Goal: Task Accomplishment & Management: Manage account settings

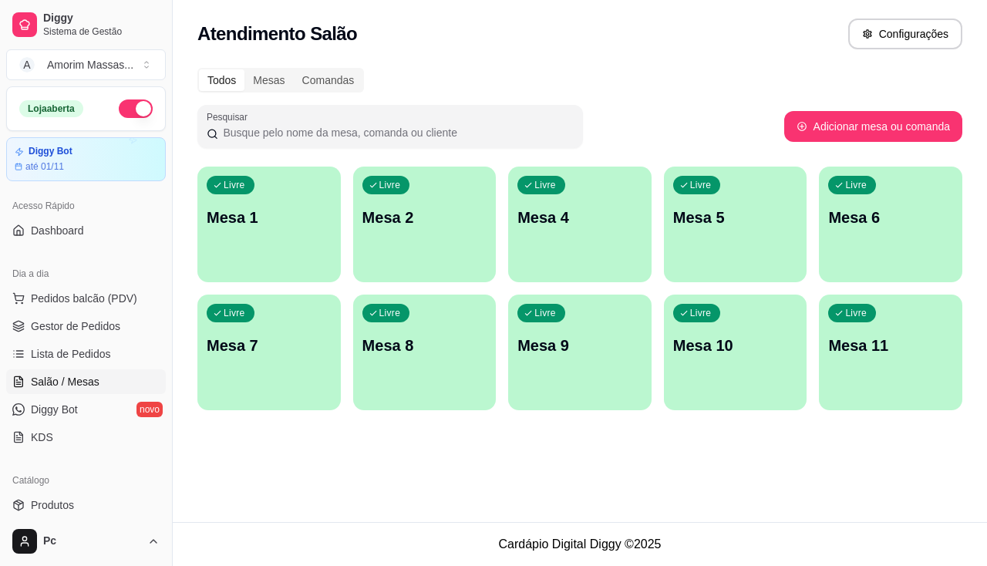
click at [830, 230] on div "Livre Mesa 6" at bounding box center [890, 215] width 143 height 97
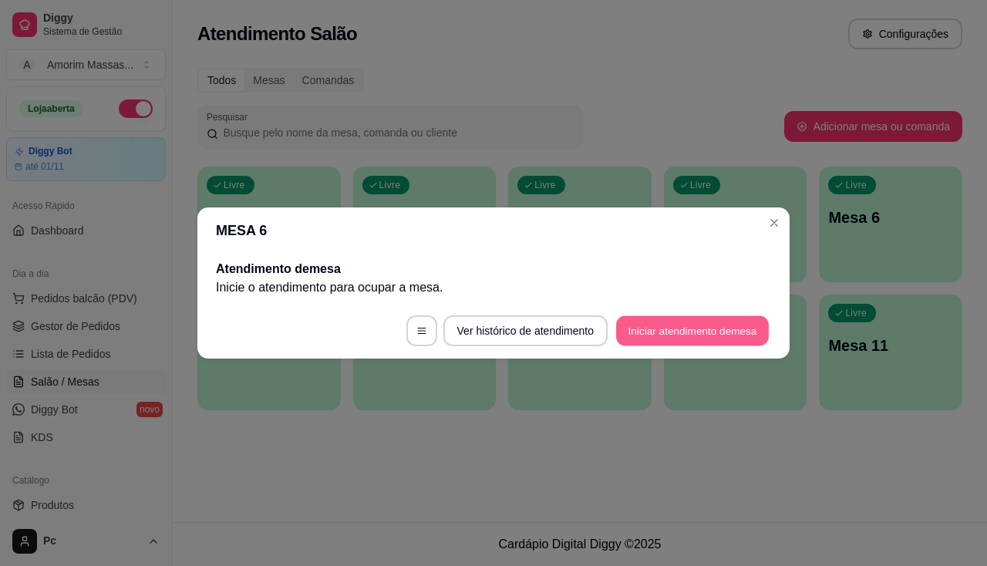
click at [683, 333] on button "Iniciar atendimento de mesa" at bounding box center [692, 331] width 153 height 30
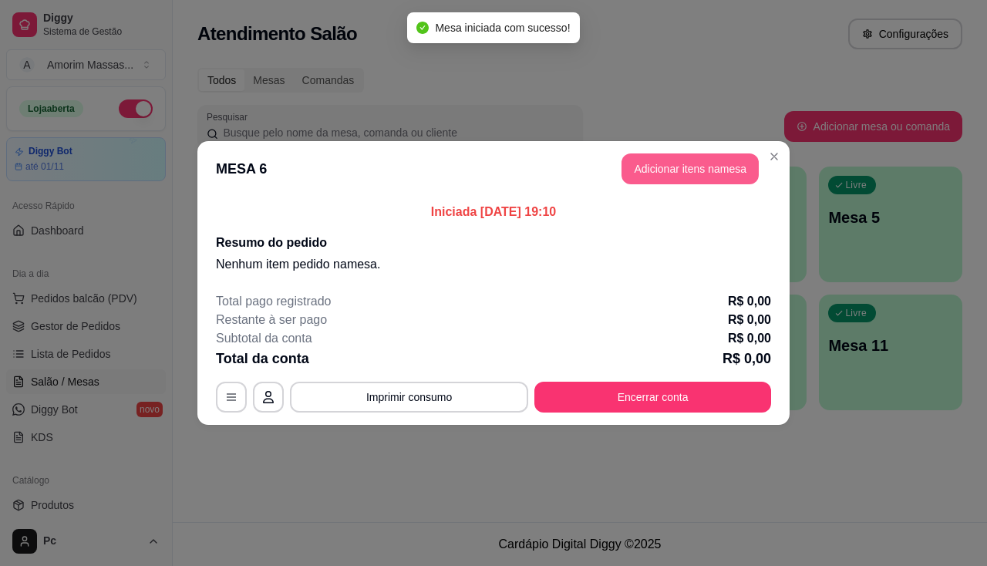
click at [648, 154] on button "Adicionar itens na mesa" at bounding box center [690, 168] width 137 height 31
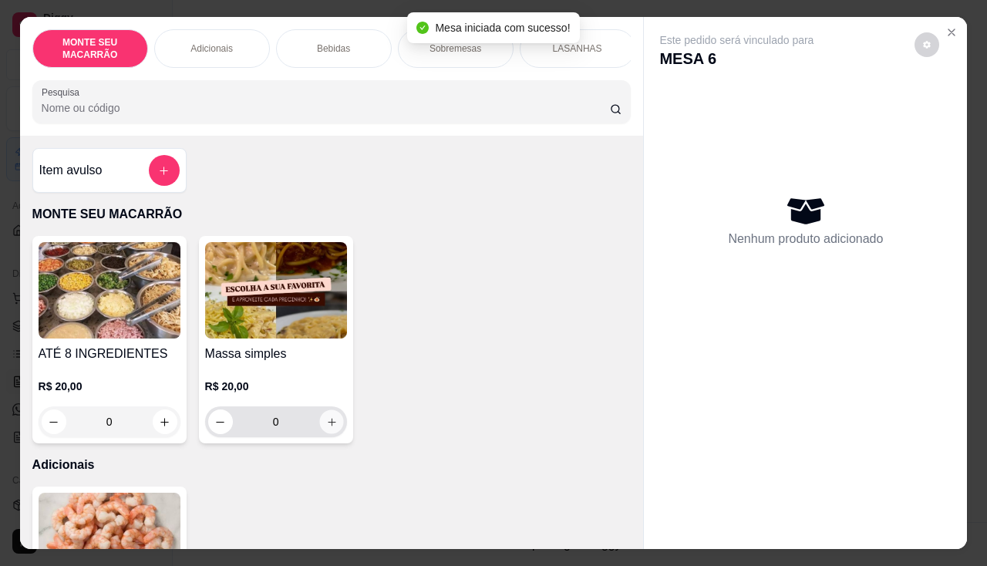
click at [329, 425] on icon "increase-product-quantity" at bounding box center [331, 422] width 12 height 12
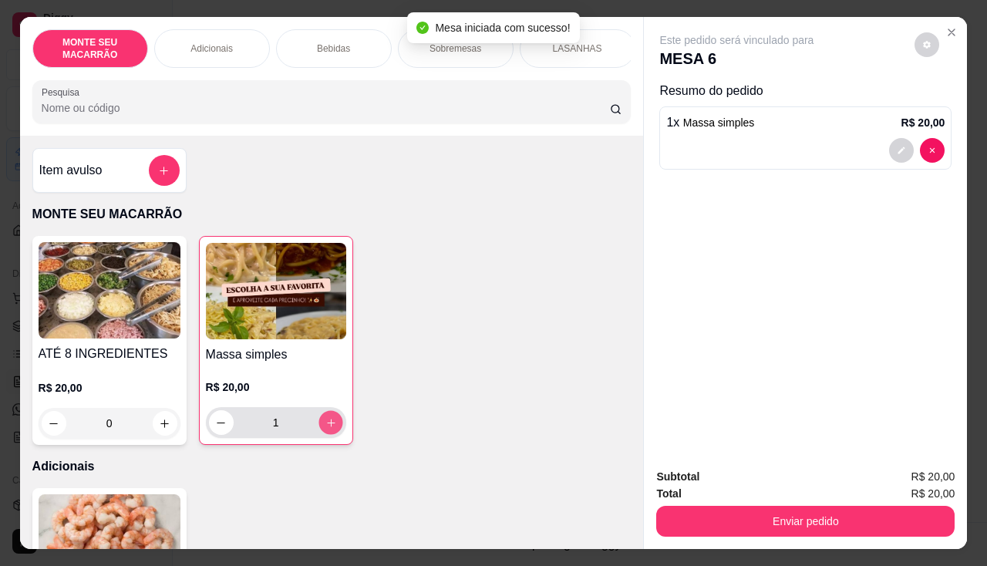
click at [329, 425] on icon "increase-product-quantity" at bounding box center [331, 423] width 12 height 12
type input "3"
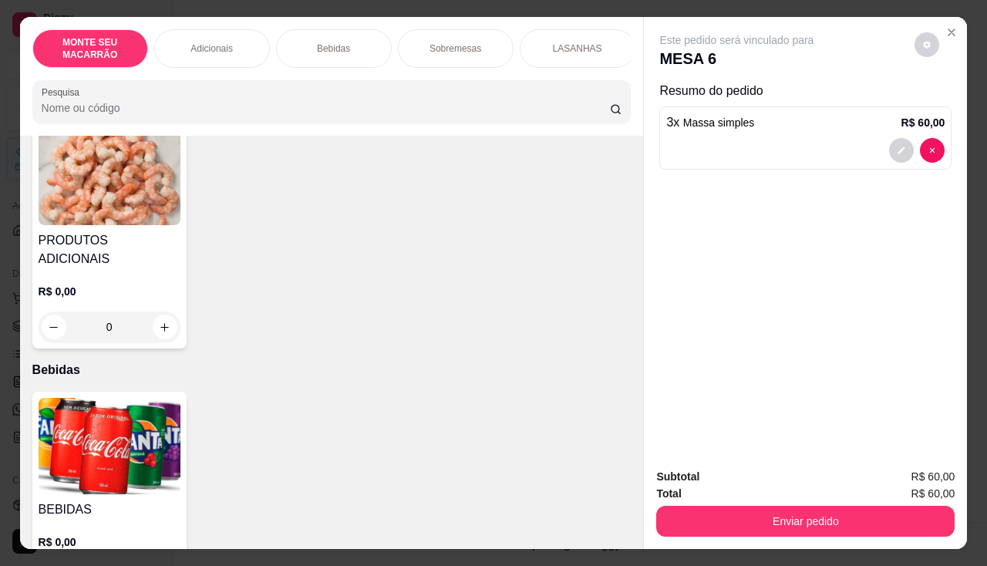
scroll to position [463, 0]
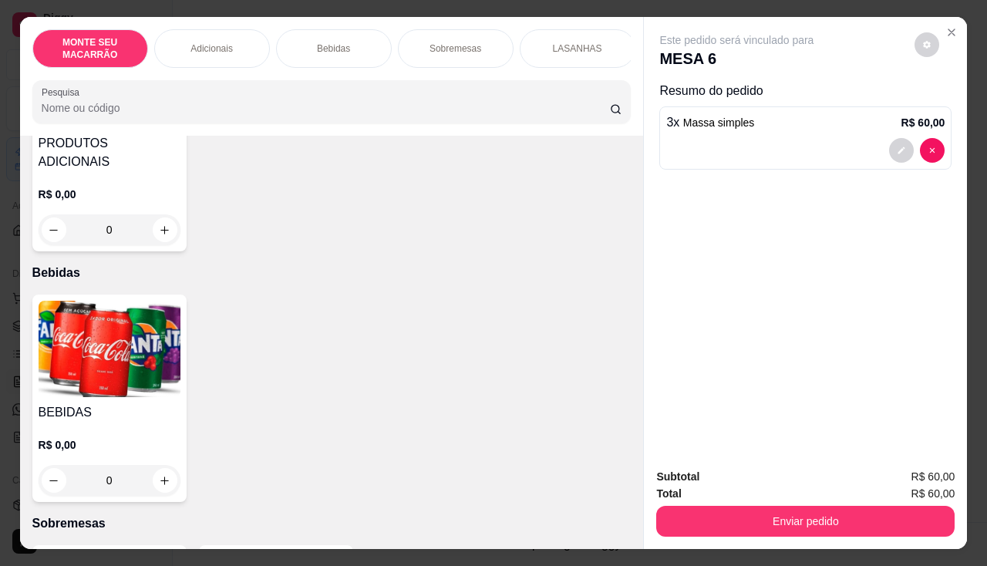
click at [129, 322] on img at bounding box center [110, 349] width 142 height 96
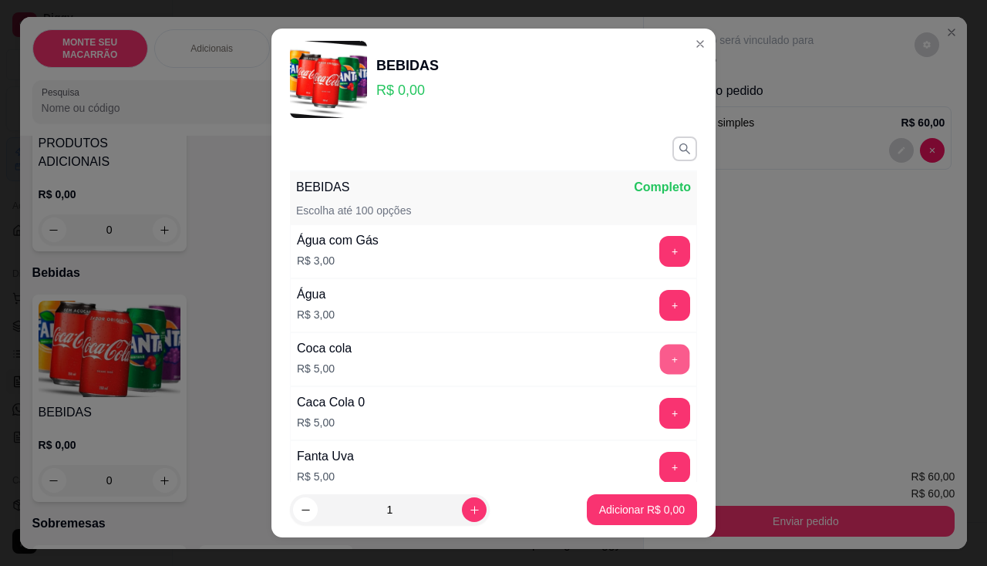
click at [660, 359] on button "+" at bounding box center [675, 359] width 30 height 30
click at [659, 359] on button "+" at bounding box center [674, 359] width 31 height 31
click at [639, 506] on p "Adicionar R$ 10,00" at bounding box center [639, 509] width 92 height 15
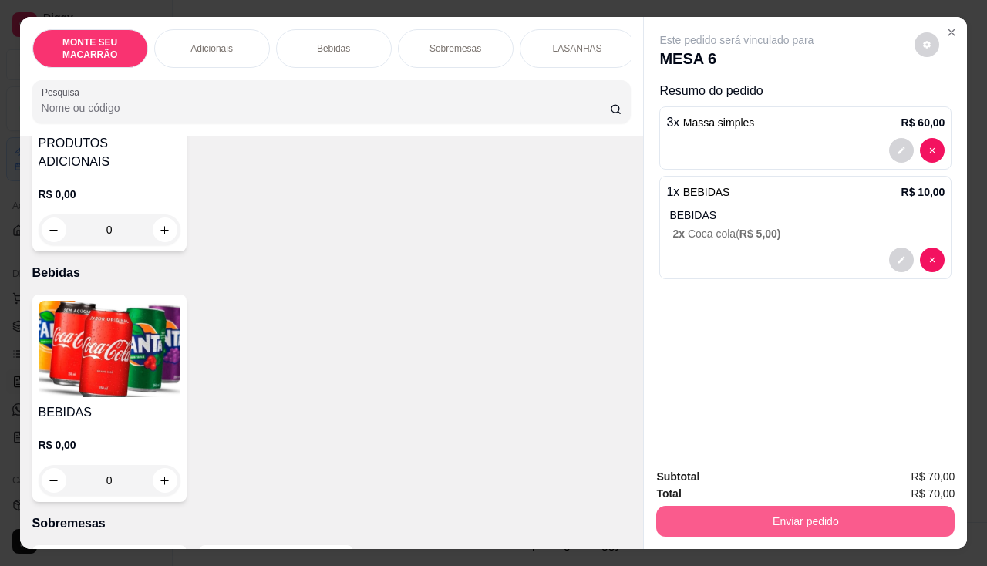
click at [797, 509] on button "Enviar pedido" at bounding box center [805, 521] width 298 height 31
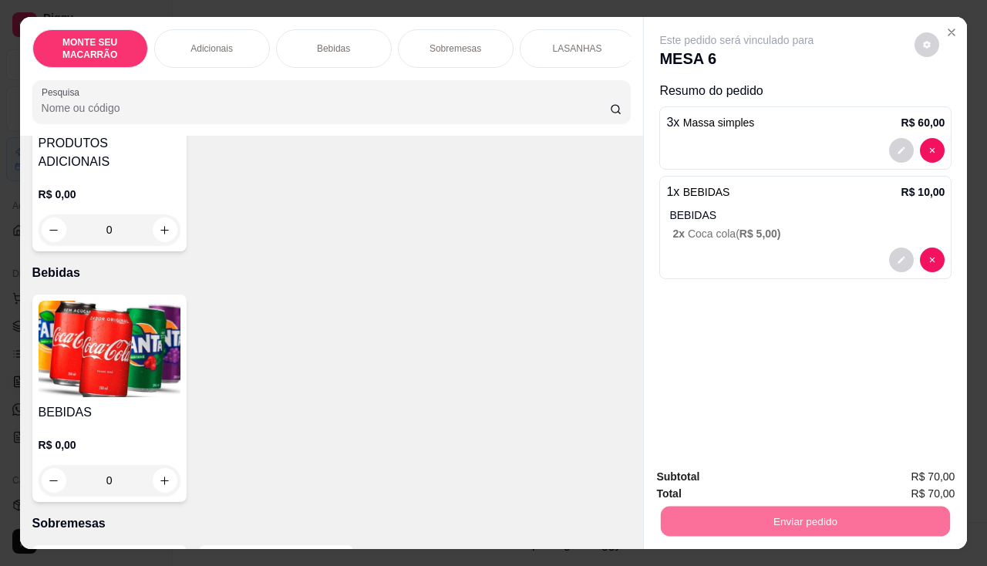
click at [917, 470] on button "Enviar pedido" at bounding box center [914, 477] width 87 height 29
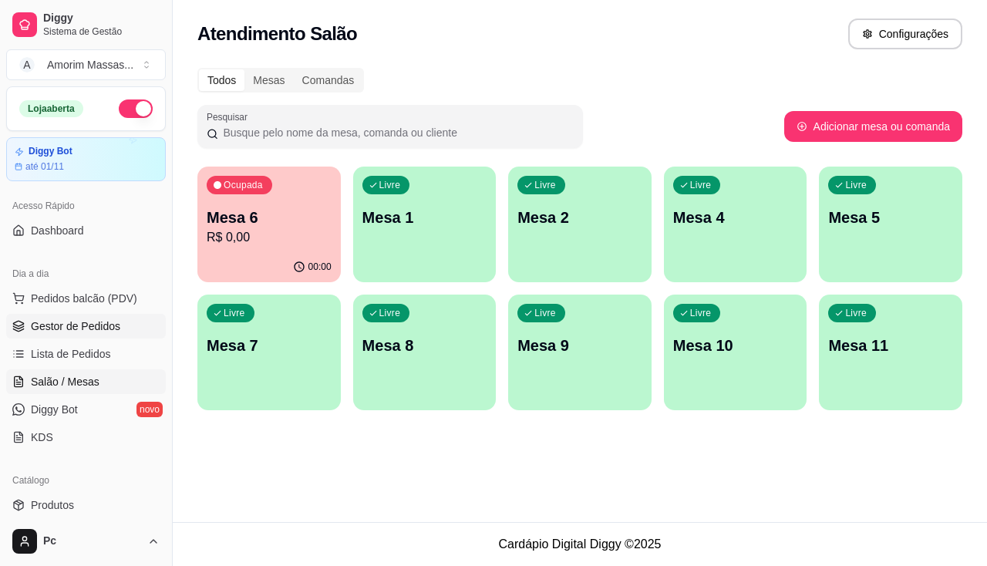
click at [71, 326] on span "Gestor de Pedidos" at bounding box center [75, 326] width 89 height 15
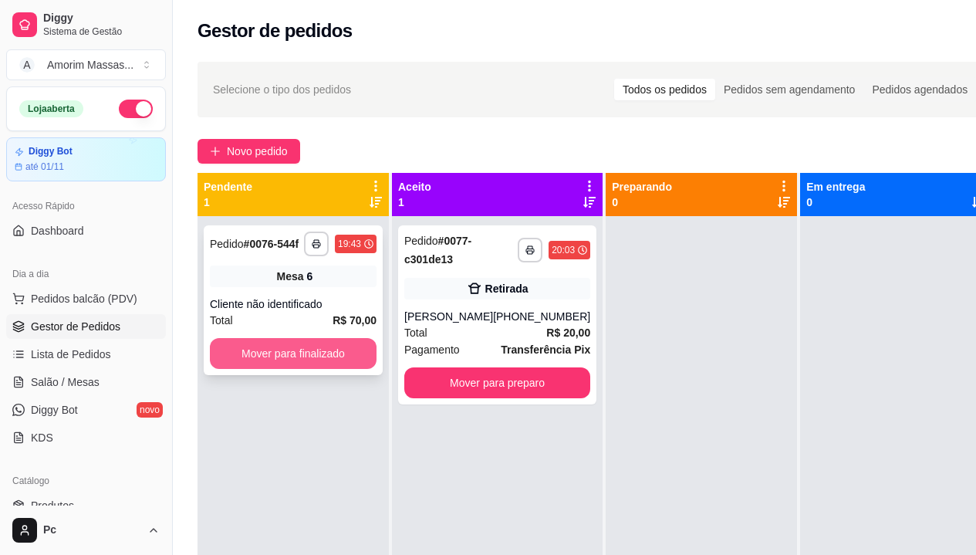
click at [271, 359] on button "Mover para finalizado" at bounding box center [293, 353] width 167 height 31
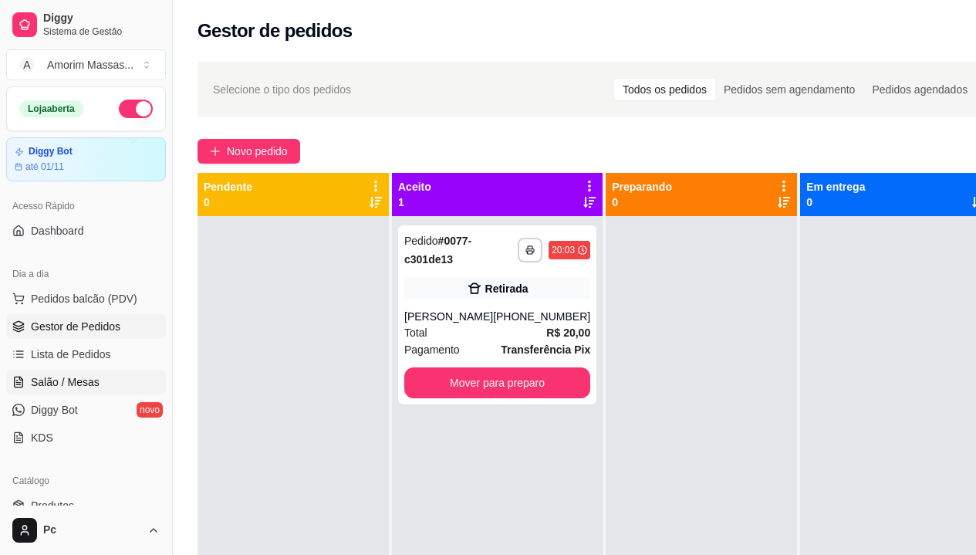
click at [59, 383] on span "Salão / Mesas" at bounding box center [65, 381] width 69 height 15
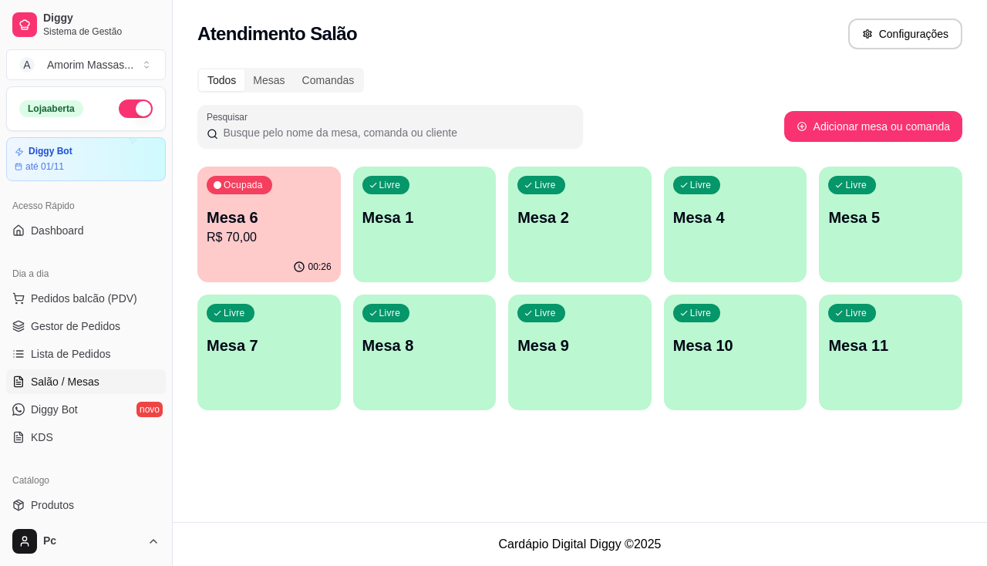
click at [578, 241] on div "Livre Mesa 2" at bounding box center [579, 215] width 143 height 97
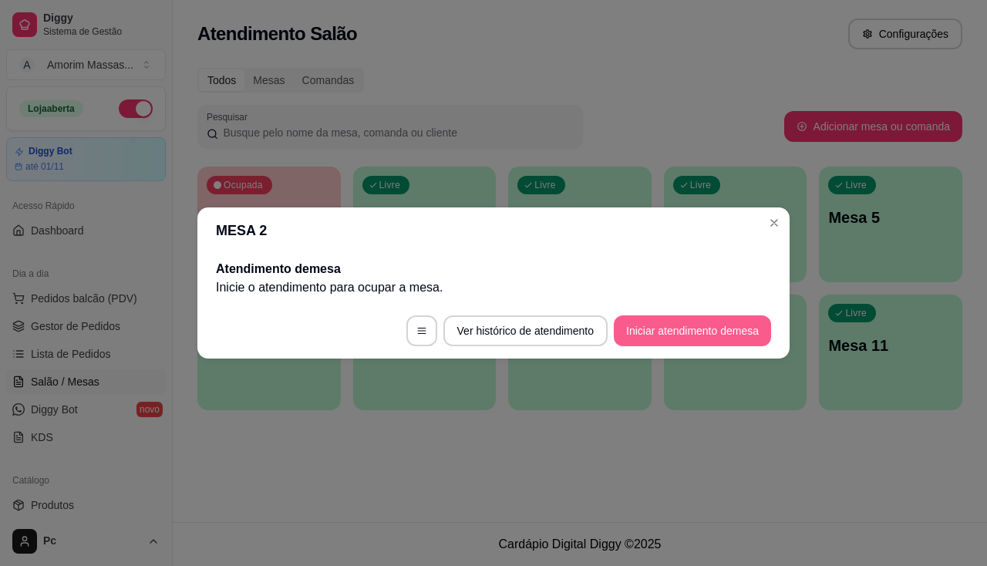
click at [635, 339] on button "Iniciar atendimento de mesa" at bounding box center [692, 330] width 157 height 31
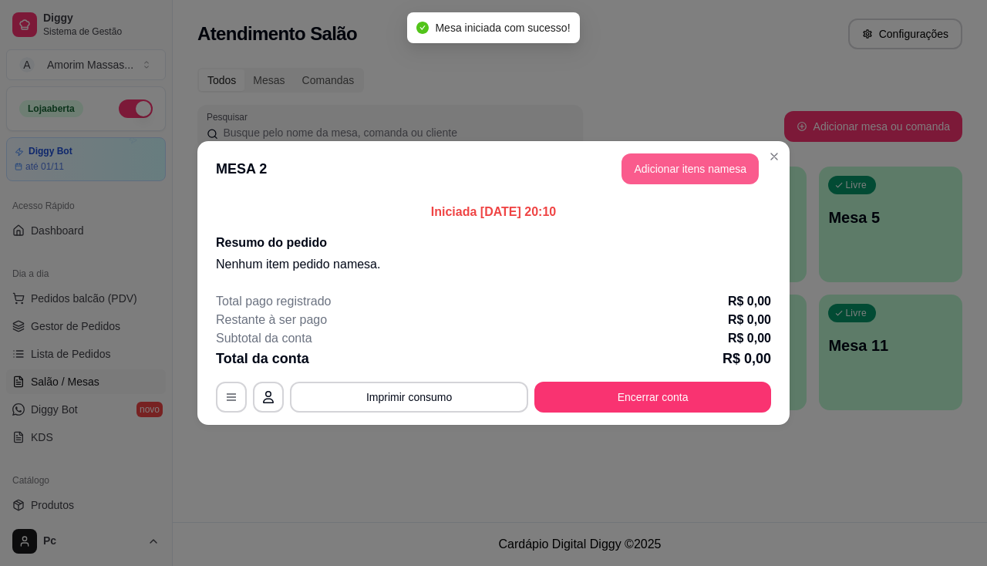
click at [659, 167] on button "Adicionar itens na mesa" at bounding box center [690, 168] width 137 height 31
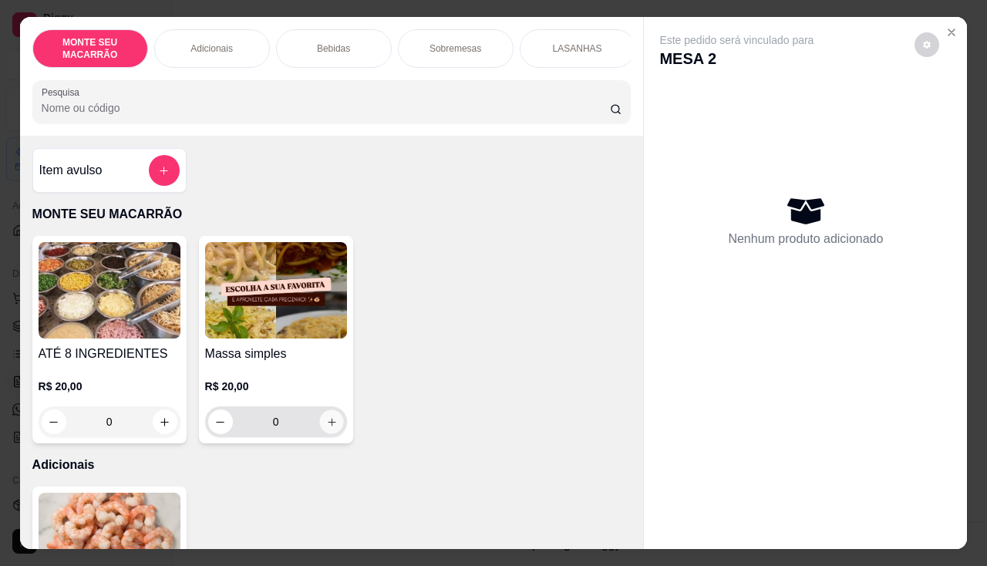
click at [325, 427] on icon "increase-product-quantity" at bounding box center [331, 422] width 12 height 12
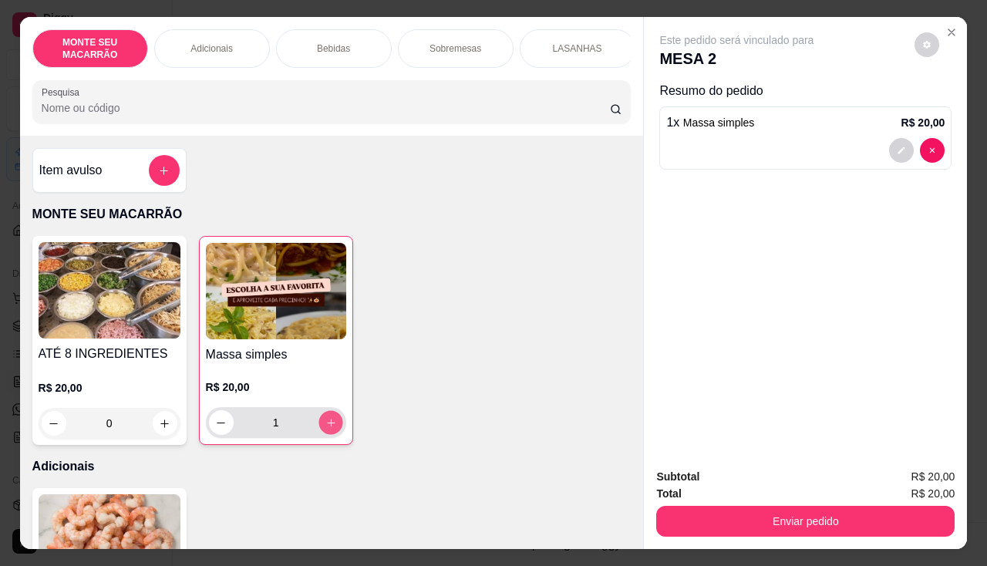
click at [325, 427] on icon "increase-product-quantity" at bounding box center [331, 423] width 12 height 12
type input "4"
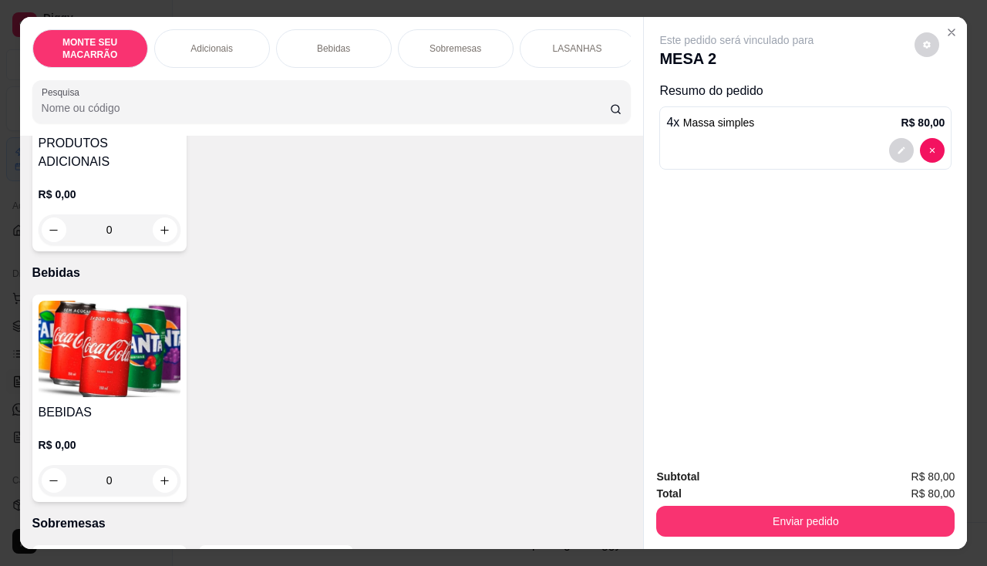
click at [113, 359] on img at bounding box center [110, 349] width 142 height 96
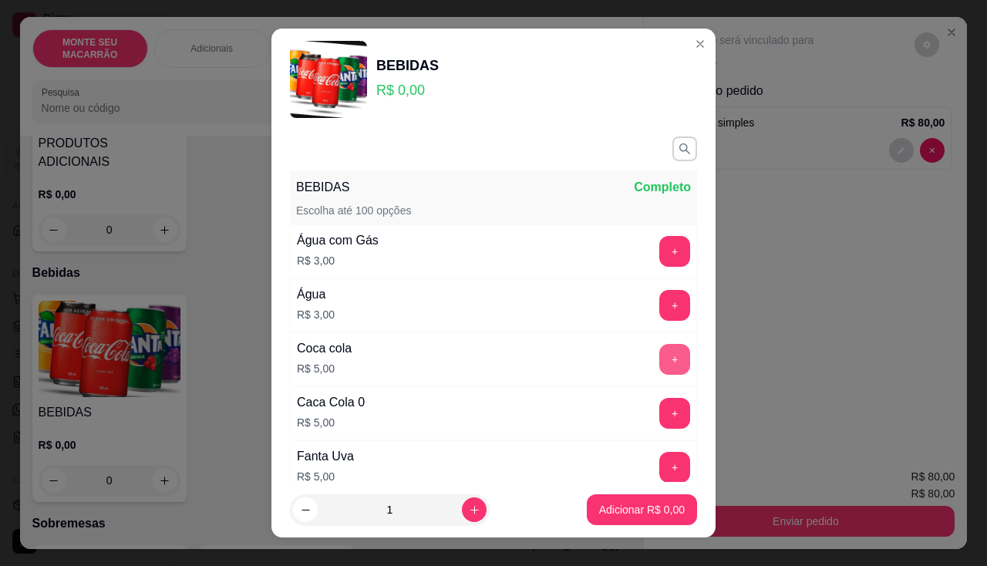
click at [659, 358] on button "+" at bounding box center [674, 359] width 31 height 31
click at [659, 413] on button "+" at bounding box center [674, 413] width 31 height 31
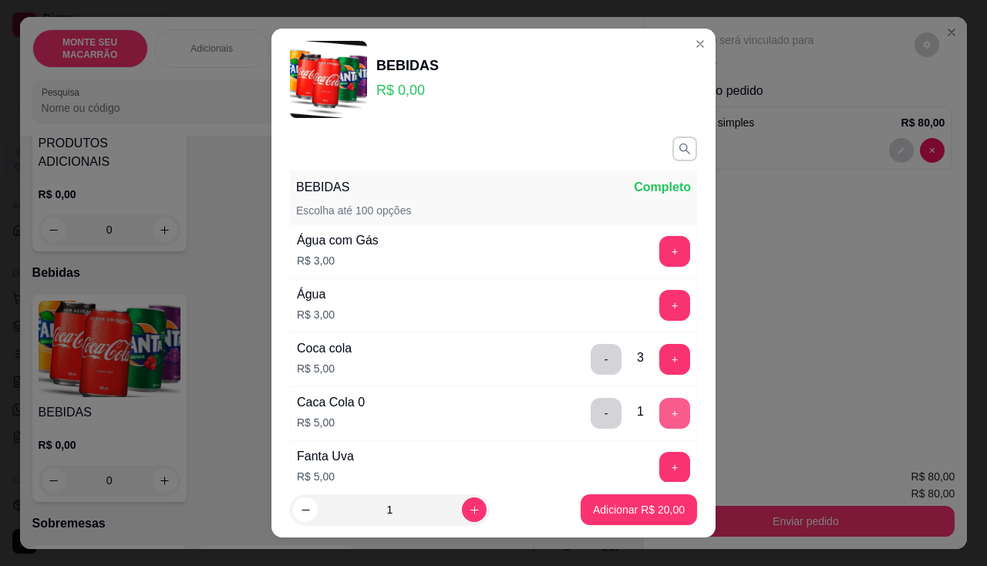
click at [659, 413] on button "+" at bounding box center [674, 413] width 31 height 31
click at [592, 414] on button "-" at bounding box center [607, 413] width 30 height 30
click at [591, 357] on button "-" at bounding box center [606, 359] width 31 height 31
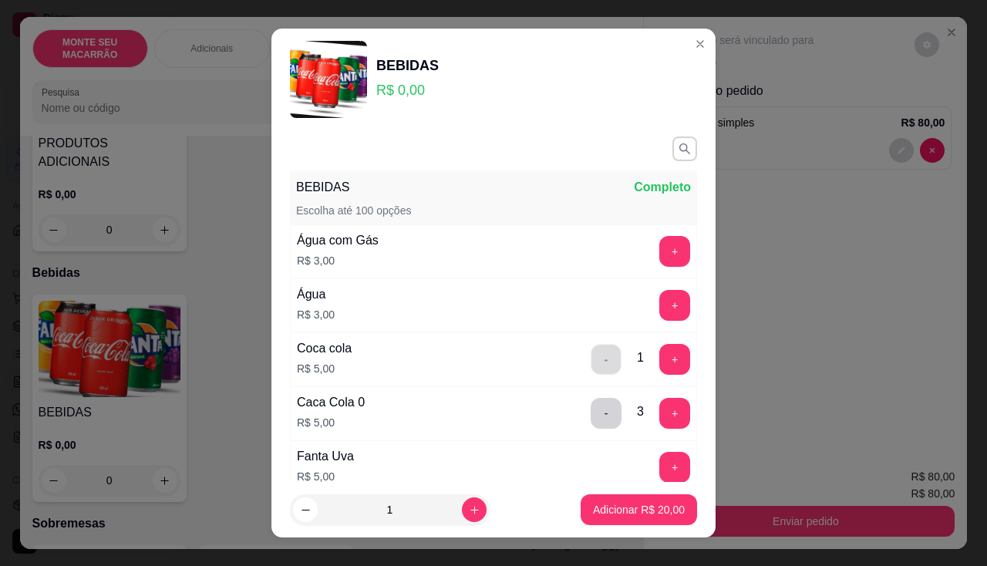
click at [592, 357] on button "-" at bounding box center [607, 359] width 30 height 30
click at [638, 504] on p "Adicionar R$ 15,00" at bounding box center [639, 510] width 89 height 15
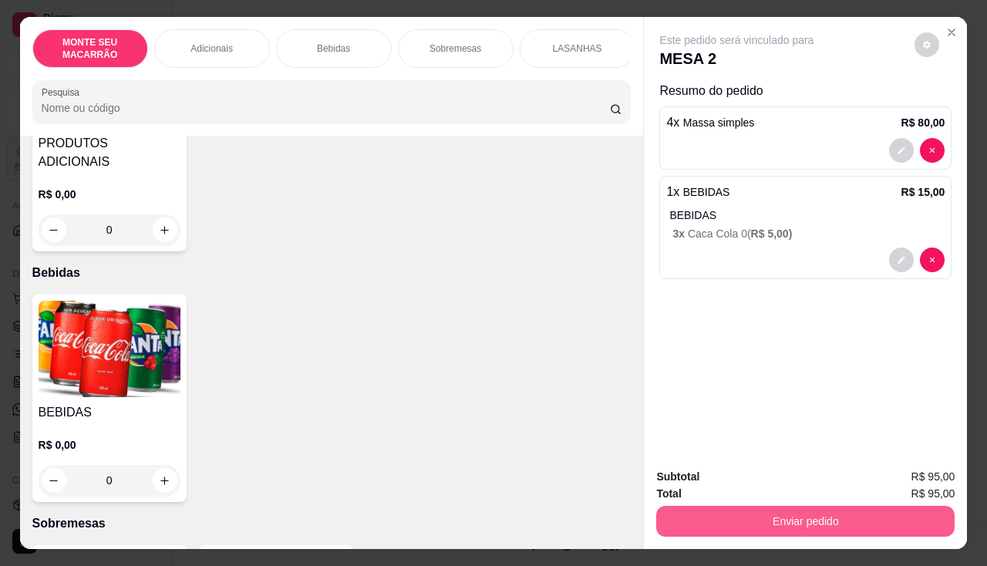
click at [762, 515] on button "Enviar pedido" at bounding box center [805, 521] width 298 height 31
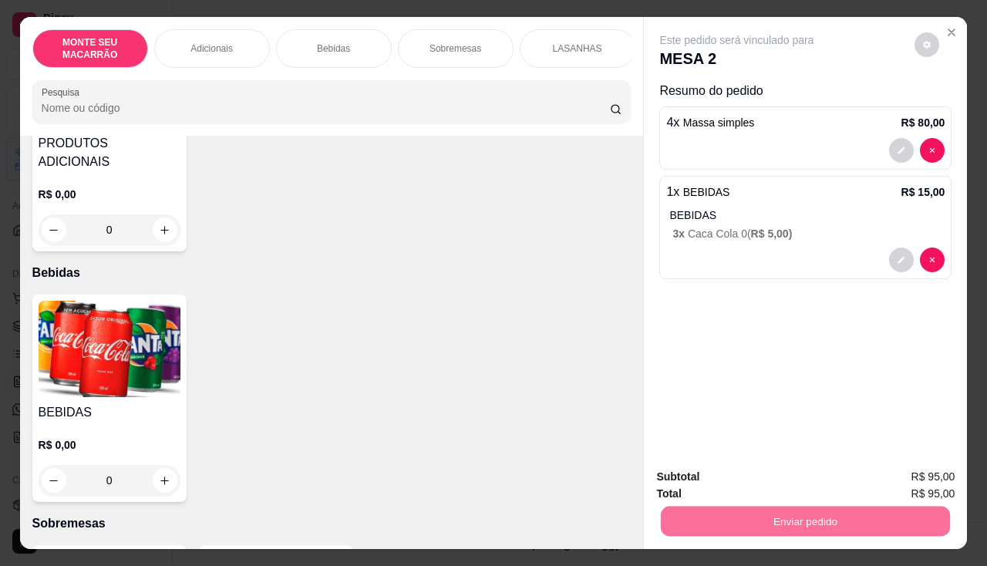
click at [906, 481] on button "Enviar pedido" at bounding box center [914, 477] width 87 height 29
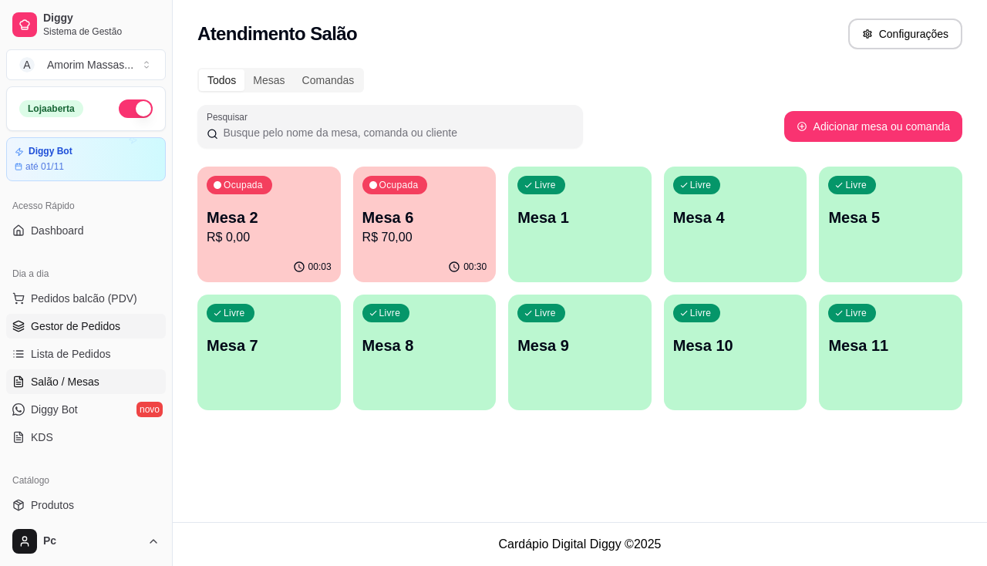
click at [93, 322] on span "Gestor de Pedidos" at bounding box center [75, 326] width 89 height 15
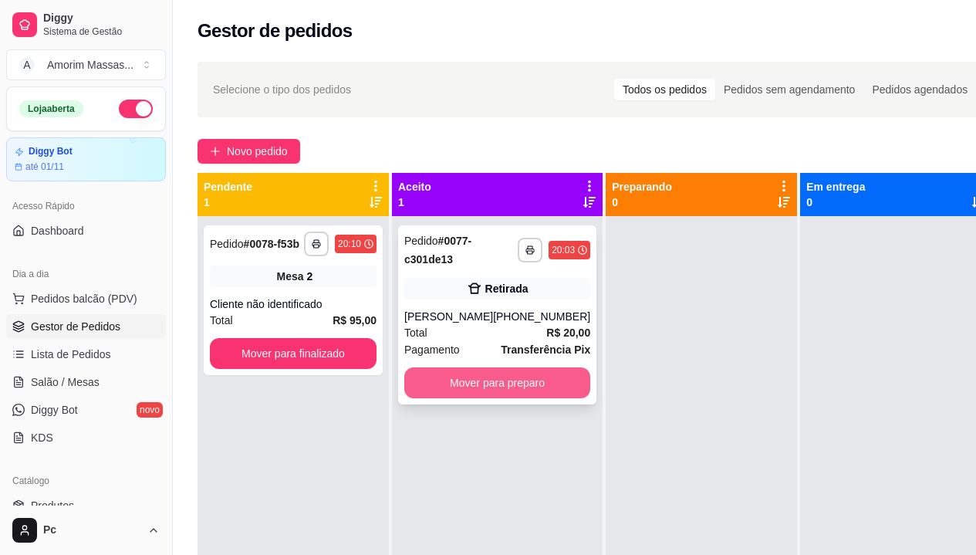
click at [511, 389] on button "Mover para preparo" at bounding box center [497, 382] width 186 height 31
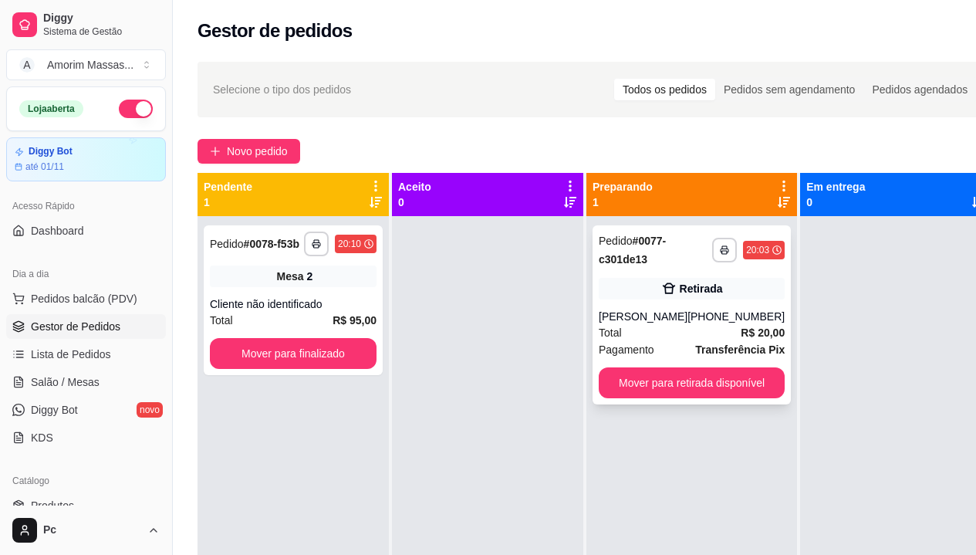
click at [687, 319] on div "[PERSON_NAME]" at bounding box center [642, 315] width 89 height 15
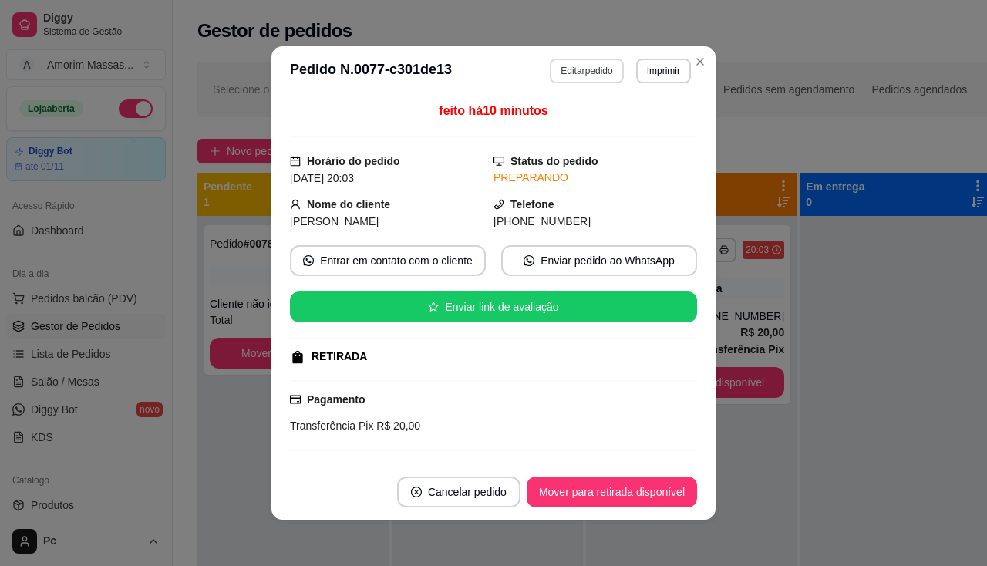
click at [593, 64] on button "Editar pedido" at bounding box center [586, 71] width 73 height 25
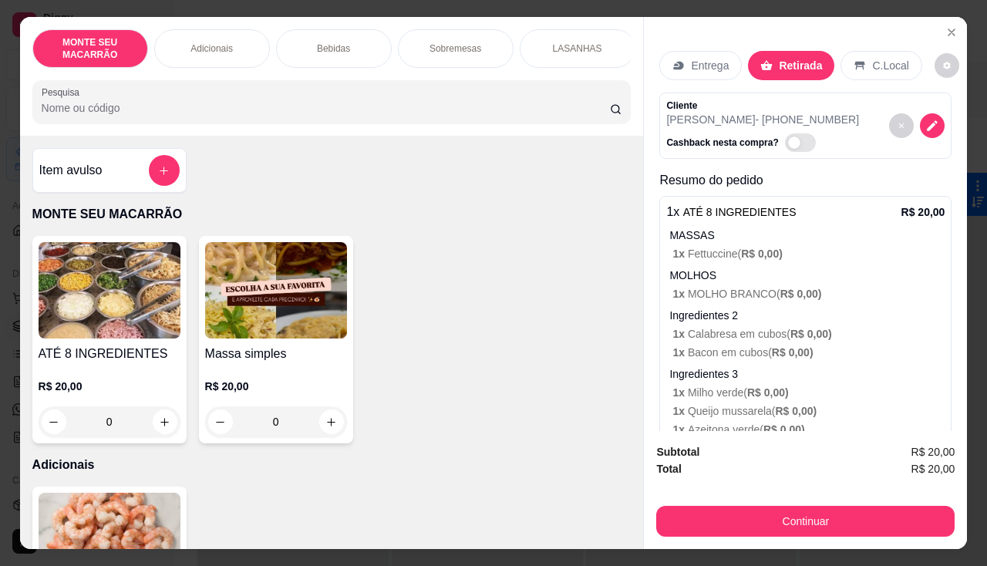
click at [695, 51] on div "Entrega" at bounding box center [700, 65] width 83 height 29
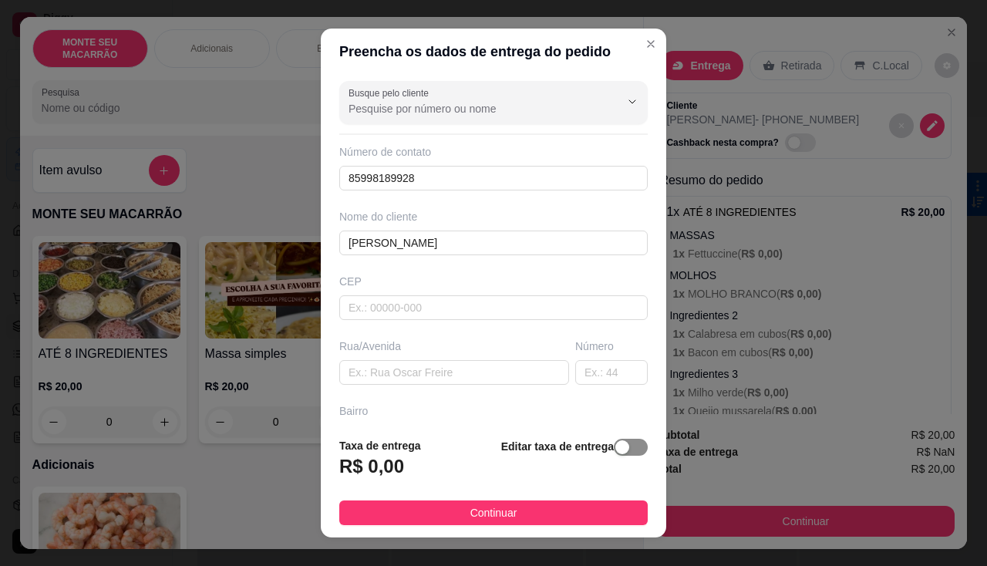
click at [621, 447] on span "button" at bounding box center [631, 447] width 34 height 17
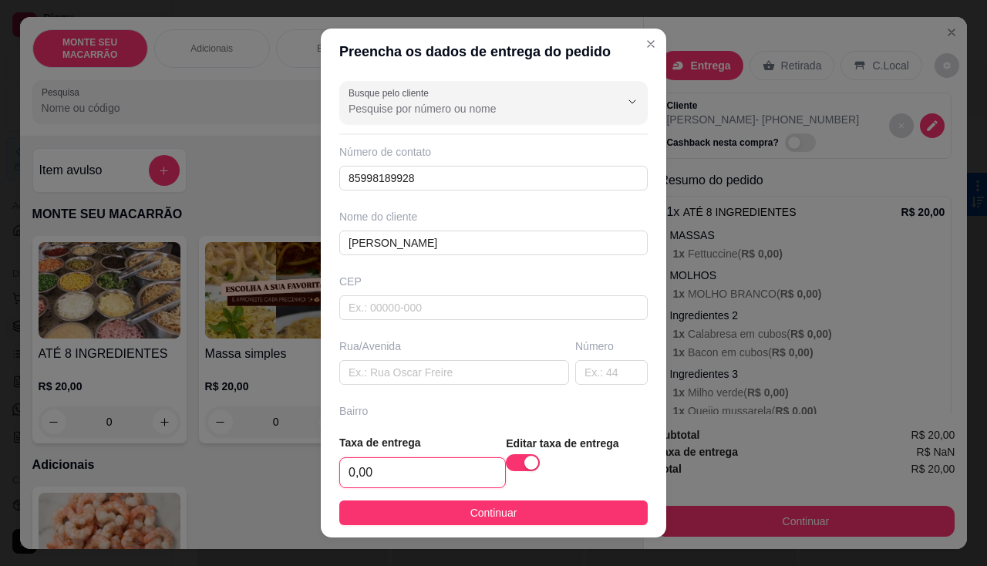
click at [427, 470] on input "0,00" at bounding box center [422, 472] width 165 height 29
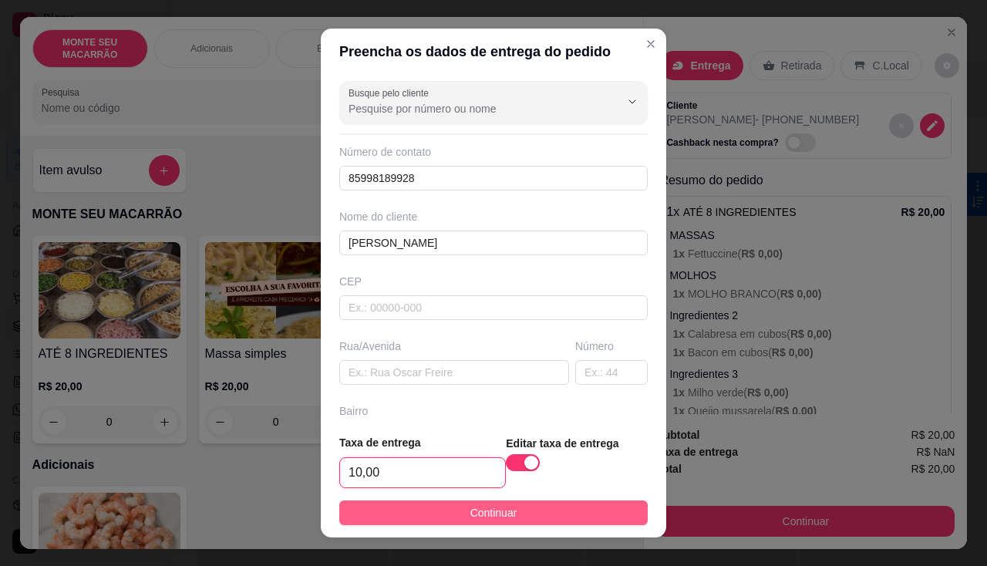
type input "10,00"
click at [442, 515] on button "Continuar" at bounding box center [493, 513] width 308 height 25
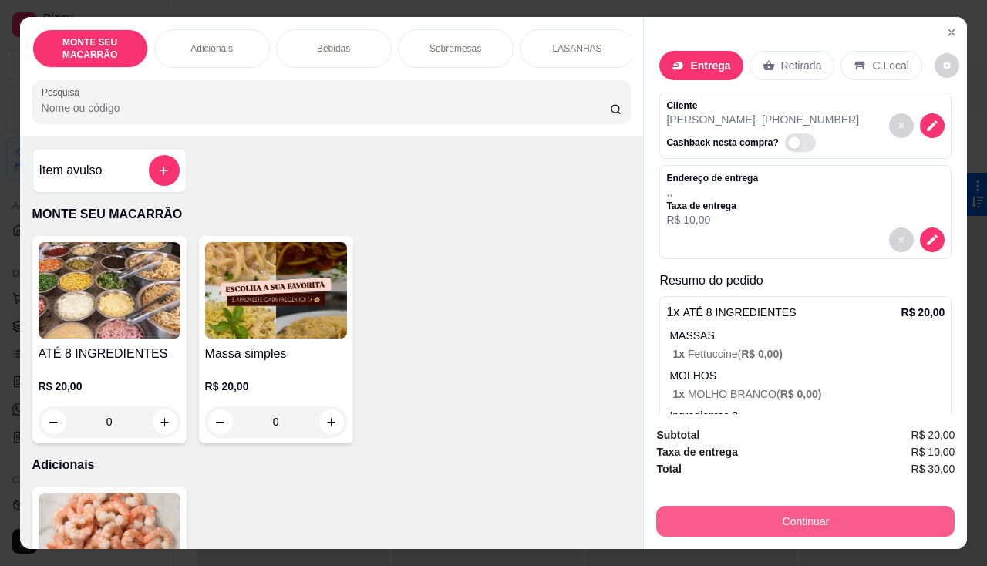
click at [707, 516] on button "Continuar" at bounding box center [805, 521] width 298 height 31
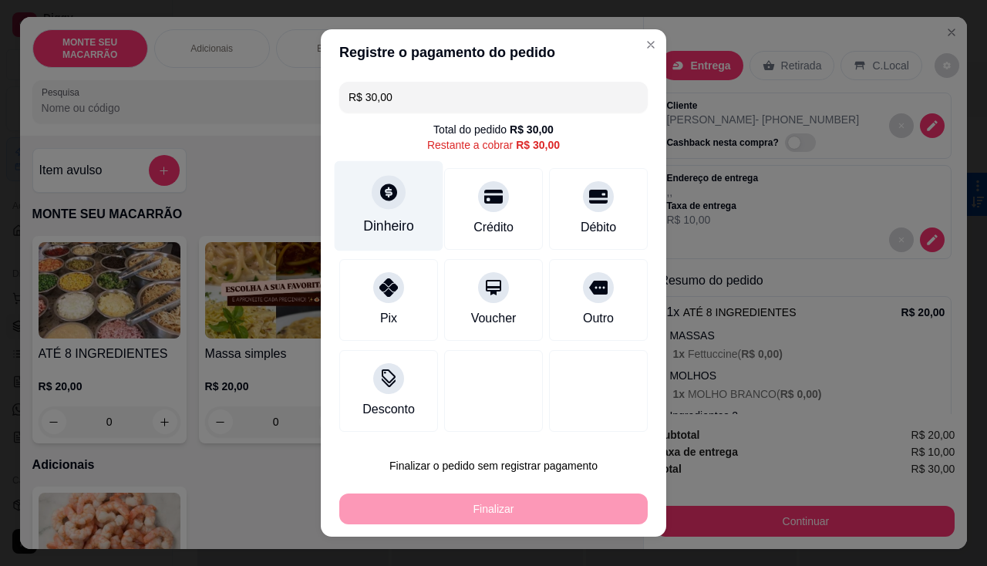
click at [391, 197] on icon at bounding box center [389, 192] width 20 height 20
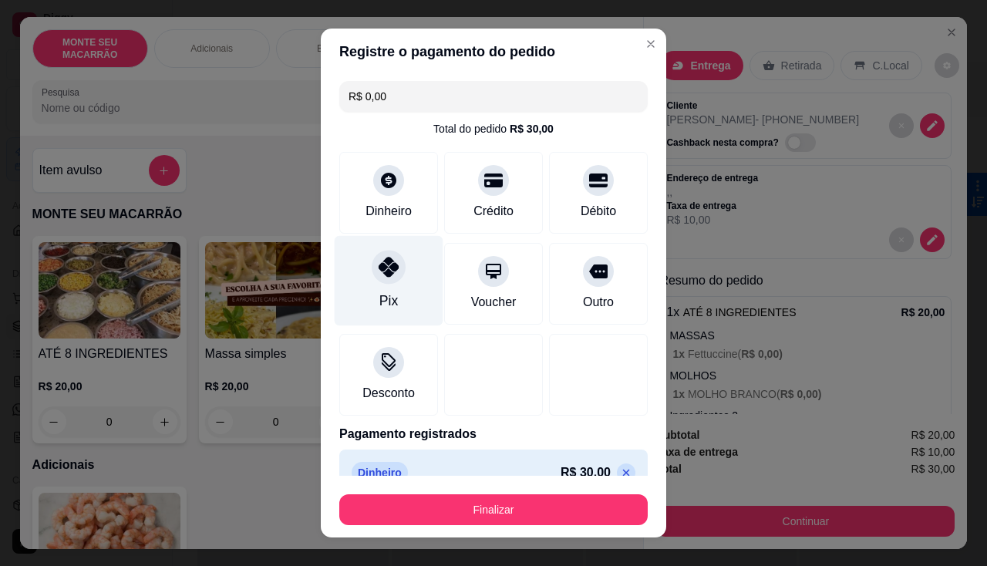
click at [379, 268] on icon at bounding box center [389, 267] width 20 height 20
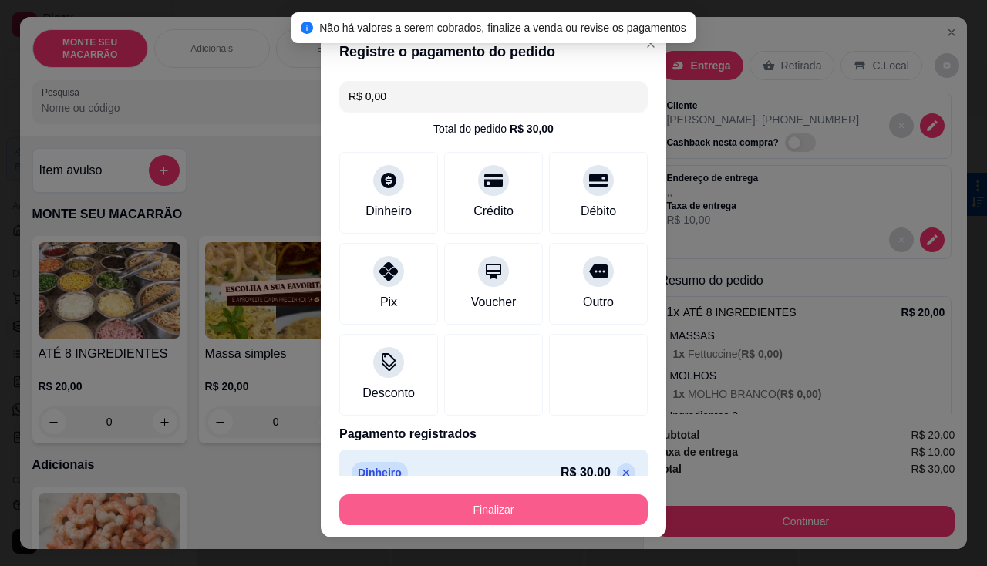
click at [459, 513] on button "Finalizar" at bounding box center [493, 509] width 308 height 31
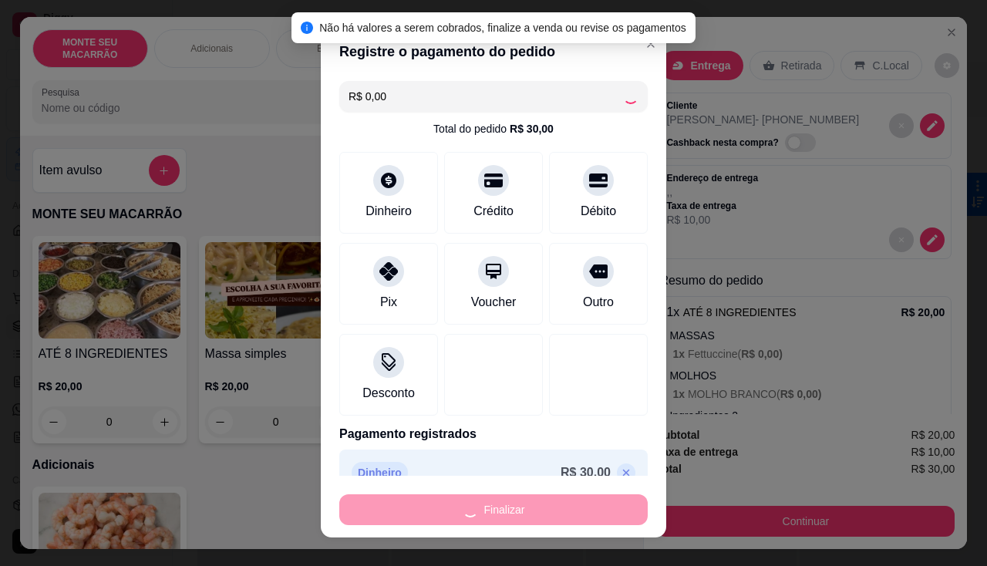
type input "-R$ 30,00"
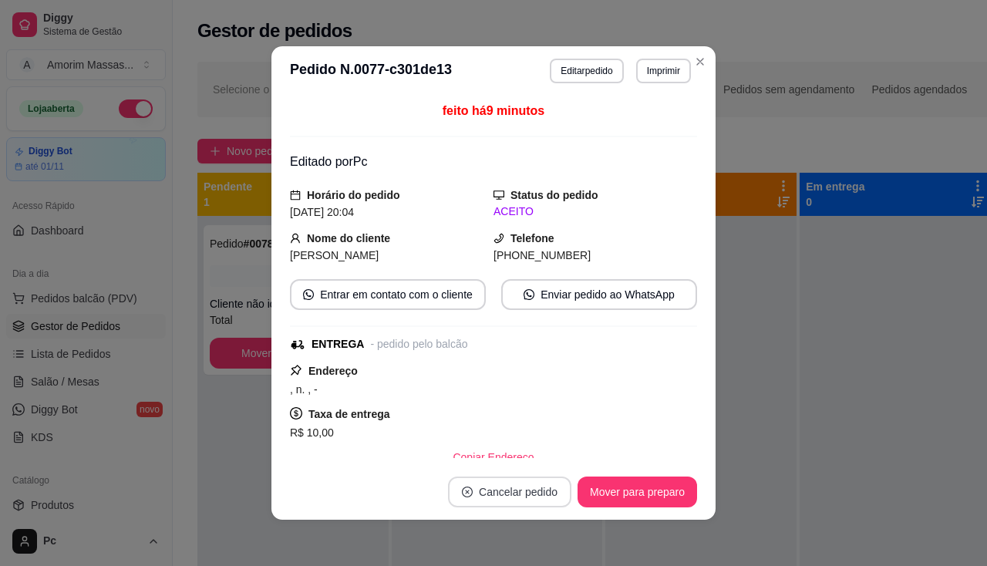
click at [480, 487] on button "Cancelar pedido" at bounding box center [509, 492] width 123 height 31
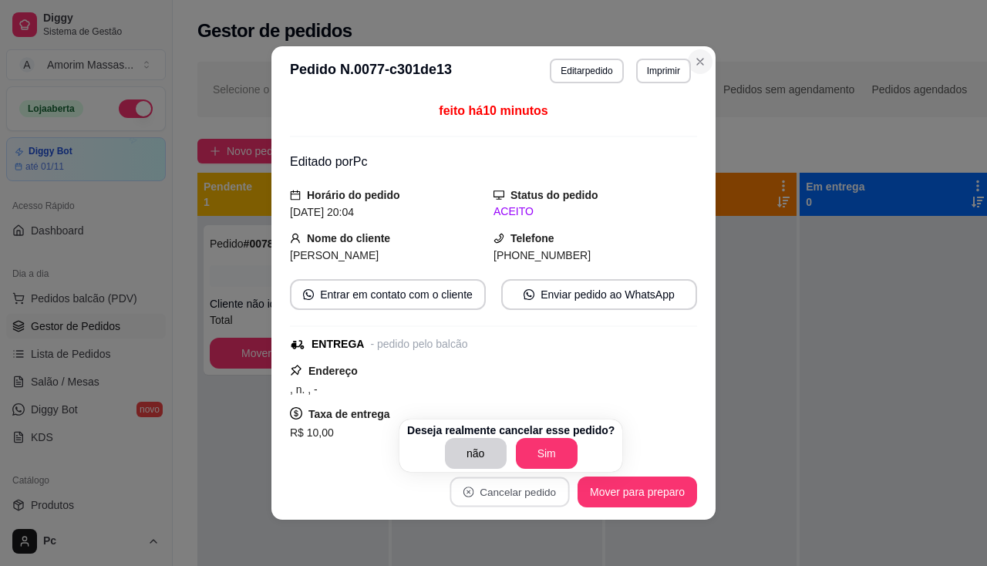
click at [694, 60] on icon "Close" at bounding box center [700, 62] width 12 height 12
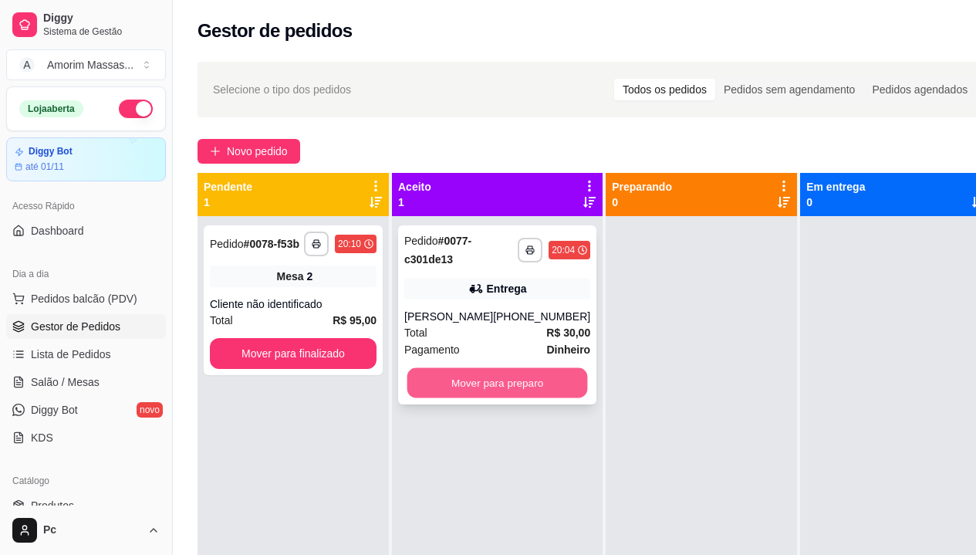
click at [455, 389] on button "Mover para preparo" at bounding box center [497, 383] width 180 height 30
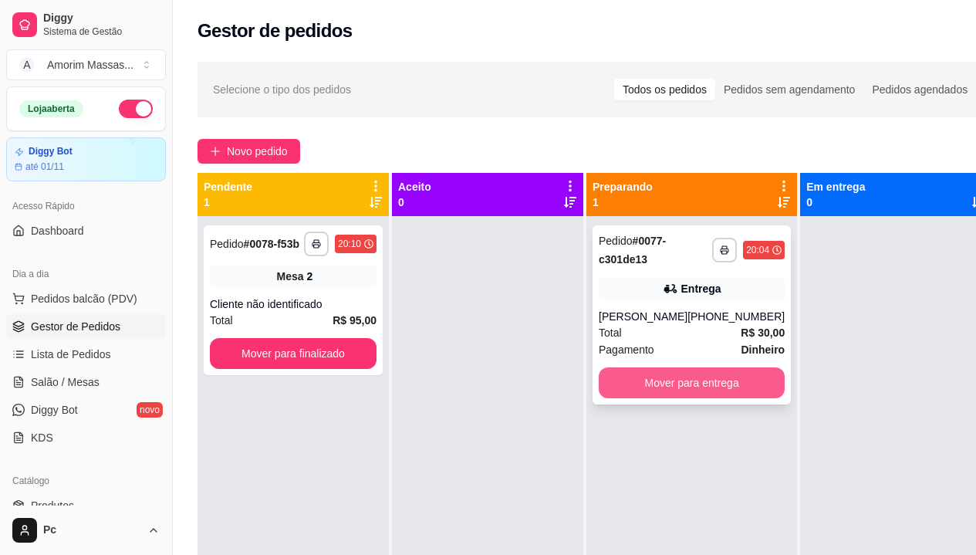
click at [641, 379] on button "Mover para entrega" at bounding box center [691, 382] width 186 height 31
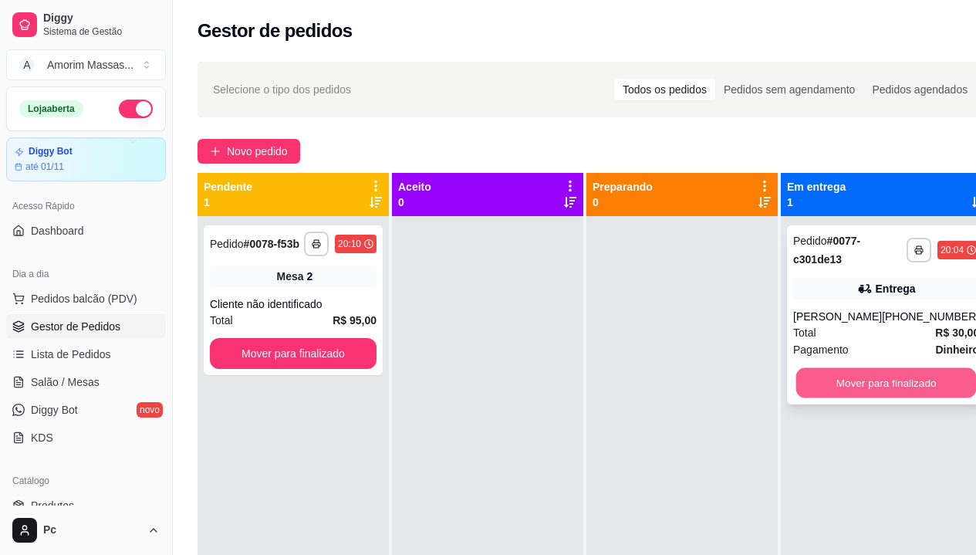
click at [852, 383] on button "Mover para finalizado" at bounding box center [886, 383] width 180 height 30
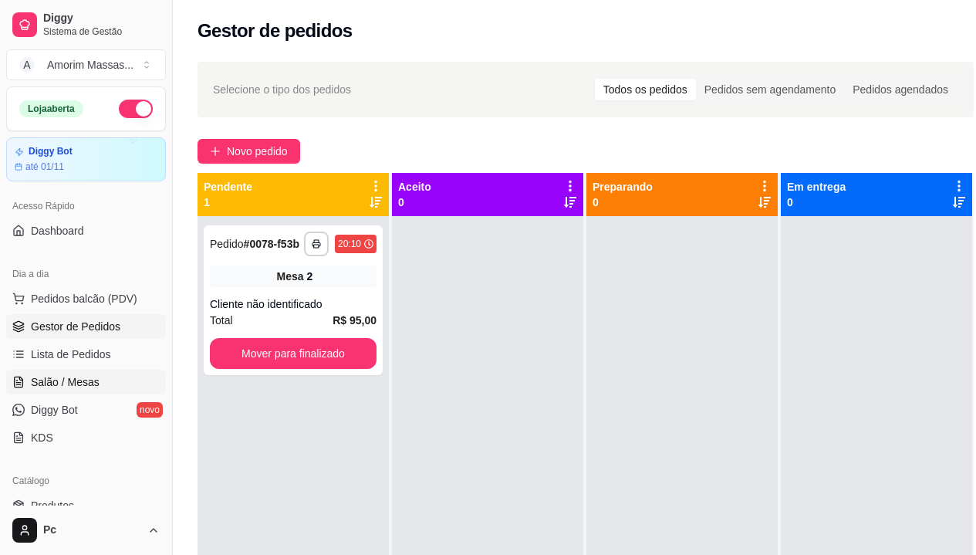
click at [72, 384] on span "Salão / Mesas" at bounding box center [65, 381] width 69 height 15
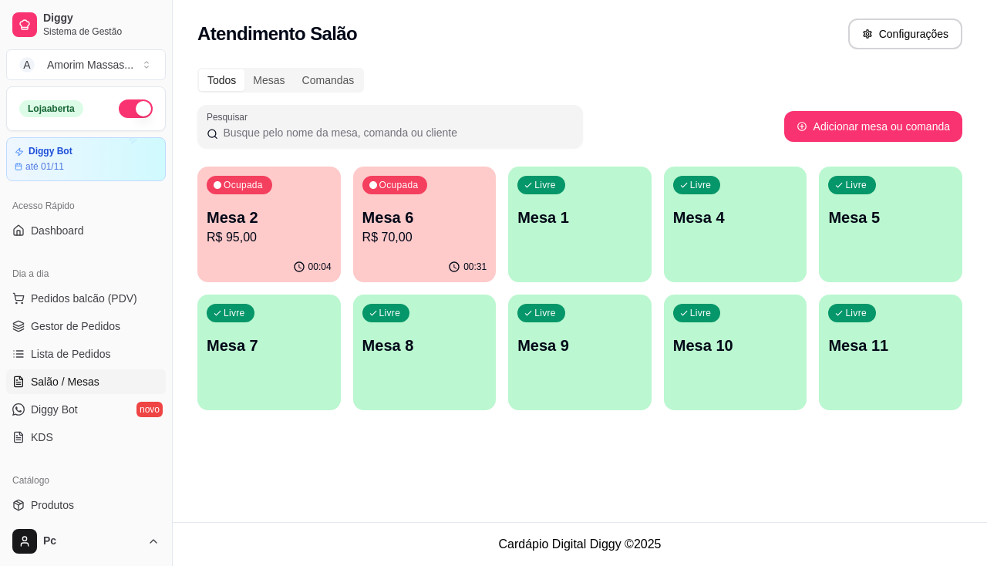
click at [737, 244] on div "Livre Mesa 4" at bounding box center [735, 215] width 143 height 97
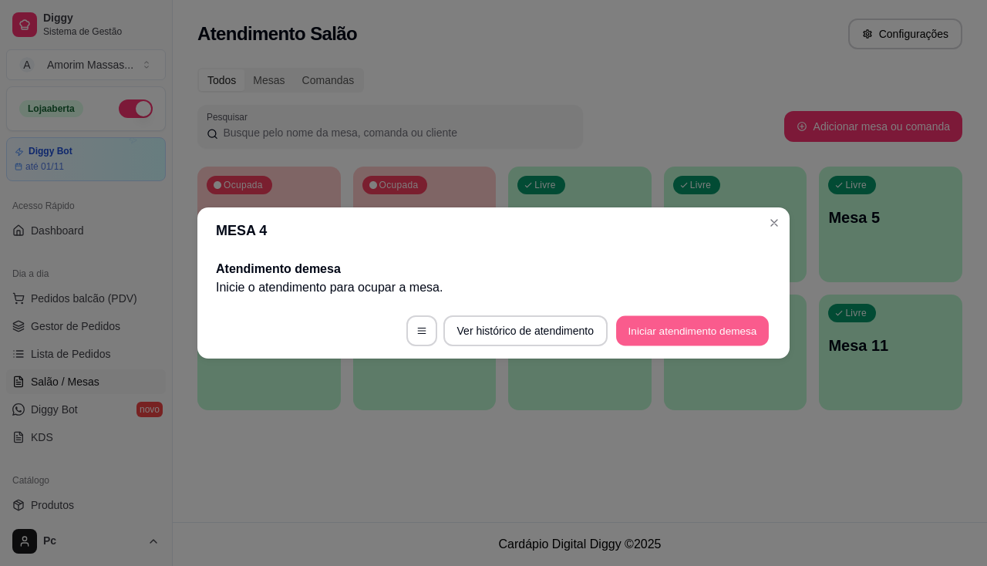
click at [708, 332] on button "Iniciar atendimento de mesa" at bounding box center [692, 331] width 153 height 30
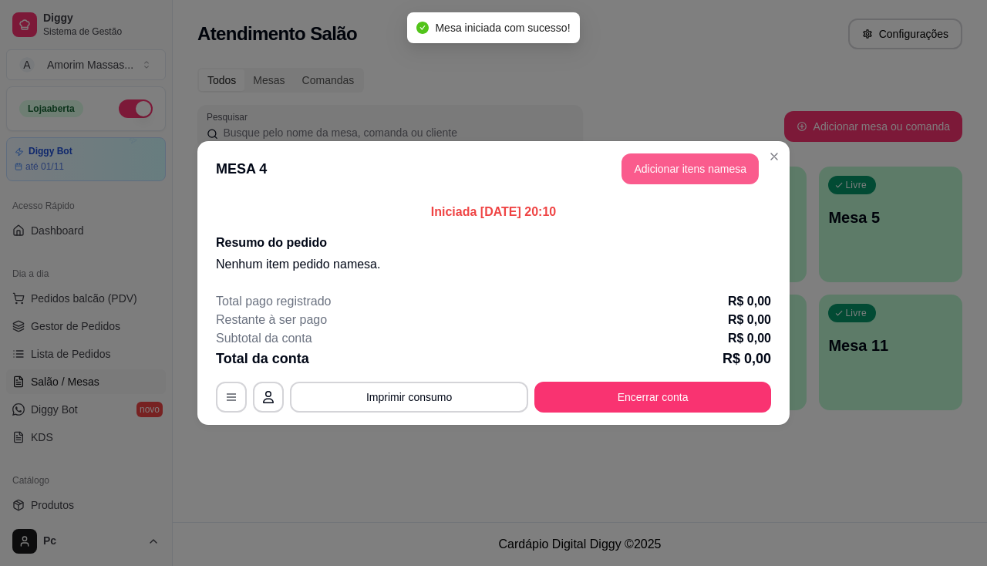
click at [681, 170] on button "Adicionar itens na mesa" at bounding box center [690, 168] width 137 height 31
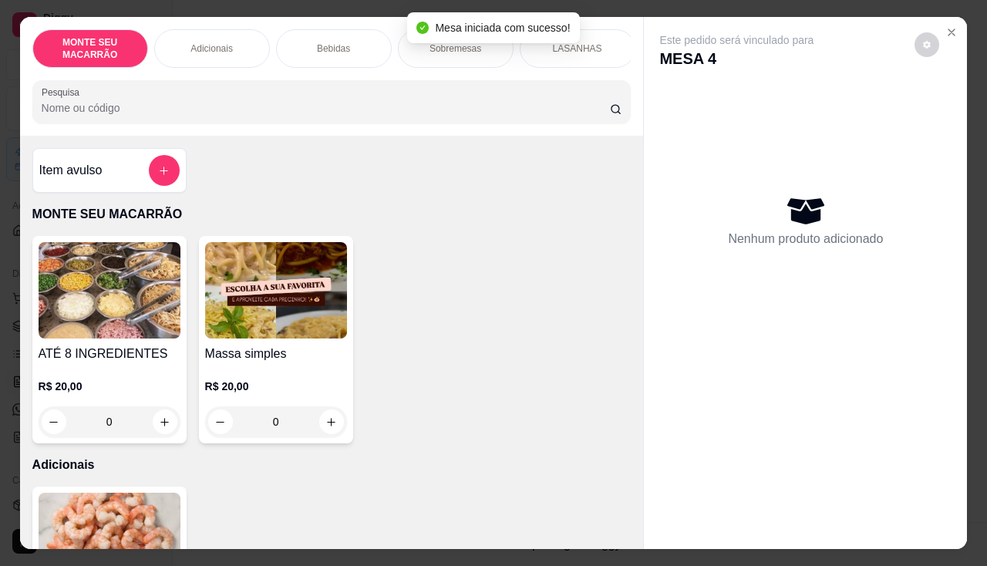
click at [267, 302] on img at bounding box center [276, 290] width 142 height 96
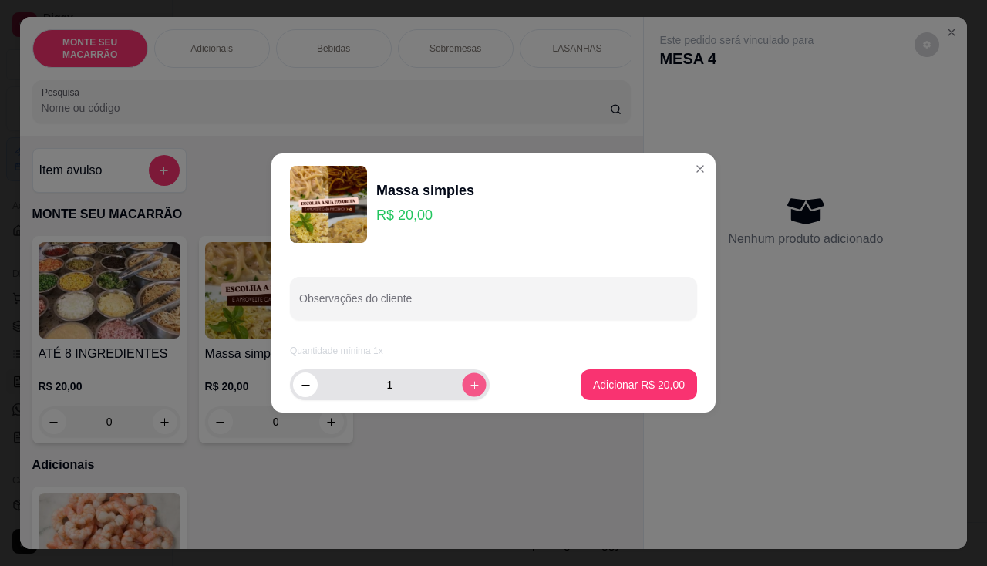
click at [469, 391] on button "increase-product-quantity" at bounding box center [474, 384] width 24 height 24
type input "2"
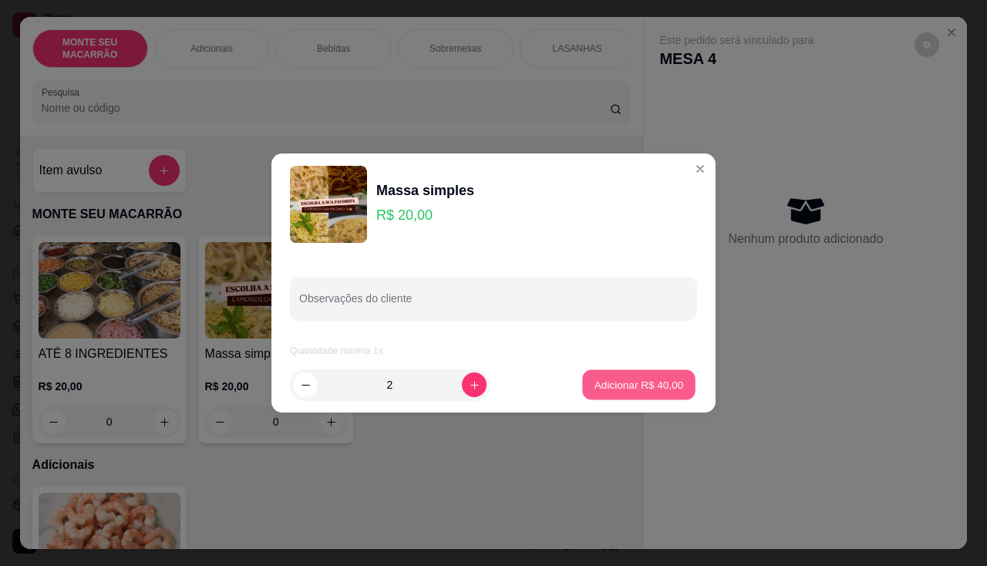
click at [635, 386] on p "Adicionar R$ 40,00" at bounding box center [639, 384] width 89 height 15
type input "2"
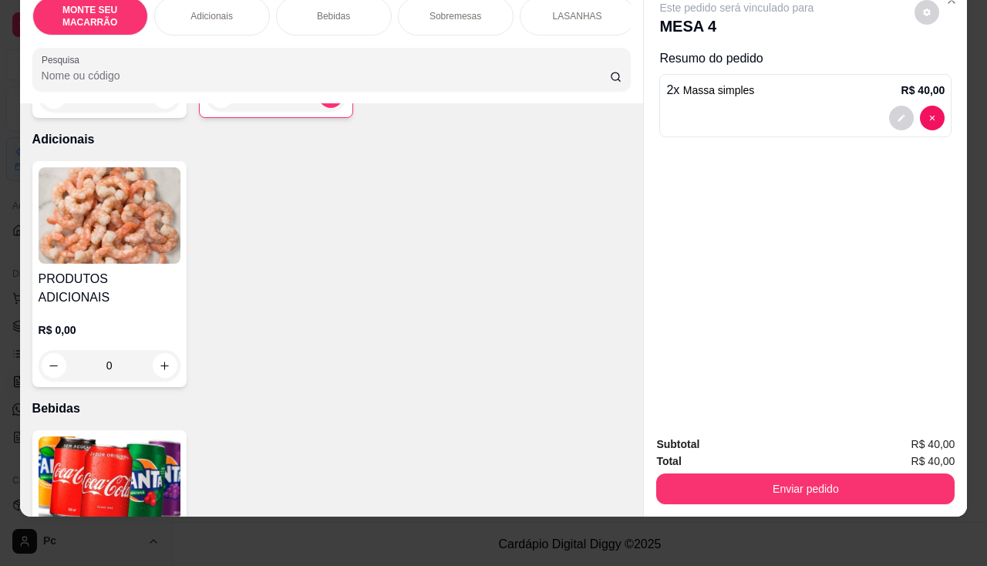
scroll to position [386, 0]
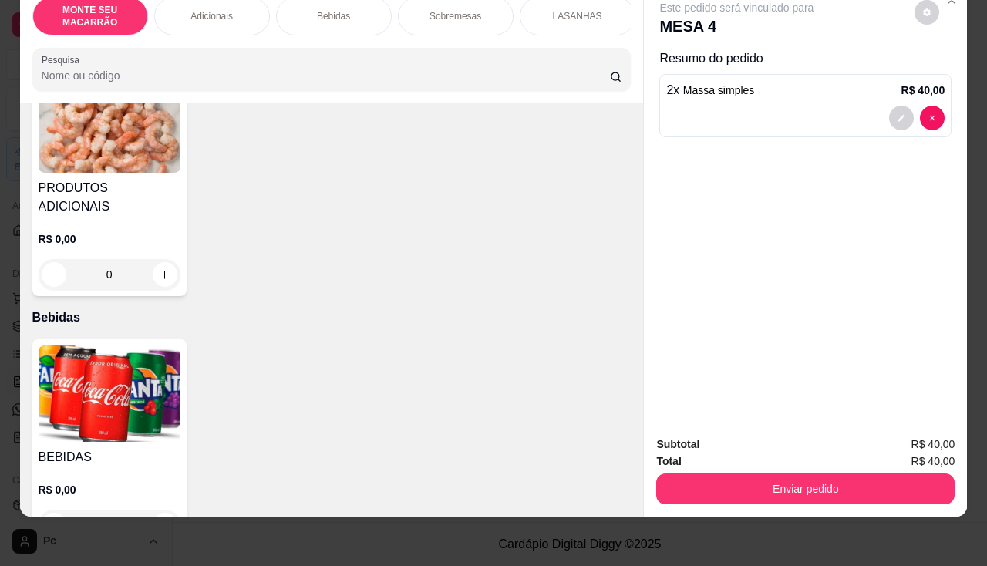
click at [94, 362] on img at bounding box center [110, 394] width 142 height 96
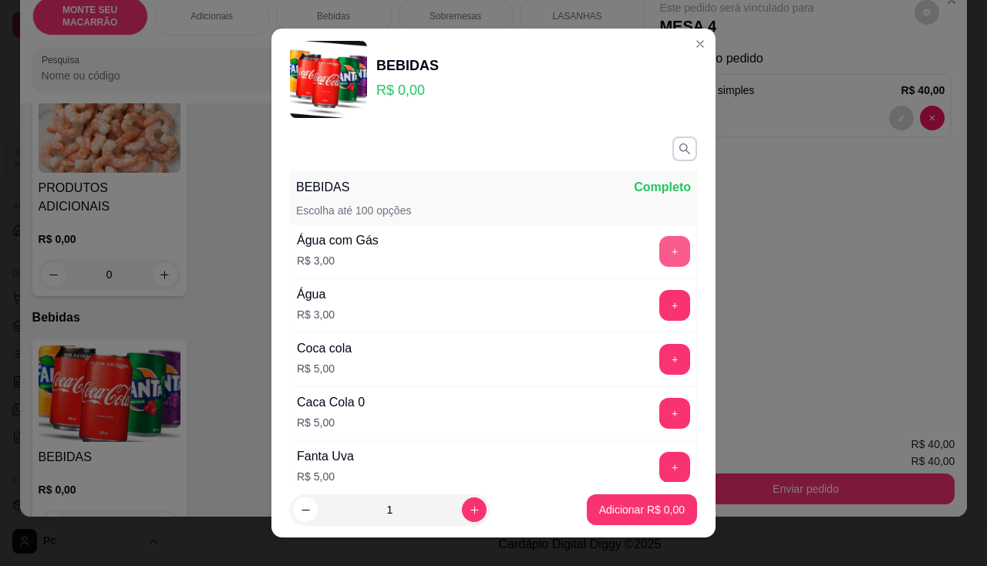
click at [659, 248] on button "+" at bounding box center [674, 251] width 31 height 31
click at [625, 511] on p "Adicionar R$ 3,00" at bounding box center [641, 510] width 83 height 15
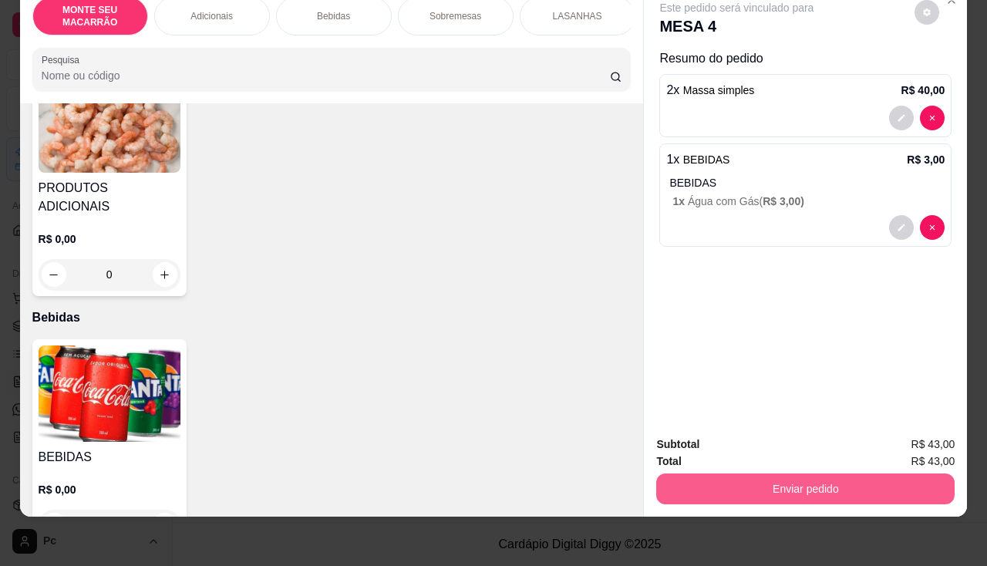
click at [828, 475] on button "Enviar pedido" at bounding box center [805, 489] width 298 height 31
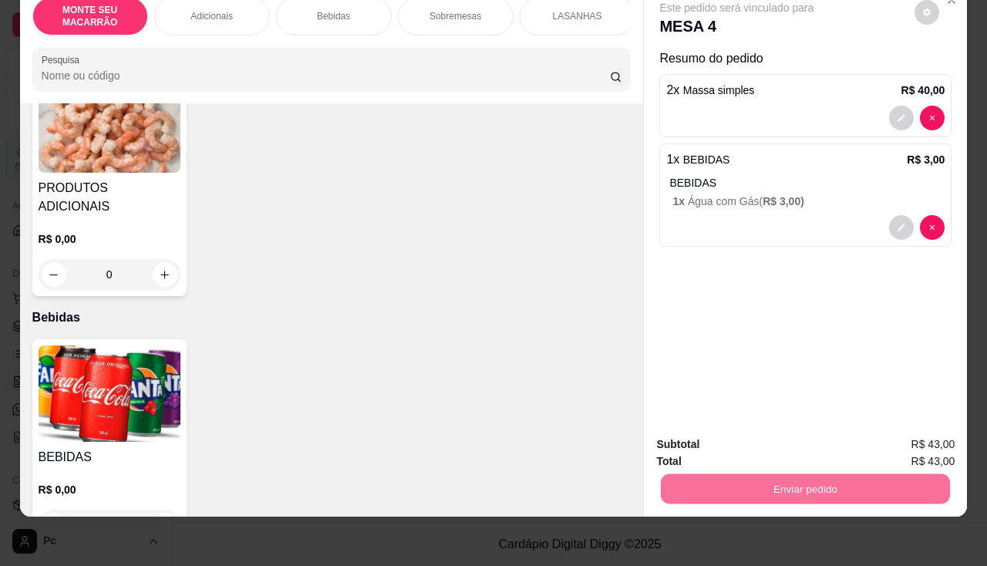
click at [919, 443] on button "Enviar pedido" at bounding box center [915, 439] width 85 height 29
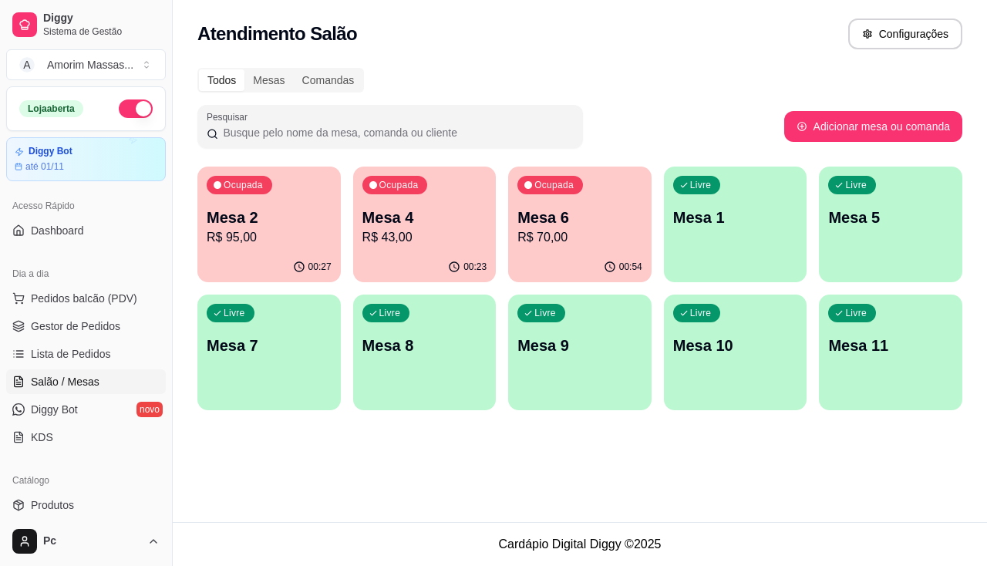
click at [278, 238] on p "R$ 95,00" at bounding box center [269, 237] width 125 height 19
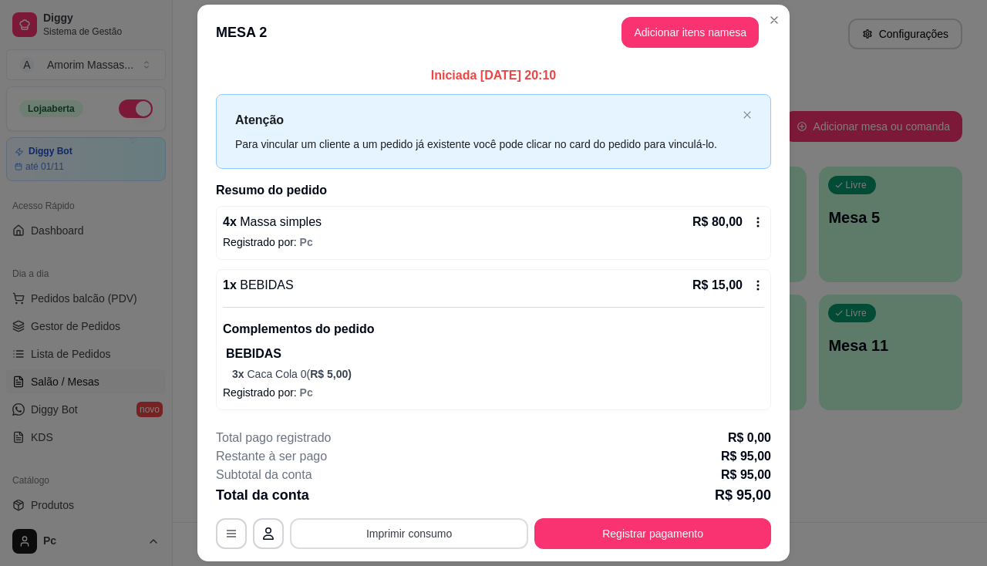
click at [404, 529] on button "Imprimir consumo" at bounding box center [409, 533] width 238 height 31
click at [427, 486] on button "IMPRESSORA" at bounding box center [408, 498] width 112 height 25
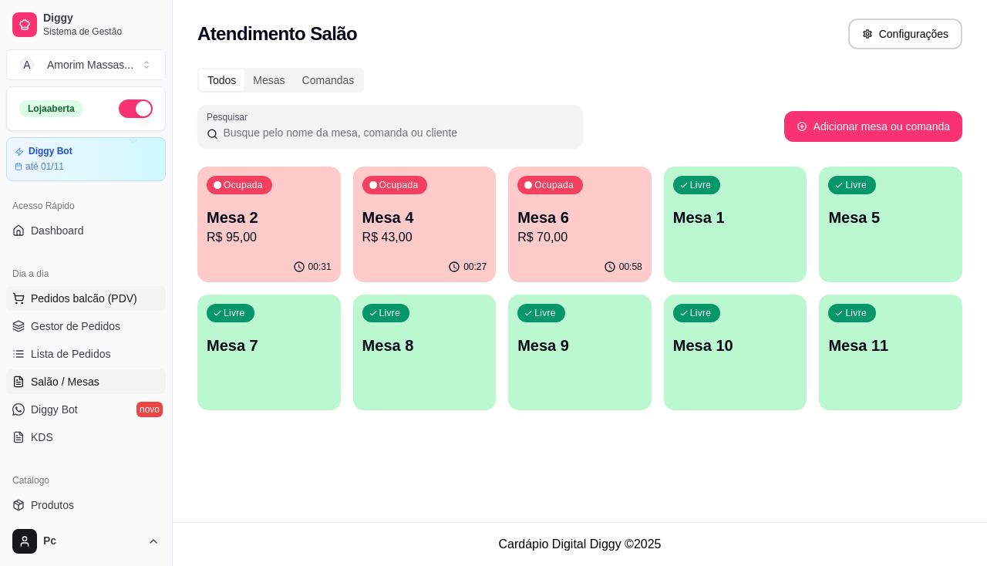
click at [98, 288] on button "Pedidos balcão (PDV)" at bounding box center [86, 298] width 160 height 25
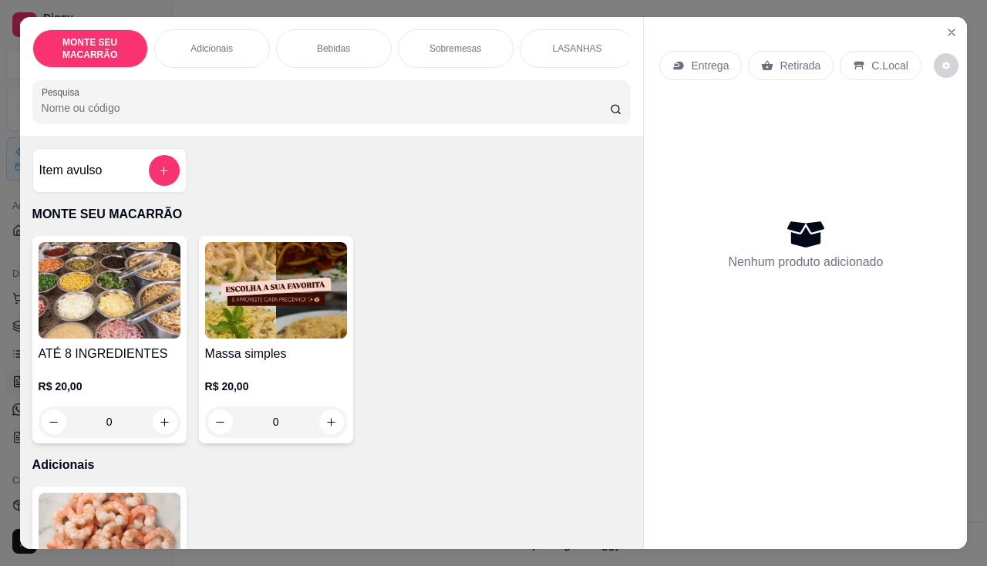
click at [308, 326] on img at bounding box center [276, 290] width 142 height 96
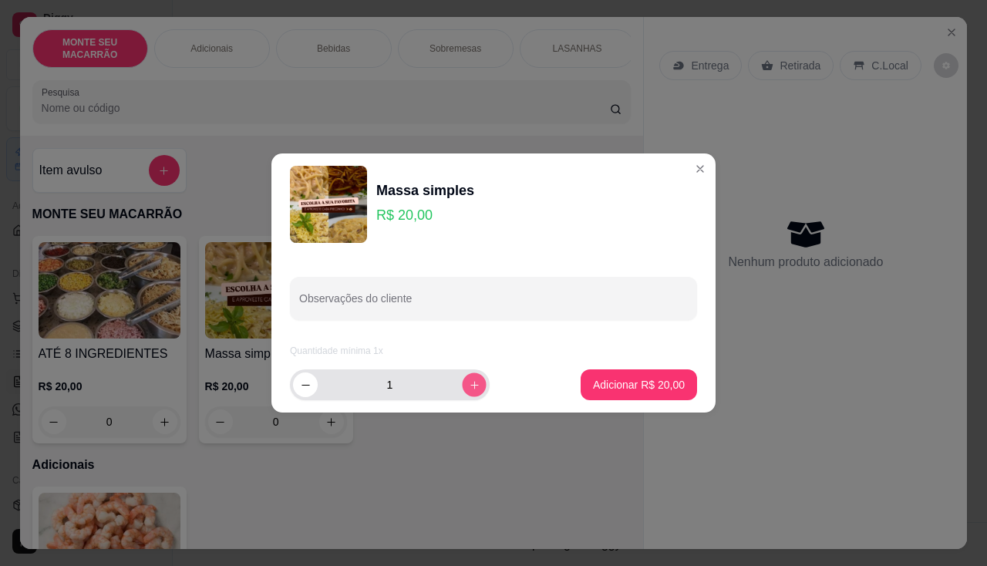
click at [463, 377] on button "increase-product-quantity" at bounding box center [474, 384] width 24 height 24
type input "2"
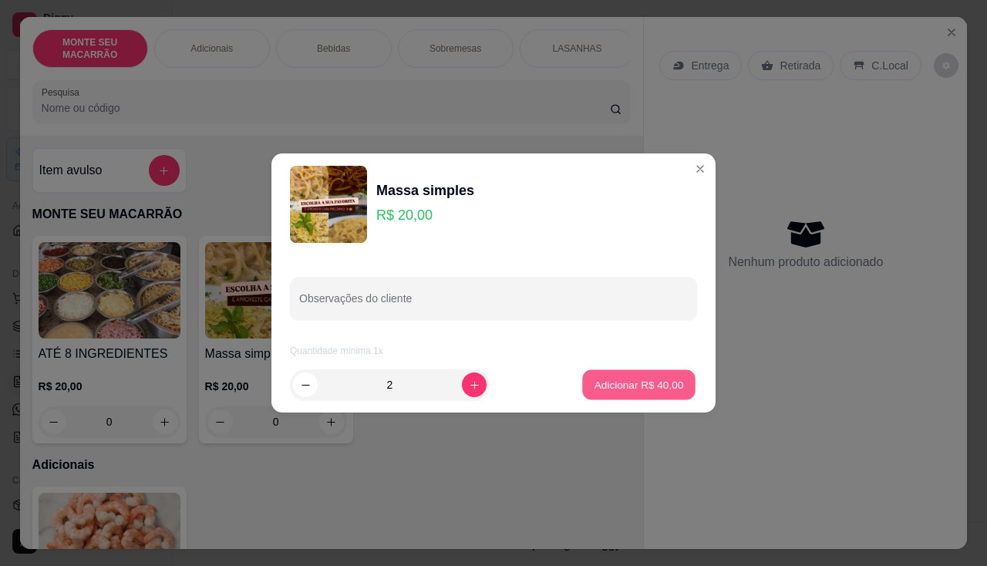
click at [648, 387] on p "Adicionar R$ 40,00" at bounding box center [639, 384] width 89 height 15
type input "2"
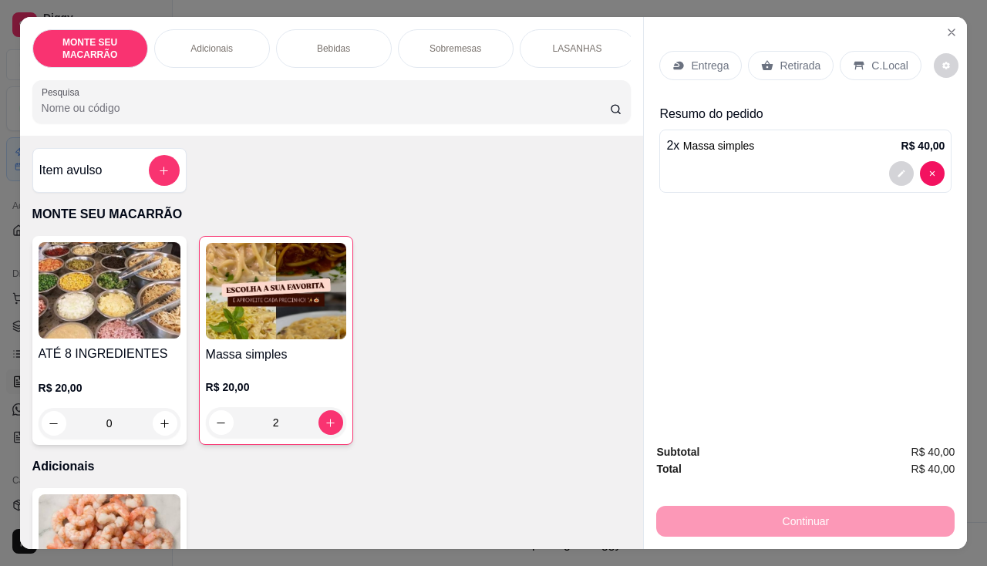
click at [790, 63] on p "Retirada" at bounding box center [800, 65] width 41 height 15
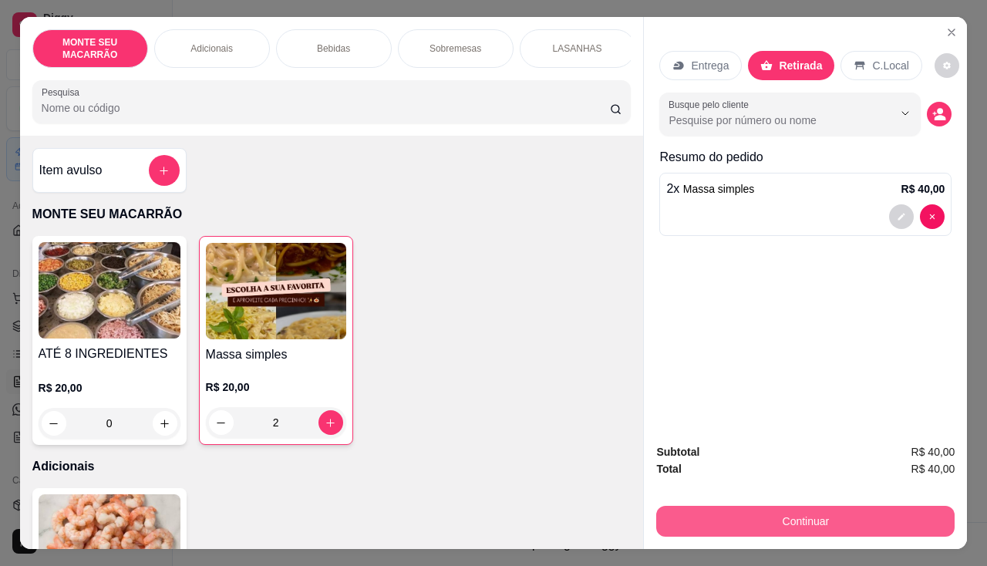
click at [717, 511] on button "Continuar" at bounding box center [805, 521] width 298 height 31
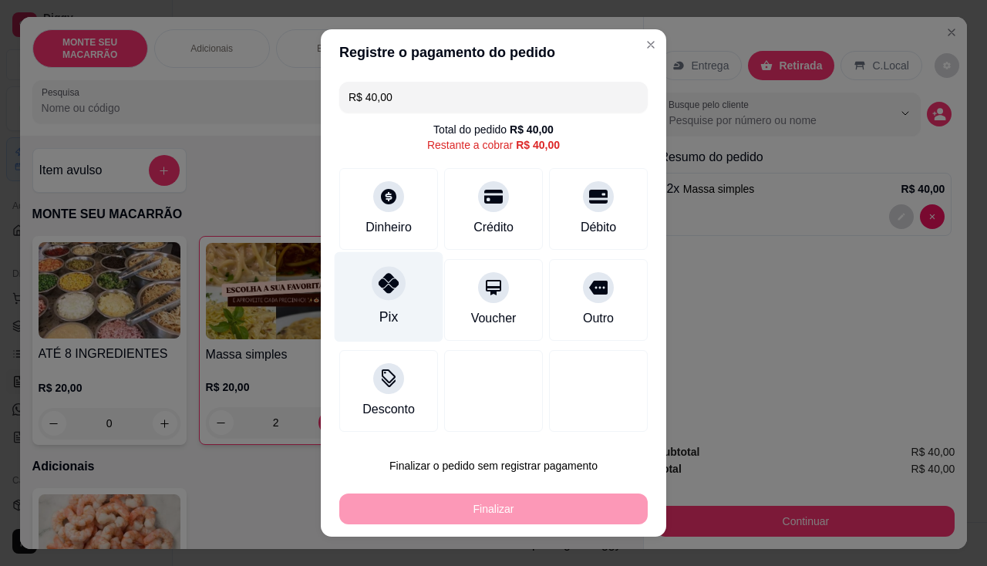
click at [383, 281] on icon at bounding box center [389, 283] width 20 height 20
type input "R$ 0,00"
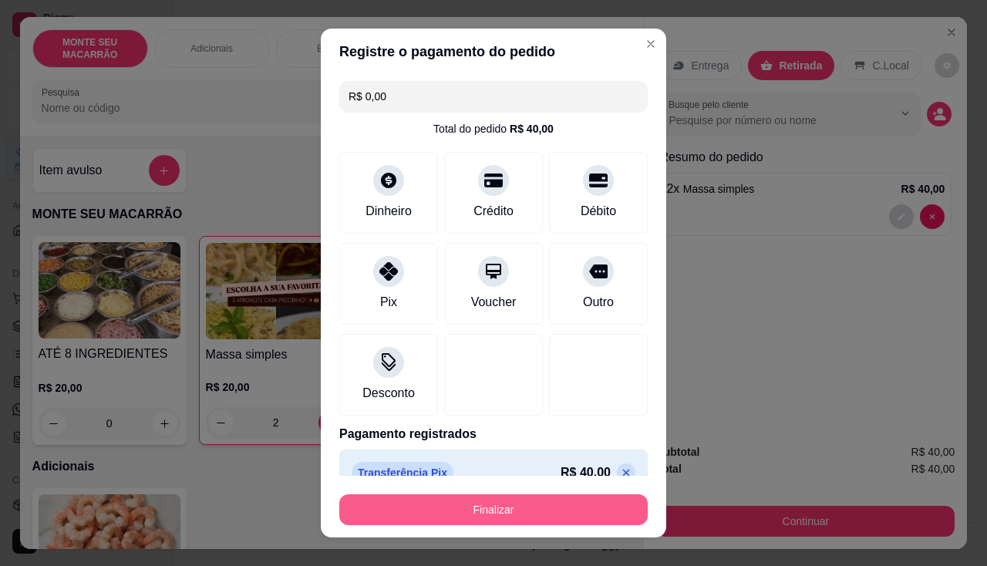
click at [454, 511] on button "Finalizar" at bounding box center [493, 509] width 308 height 31
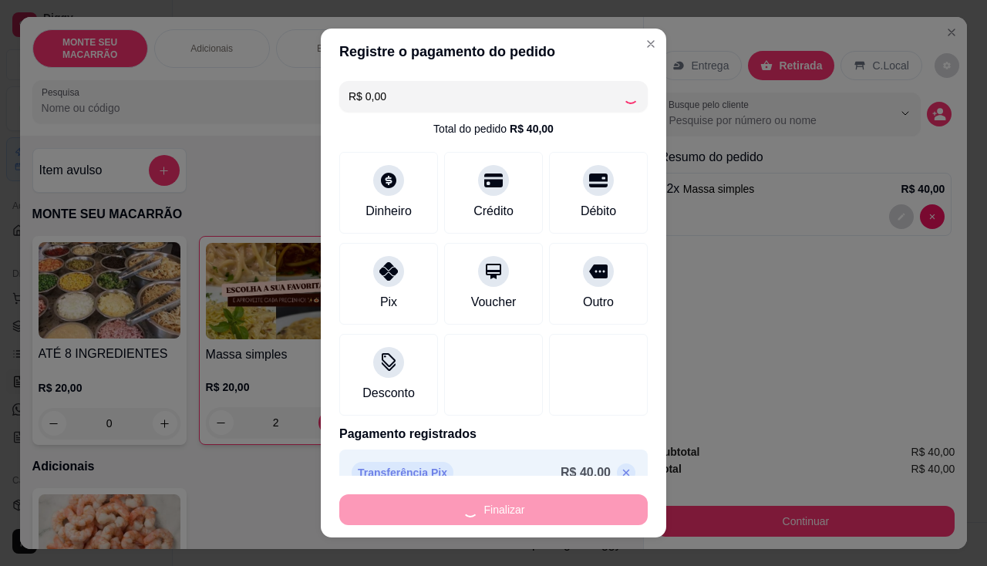
type input "0"
type input "-R$ 40,00"
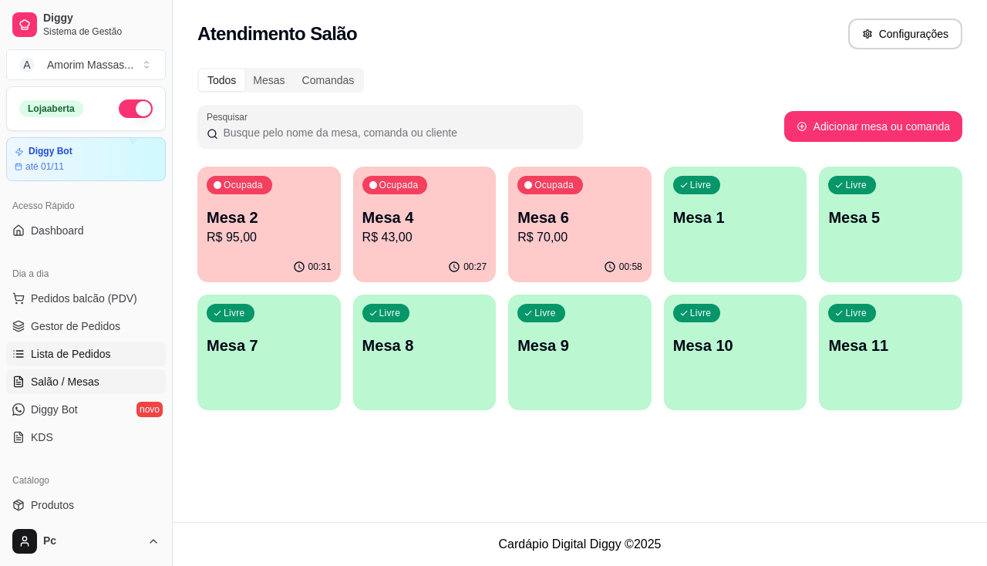
click at [23, 349] on icon at bounding box center [18, 354] width 12 height 12
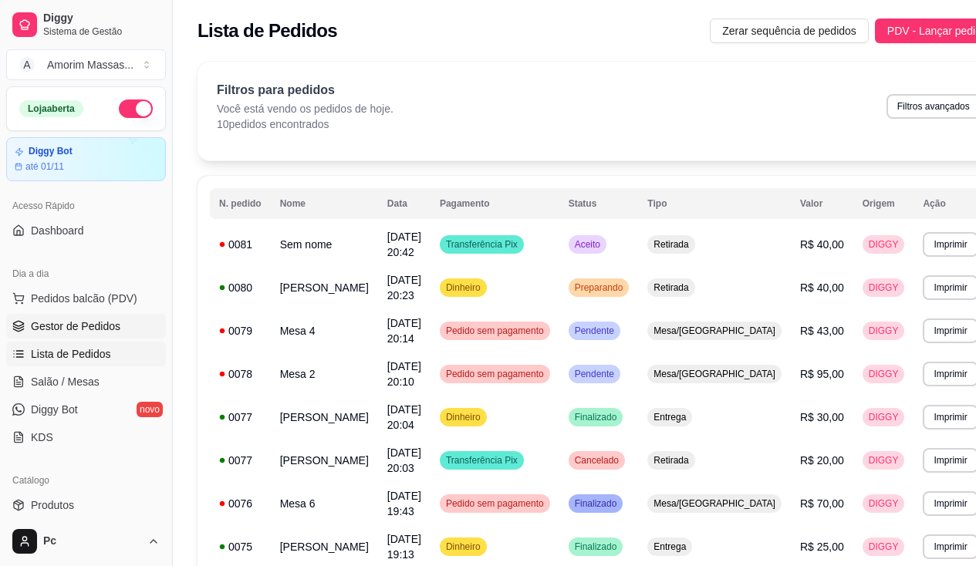
click at [44, 321] on span "Gestor de Pedidos" at bounding box center [75, 326] width 89 height 15
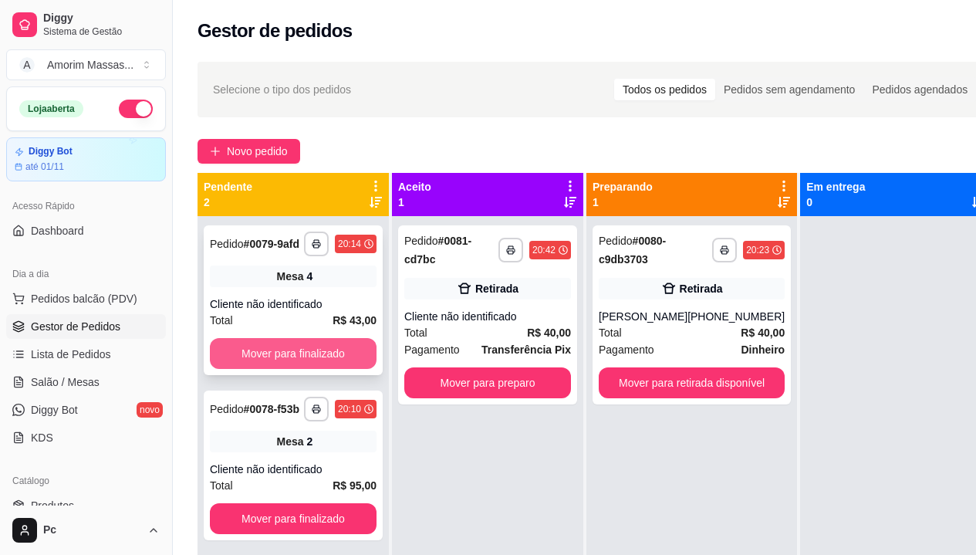
click at [329, 344] on button "Mover para finalizado" at bounding box center [293, 353] width 167 height 31
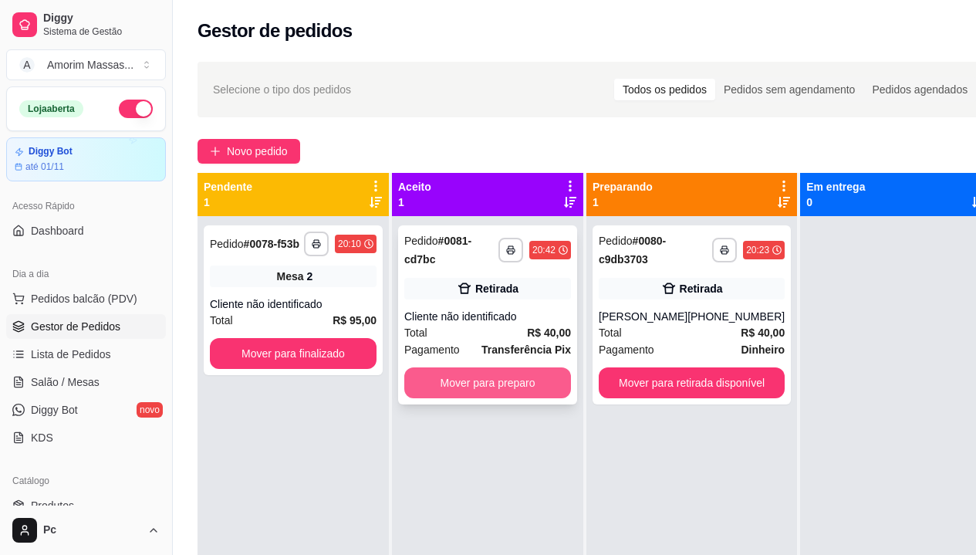
click at [526, 383] on button "Mover para preparo" at bounding box center [487, 382] width 167 height 31
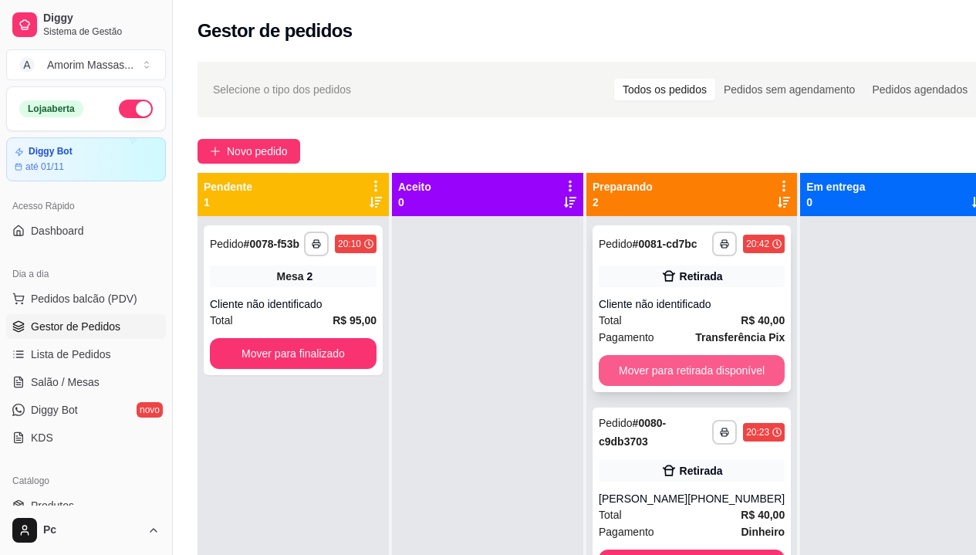
click at [668, 356] on button "Mover para retirada disponível" at bounding box center [691, 370] width 186 height 31
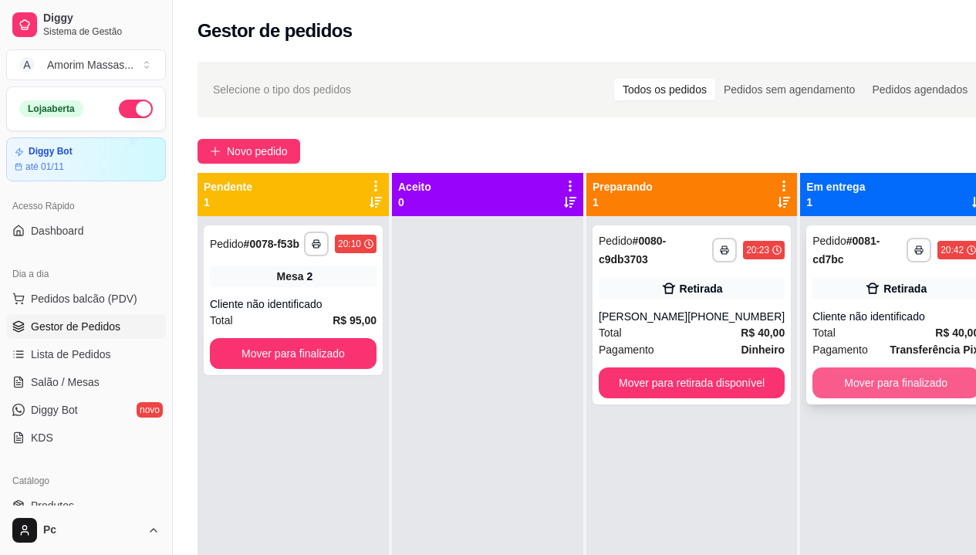
click at [889, 383] on button "Mover para finalizado" at bounding box center [895, 382] width 167 height 31
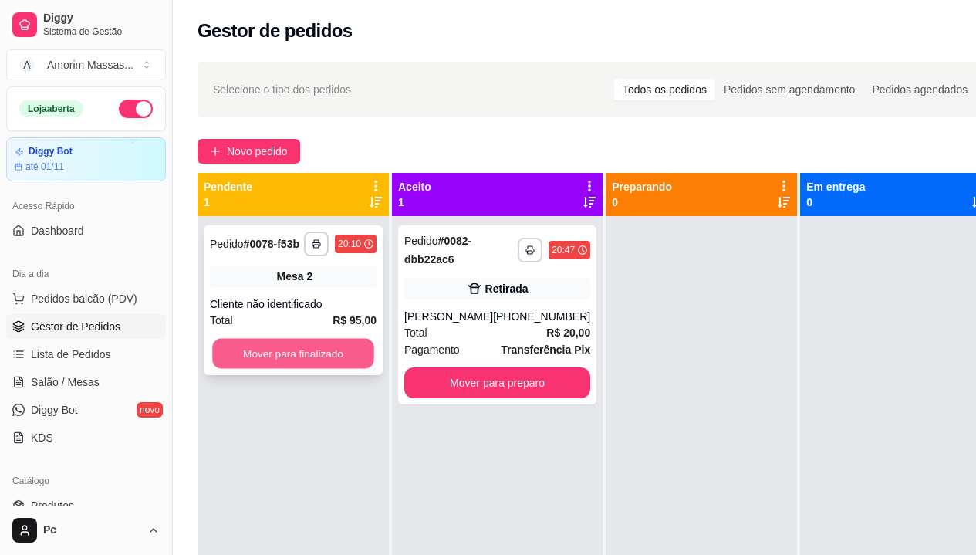
click at [312, 339] on button "Mover para finalizado" at bounding box center [293, 354] width 162 height 30
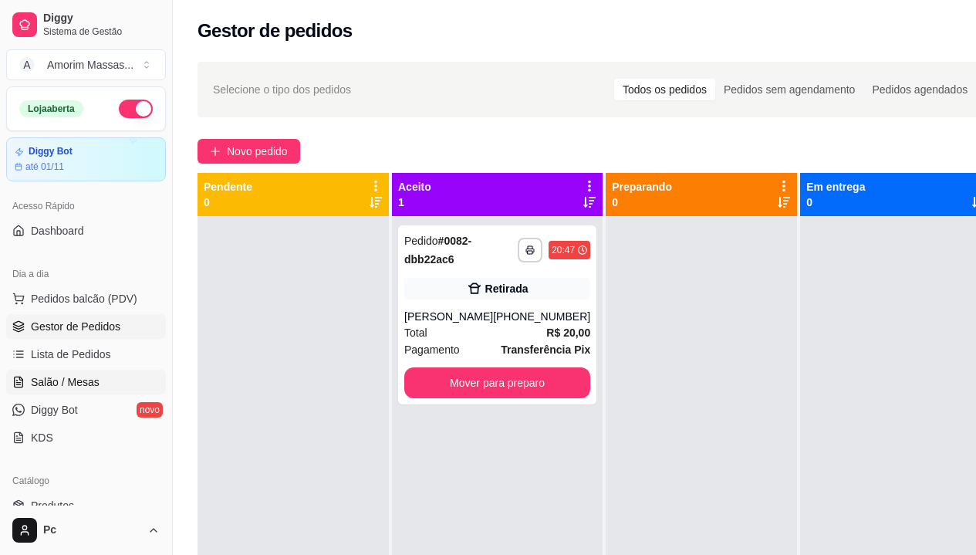
click at [75, 379] on span "Salão / Mesas" at bounding box center [65, 381] width 69 height 15
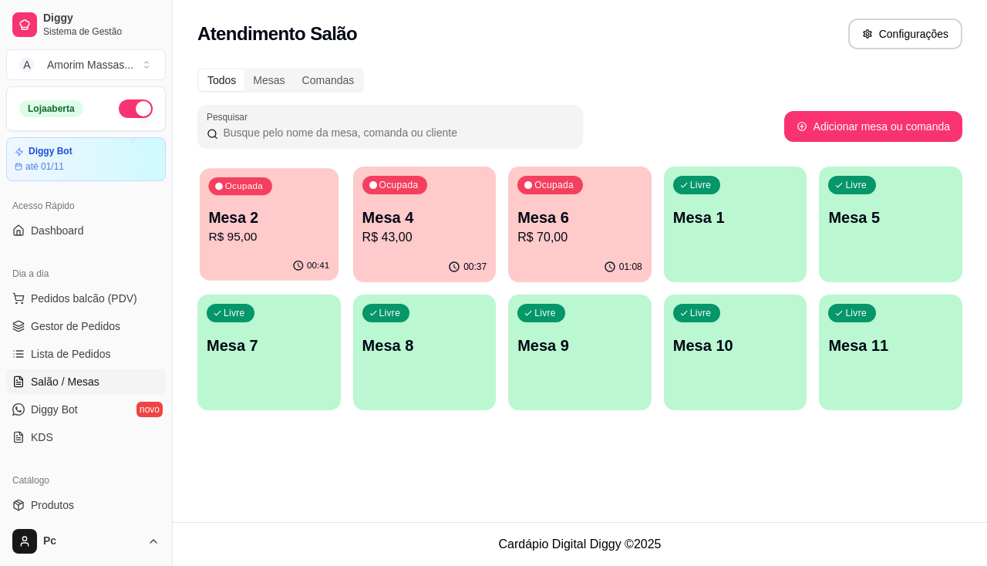
click at [258, 243] on p "R$ 95,00" at bounding box center [268, 237] width 121 height 18
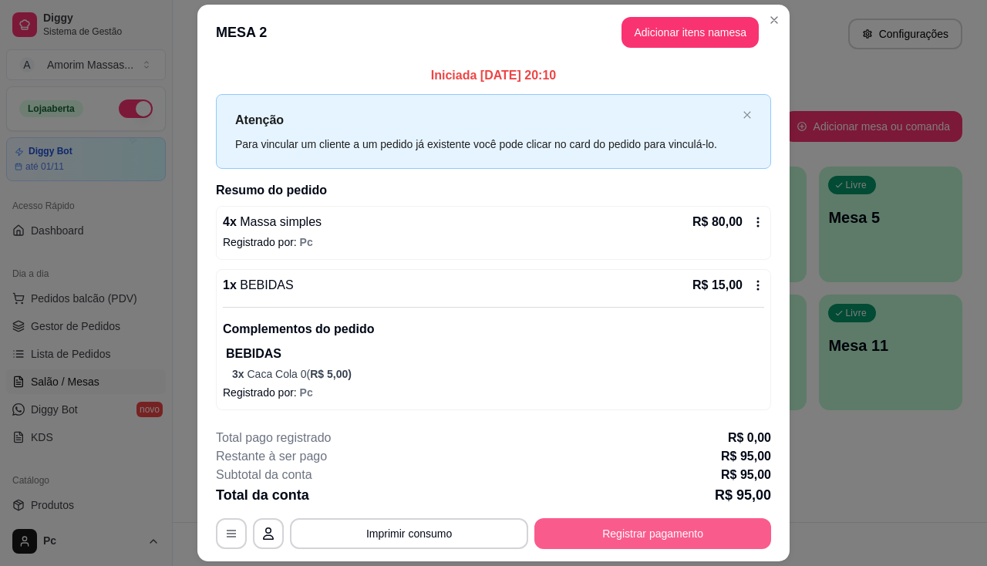
click at [601, 538] on button "Registrar pagamento" at bounding box center [652, 533] width 237 height 31
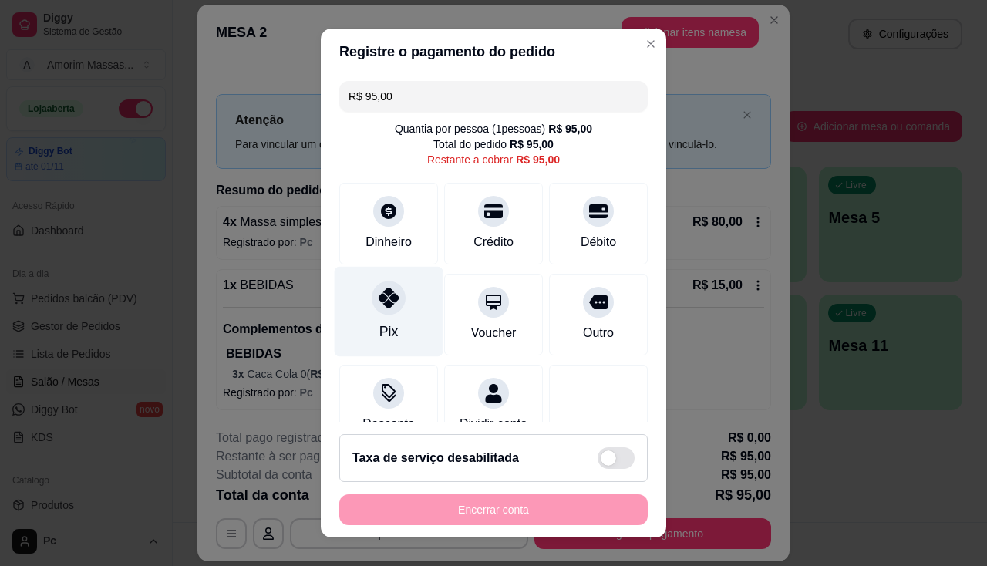
click at [379, 298] on icon at bounding box center [389, 298] width 20 height 20
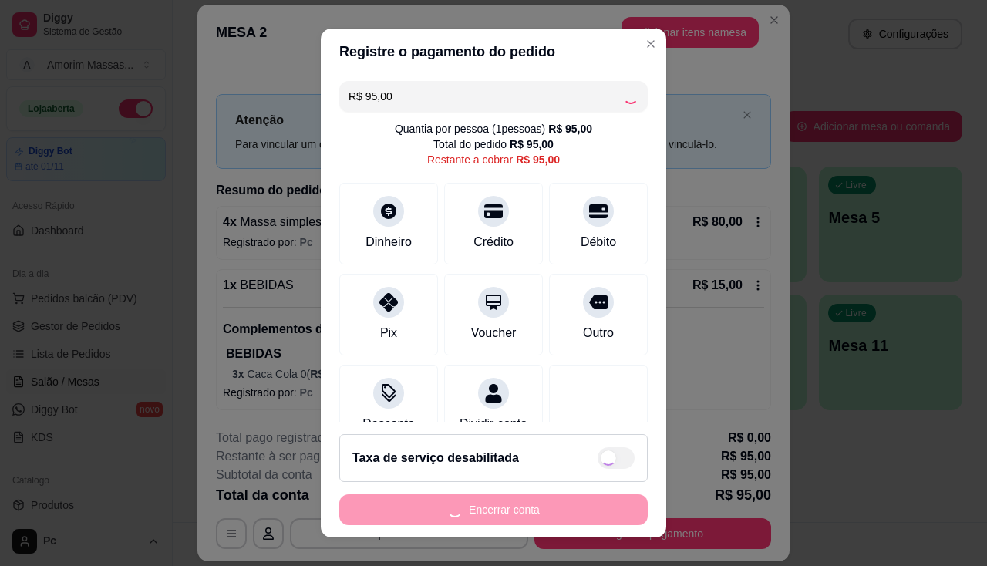
type input "R$ 0,00"
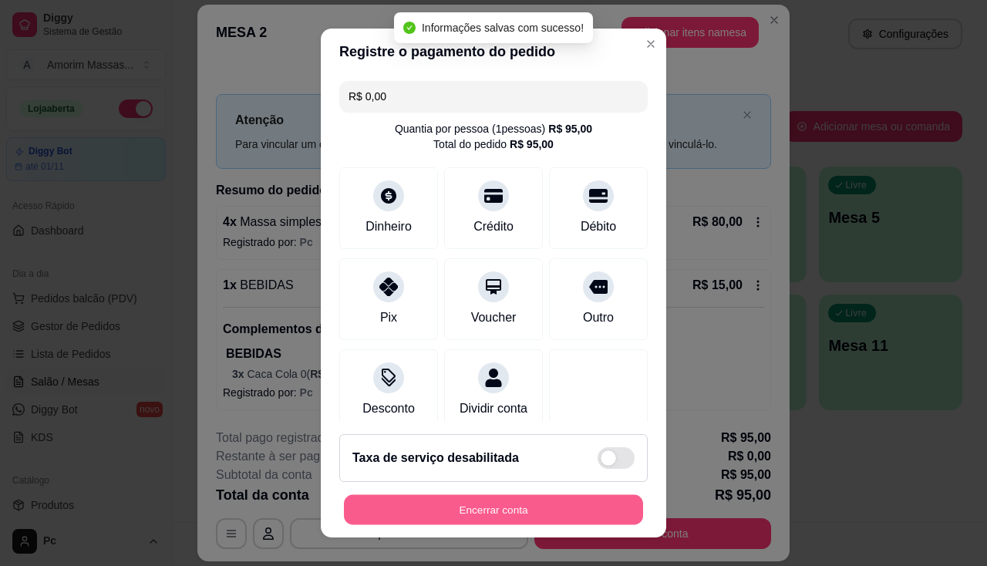
click at [490, 507] on button "Encerrar conta" at bounding box center [493, 510] width 299 height 30
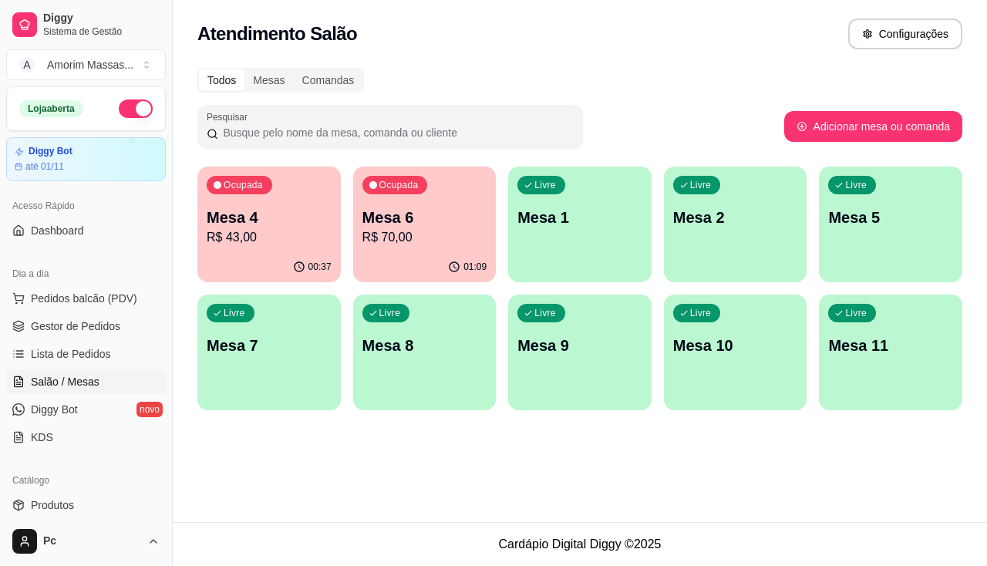
click at [259, 238] on p "R$ 43,00" at bounding box center [269, 237] width 125 height 19
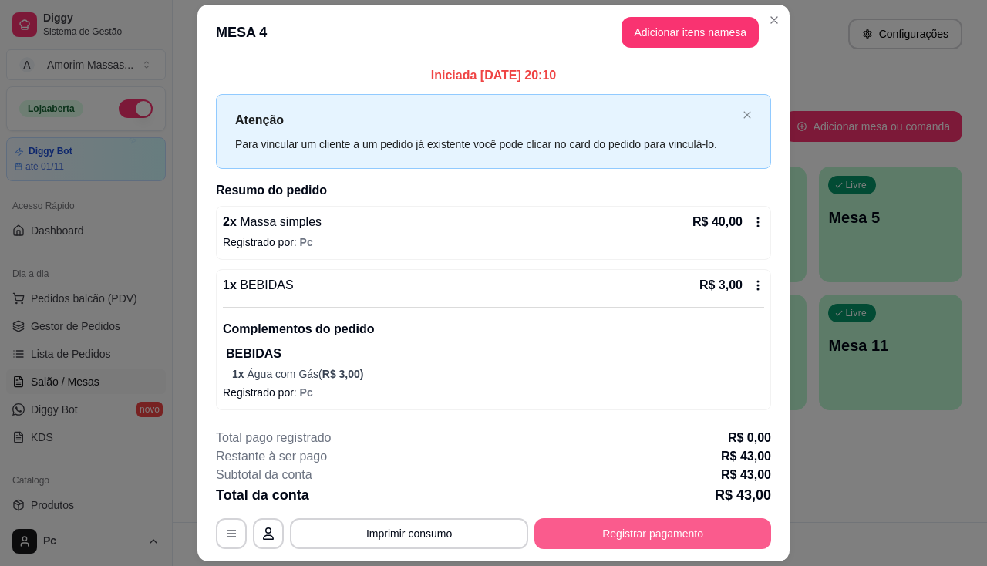
click at [688, 526] on button "Registrar pagamento" at bounding box center [652, 533] width 237 height 31
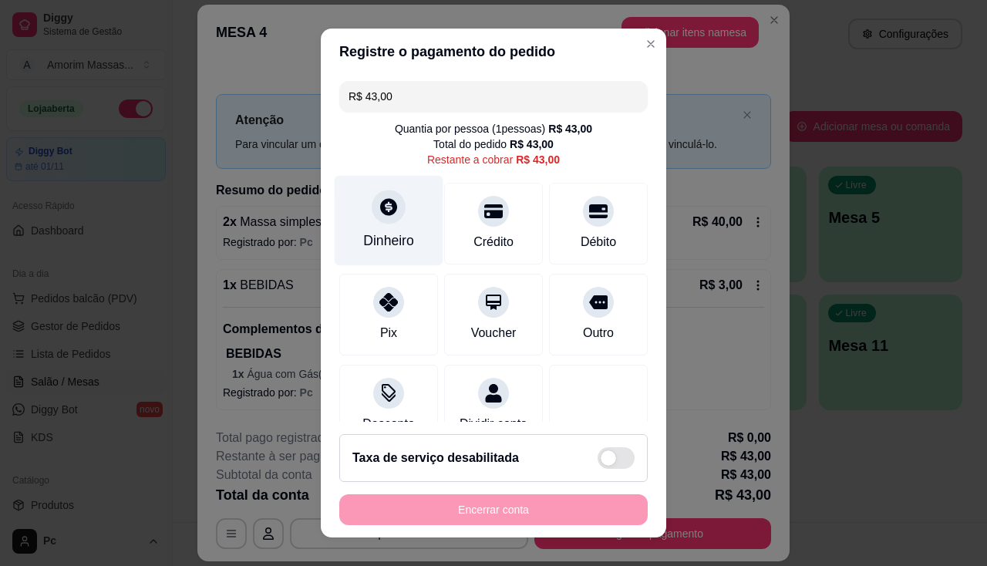
click at [372, 216] on div at bounding box center [389, 207] width 34 height 34
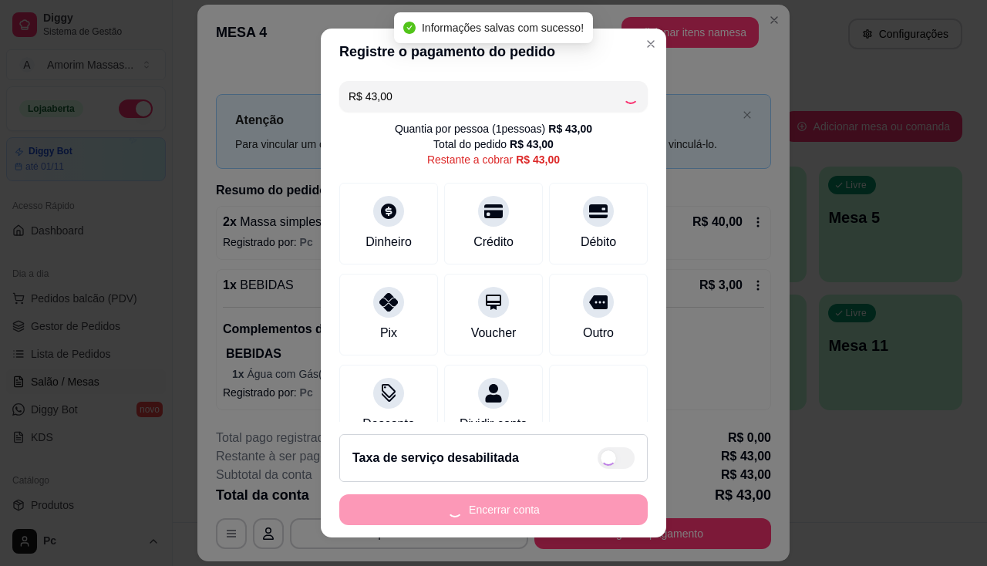
type input "R$ 0,00"
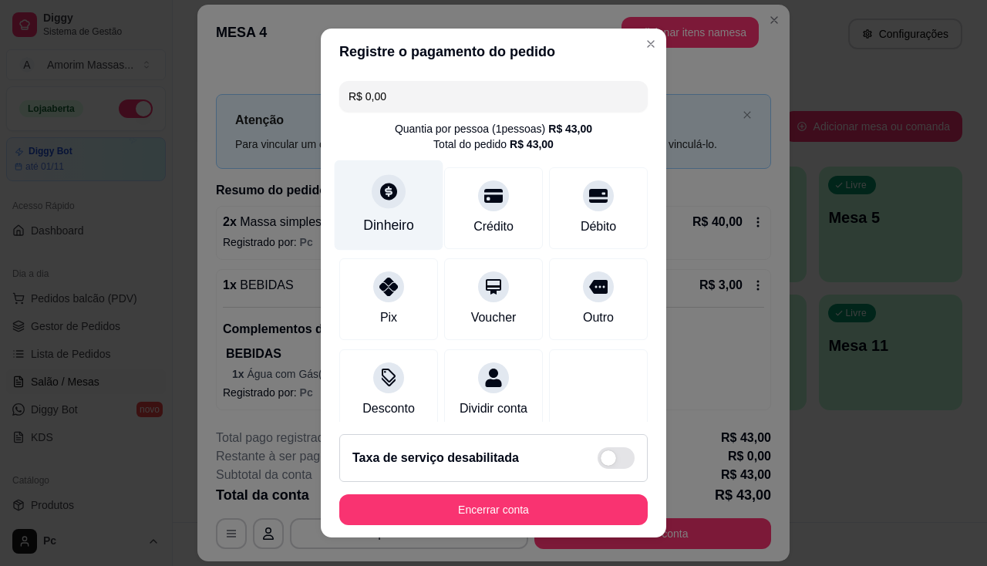
click at [379, 191] on icon at bounding box center [389, 191] width 20 height 20
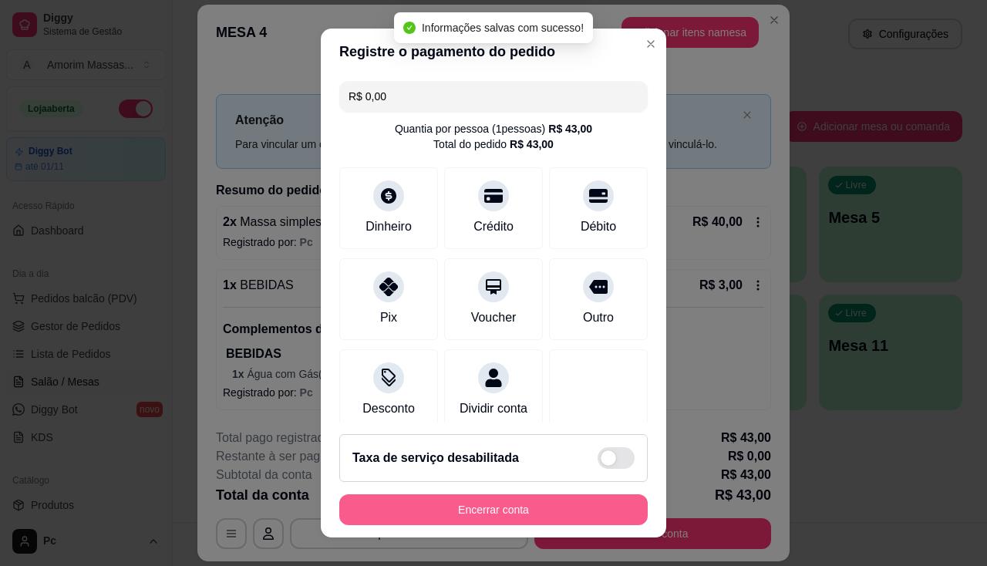
click at [521, 528] on footer "Taxa de serviço desabilitada Encerrar conta" at bounding box center [494, 480] width 346 height 116
click at [521, 509] on button "Encerrar conta" at bounding box center [493, 510] width 299 height 30
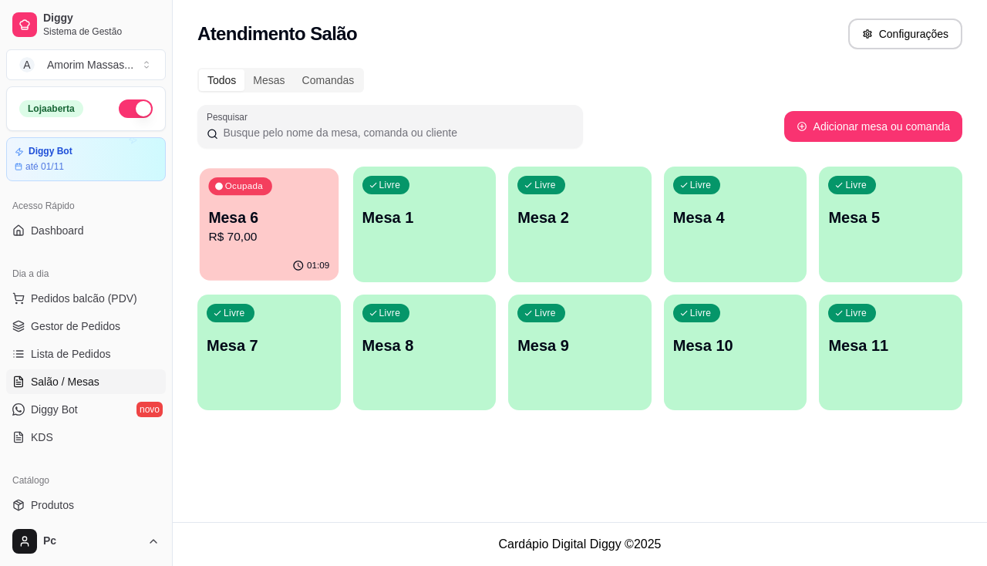
click at [246, 241] on p "R$ 70,00" at bounding box center [268, 237] width 121 height 18
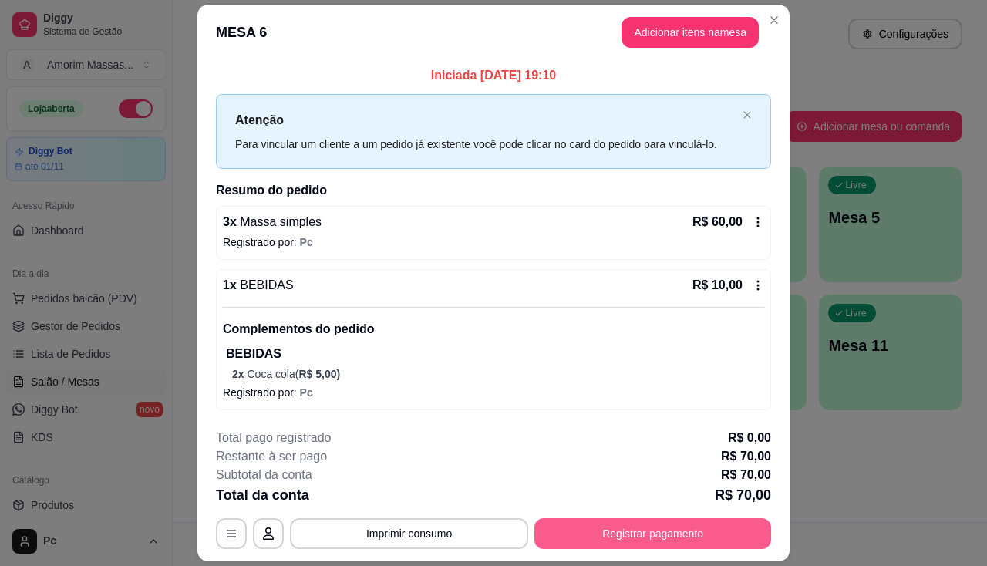
click at [628, 528] on button "Registrar pagamento" at bounding box center [652, 533] width 237 height 31
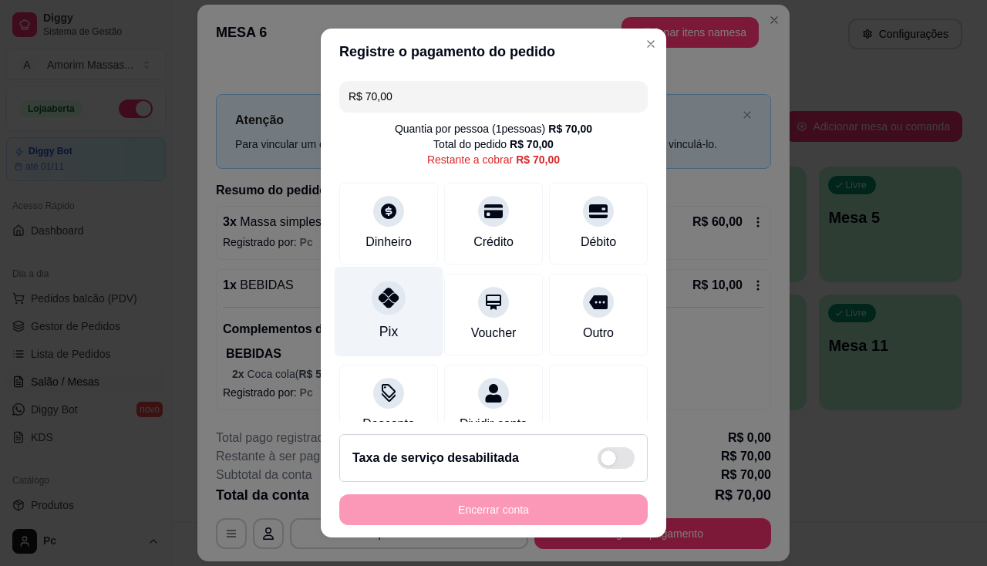
drag, startPoint x: 373, startPoint y: 295, endPoint x: 391, endPoint y: 383, distance: 89.7
click at [379, 295] on icon at bounding box center [389, 298] width 20 height 20
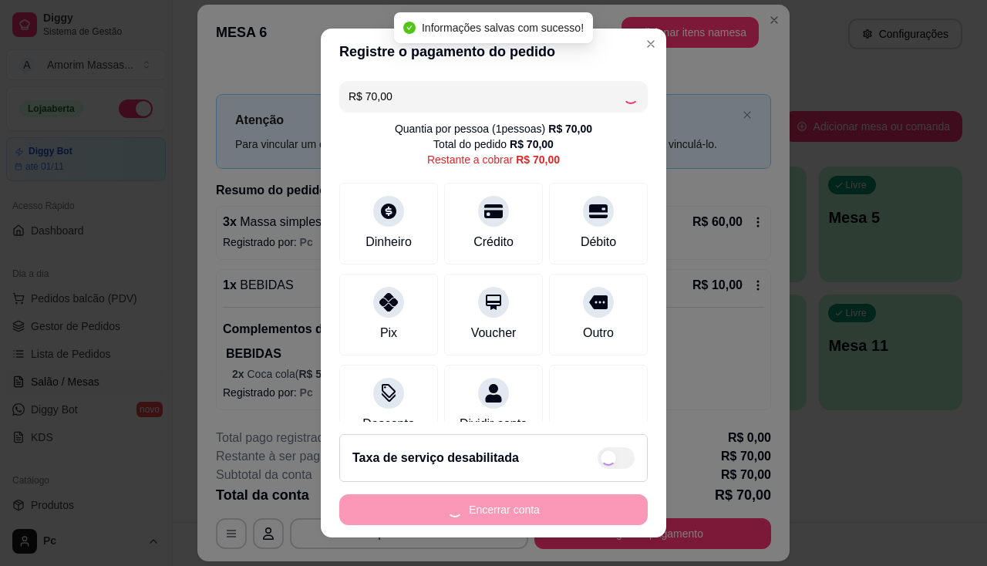
type input "R$ 0,00"
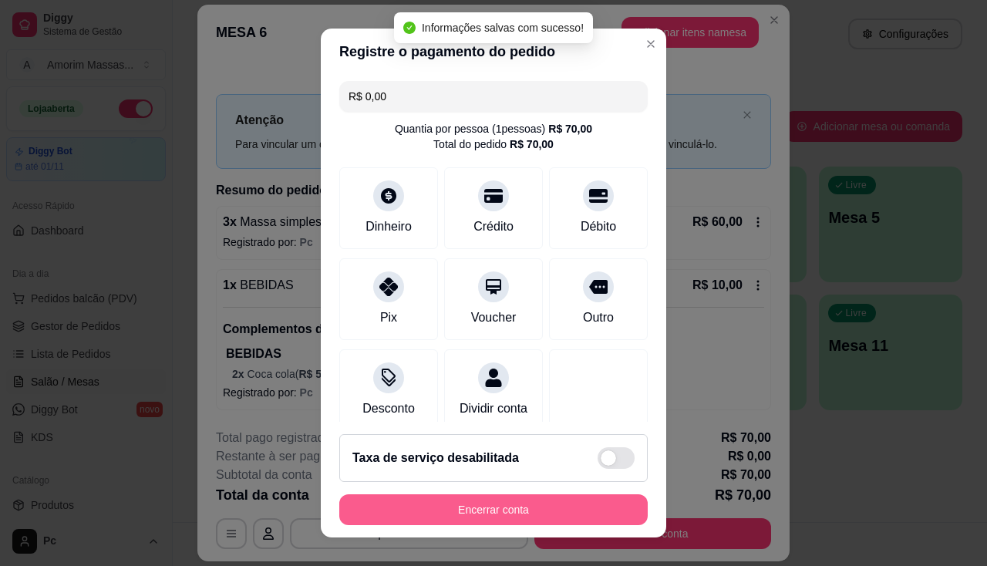
click at [447, 507] on button "Encerrar conta" at bounding box center [493, 509] width 308 height 31
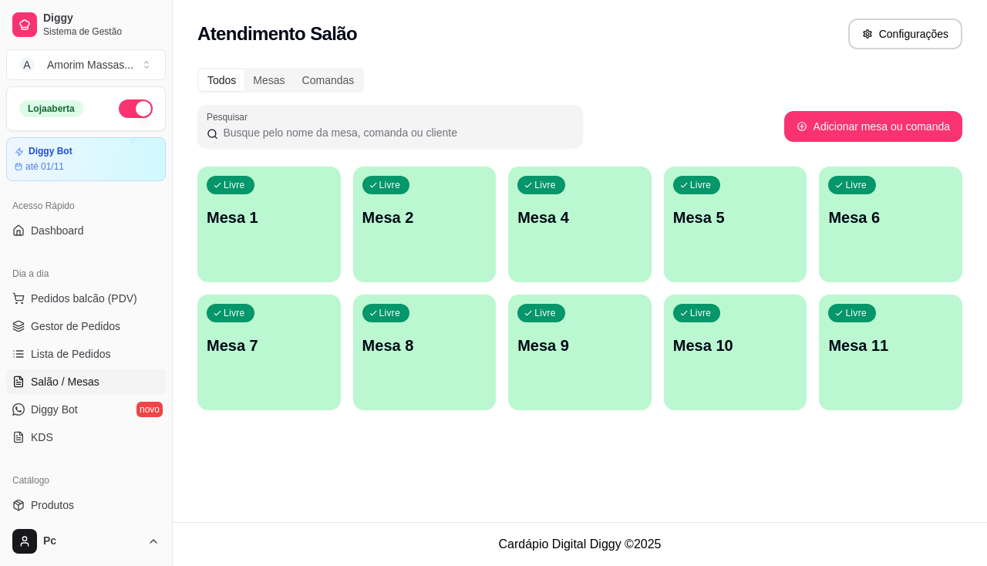
click at [890, 248] on div "Livre Mesa 6" at bounding box center [890, 215] width 143 height 97
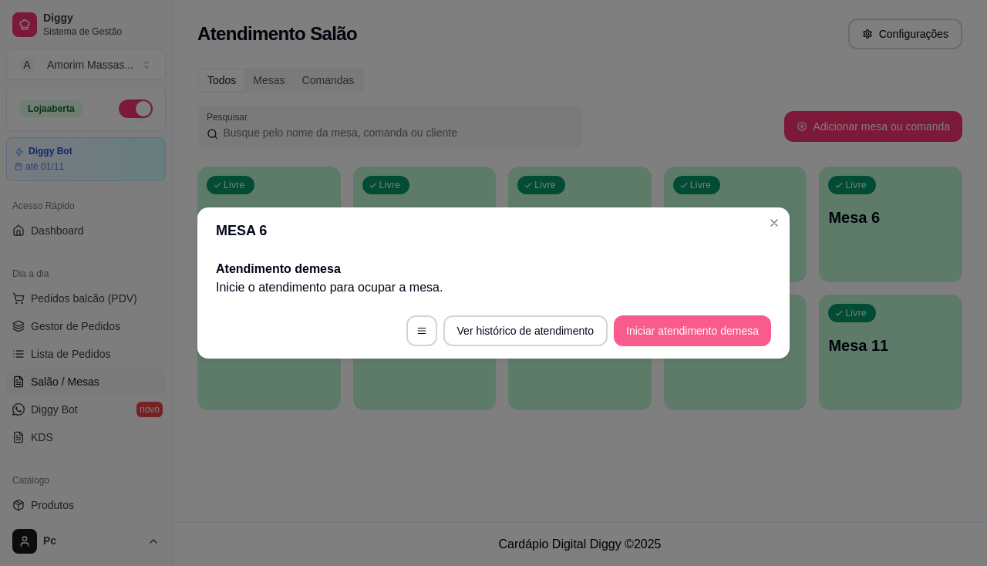
click at [713, 332] on button "Iniciar atendimento de mesa" at bounding box center [692, 330] width 157 height 31
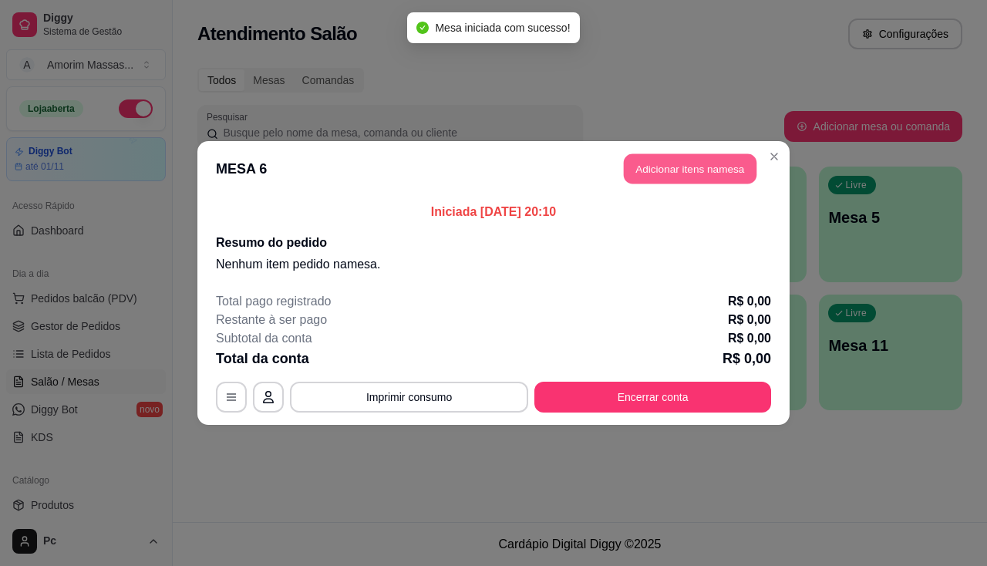
click at [676, 167] on button "Adicionar itens na mesa" at bounding box center [690, 169] width 133 height 30
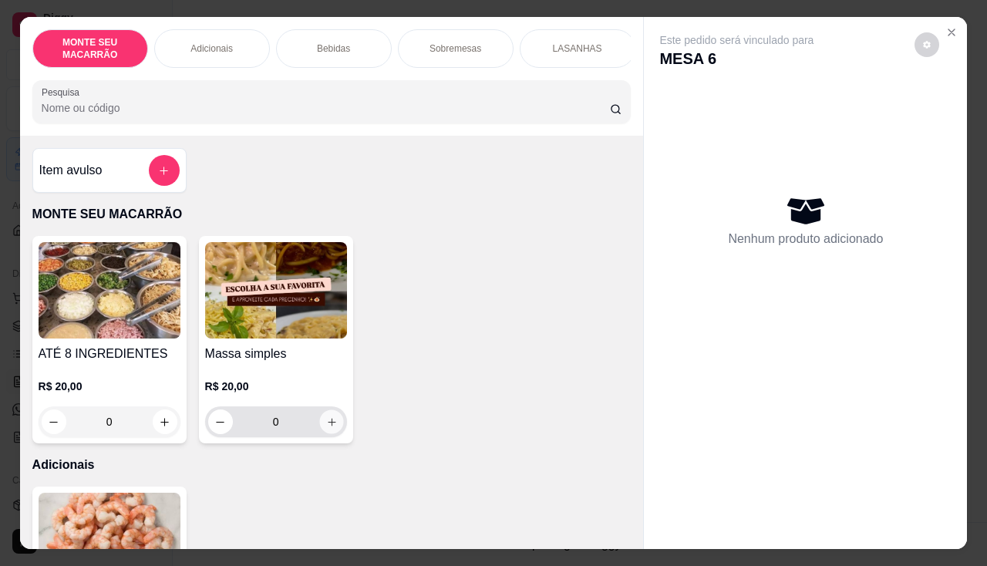
click at [326, 428] on icon "increase-product-quantity" at bounding box center [331, 422] width 12 height 12
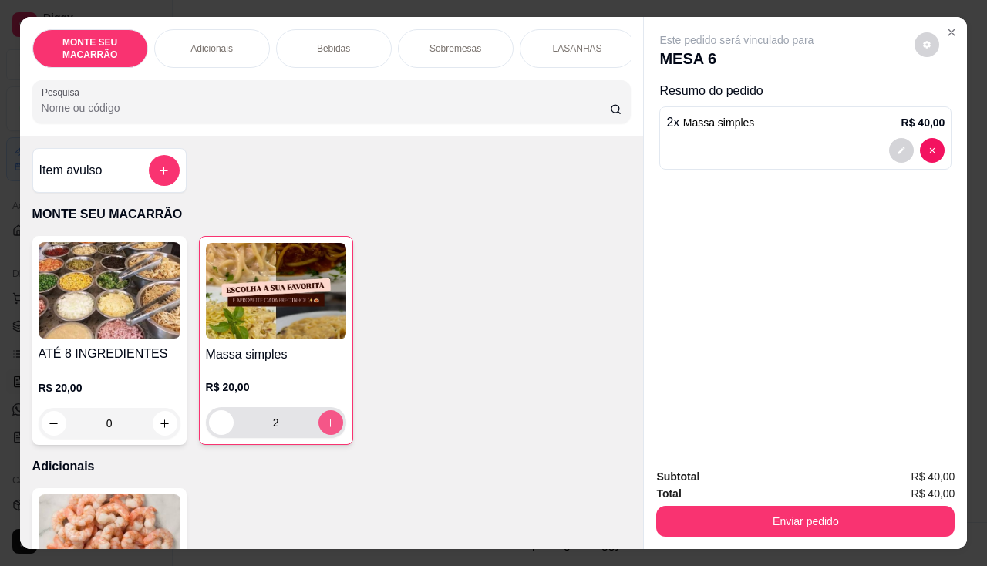
click at [326, 429] on icon "increase-product-quantity" at bounding box center [331, 423] width 12 height 12
type input "4"
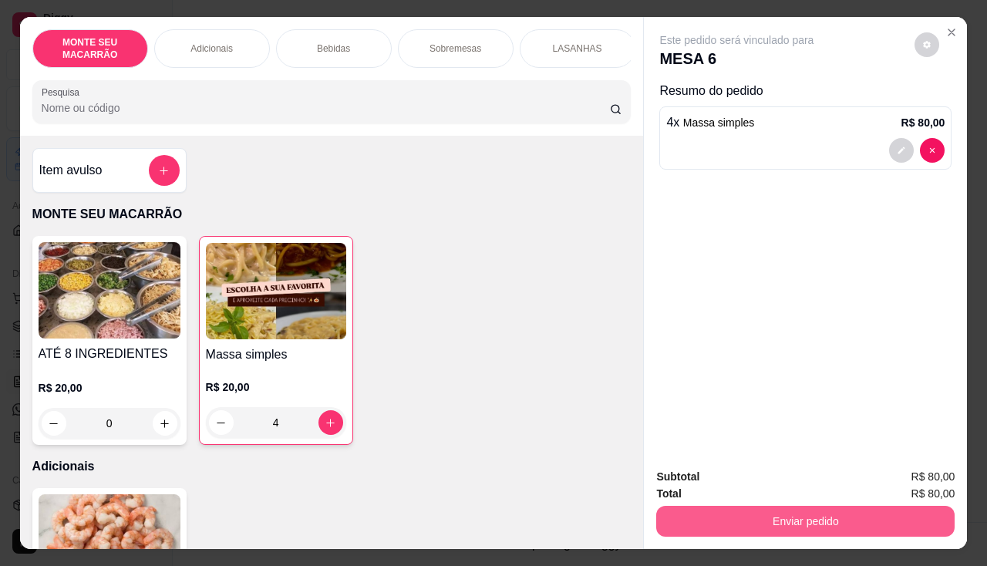
click at [753, 510] on button "Enviar pedido" at bounding box center [805, 521] width 298 height 31
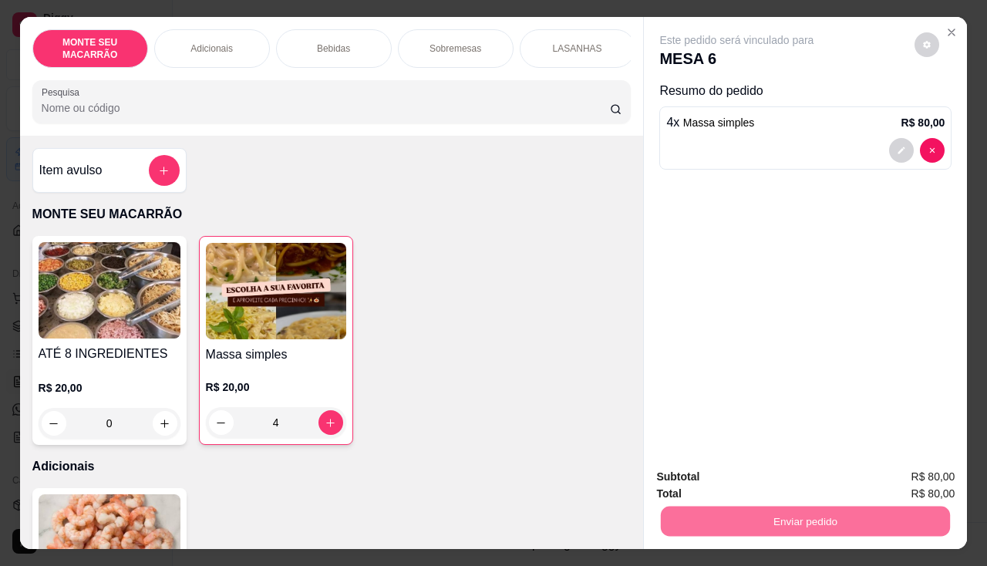
click at [939, 470] on button "Enviar pedido" at bounding box center [915, 477] width 85 height 29
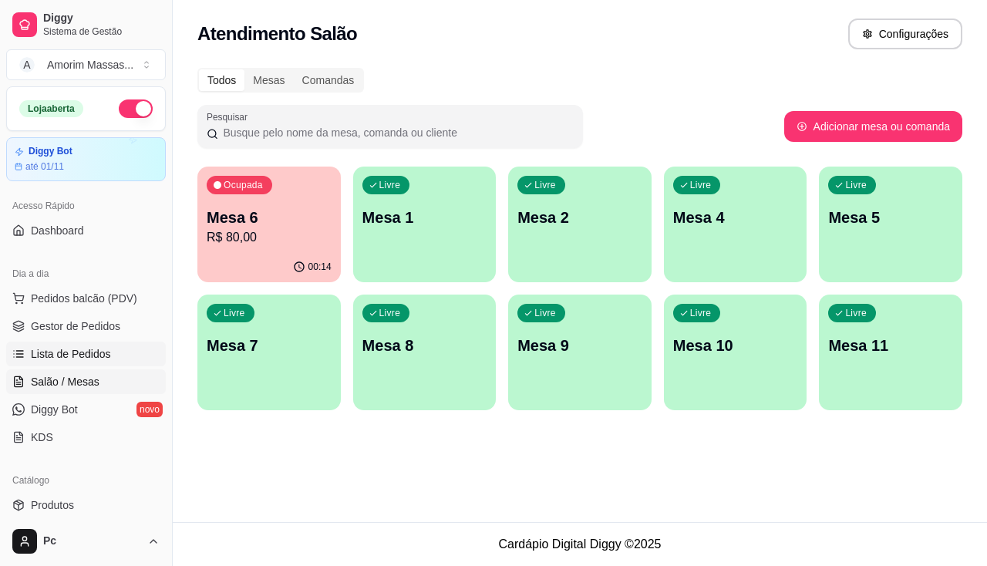
click at [67, 345] on link "Lista de Pedidos" at bounding box center [86, 354] width 160 height 25
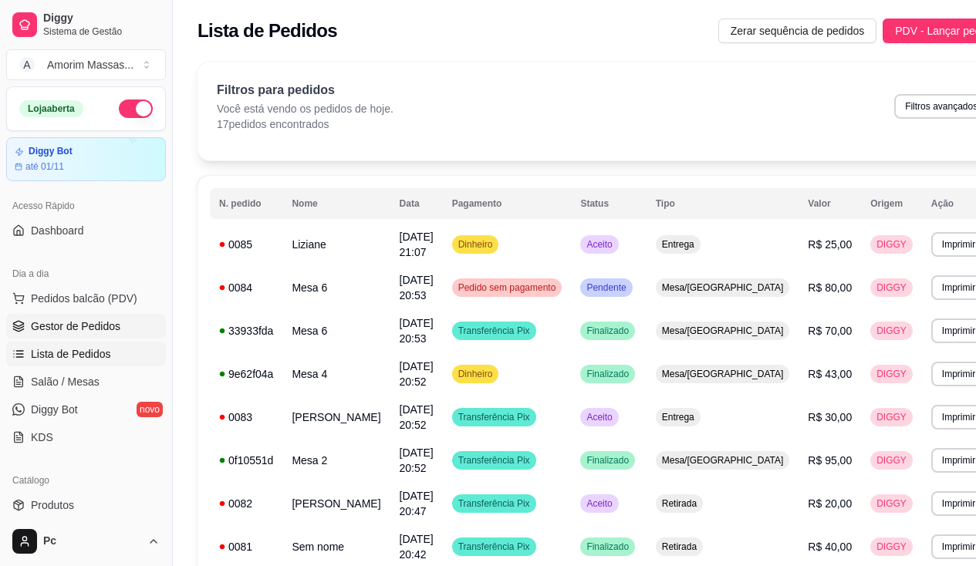
click at [74, 329] on span "Gestor de Pedidos" at bounding box center [75, 326] width 89 height 15
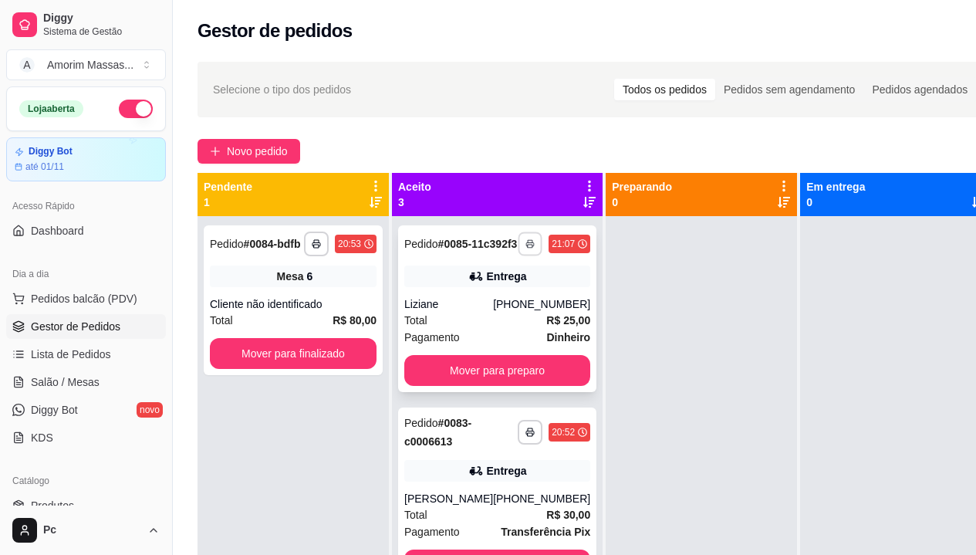
click at [525, 248] on icon "button" at bounding box center [529, 243] width 9 height 9
click at [476, 306] on button "IMPRESSORA" at bounding box center [458, 304] width 108 height 24
click at [71, 377] on span "Salão / Mesas" at bounding box center [65, 381] width 69 height 15
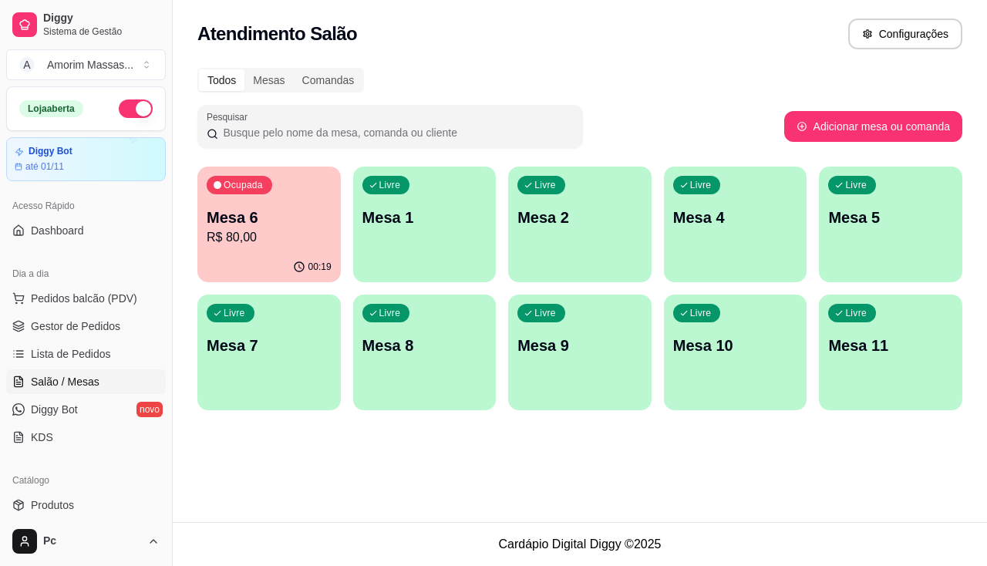
click at [228, 217] on p "Mesa 6" at bounding box center [269, 218] width 125 height 22
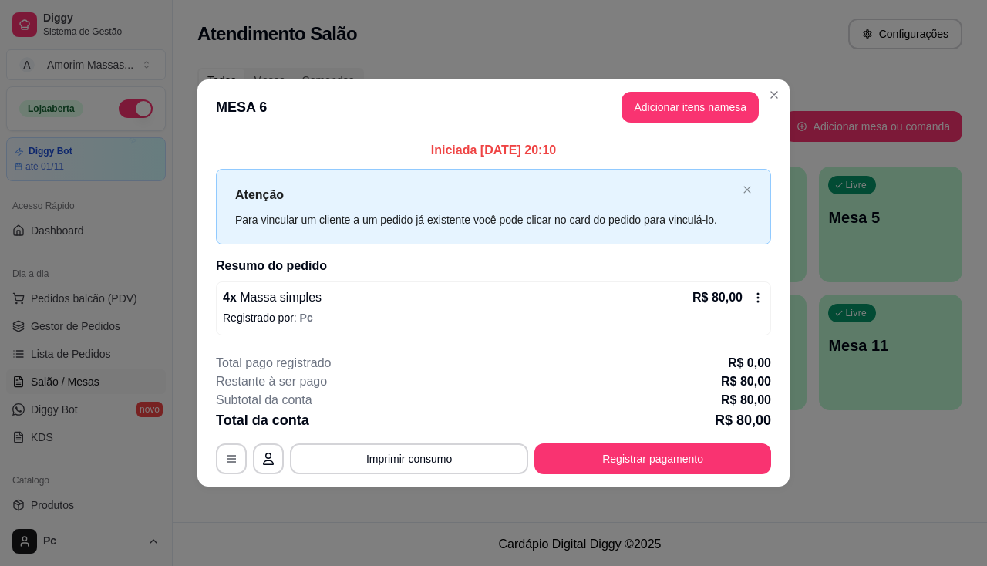
click at [751, 184] on div "Atenção Para vincular um cliente a um pedido já existente você pode clicar no c…" at bounding box center [493, 206] width 555 height 75
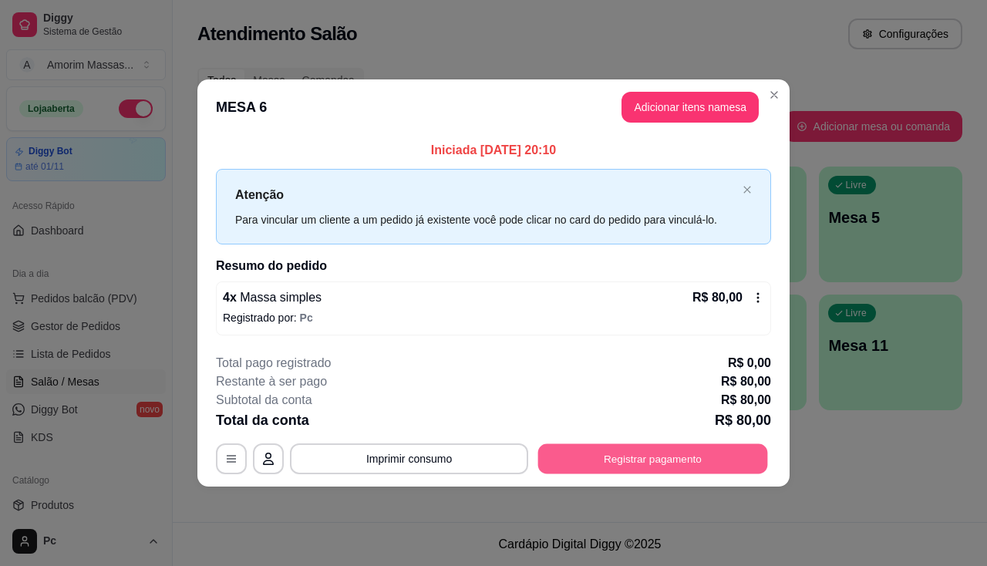
click at [588, 456] on button "Registrar pagamento" at bounding box center [653, 458] width 230 height 30
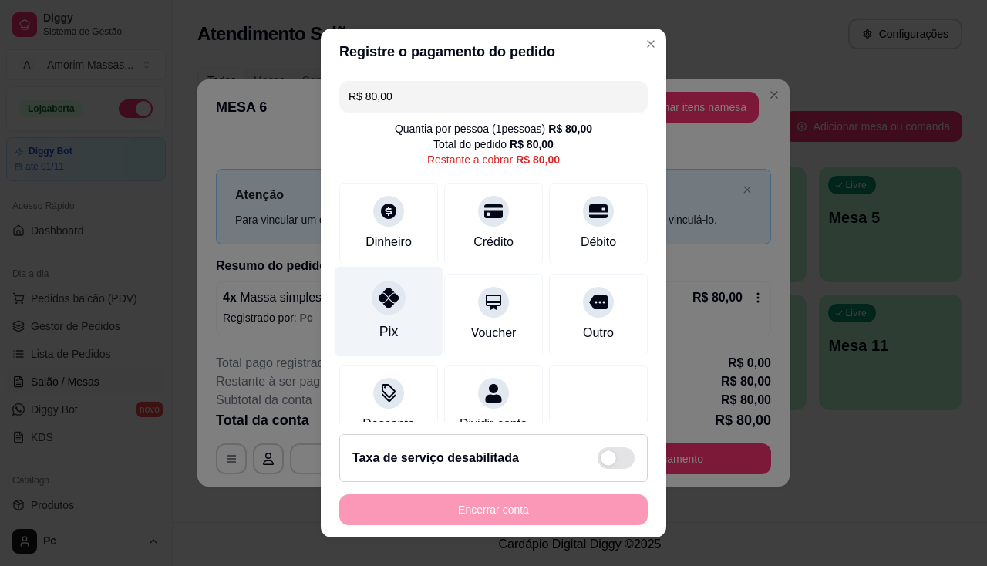
click at [382, 310] on div at bounding box center [389, 298] width 34 height 34
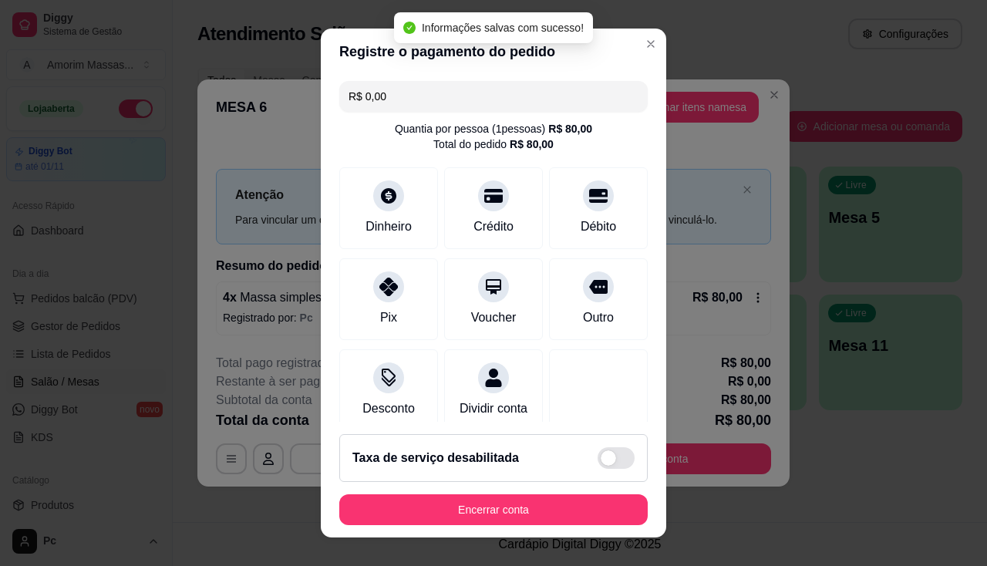
type input "R$ 0,00"
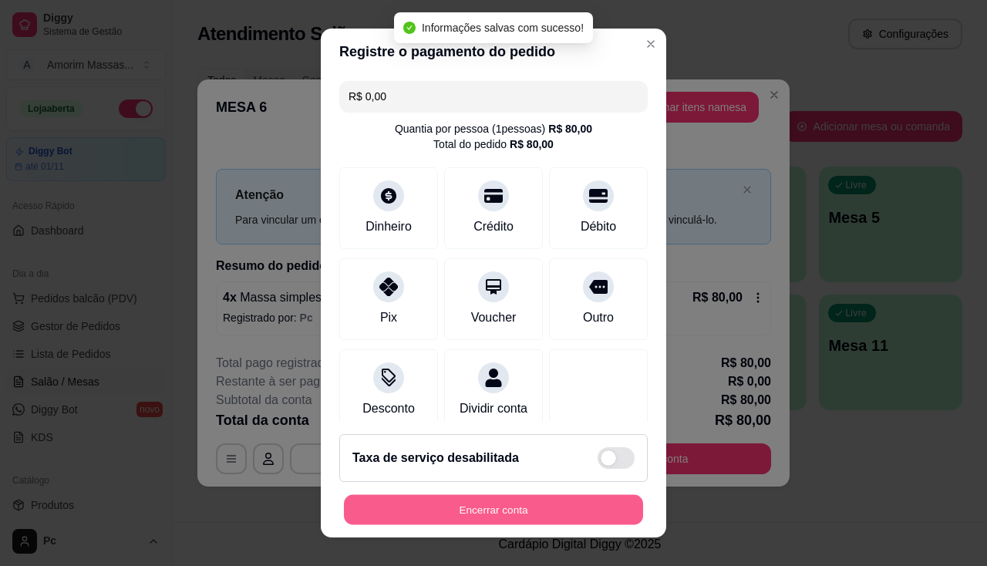
click at [451, 518] on button "Encerrar conta" at bounding box center [493, 510] width 299 height 30
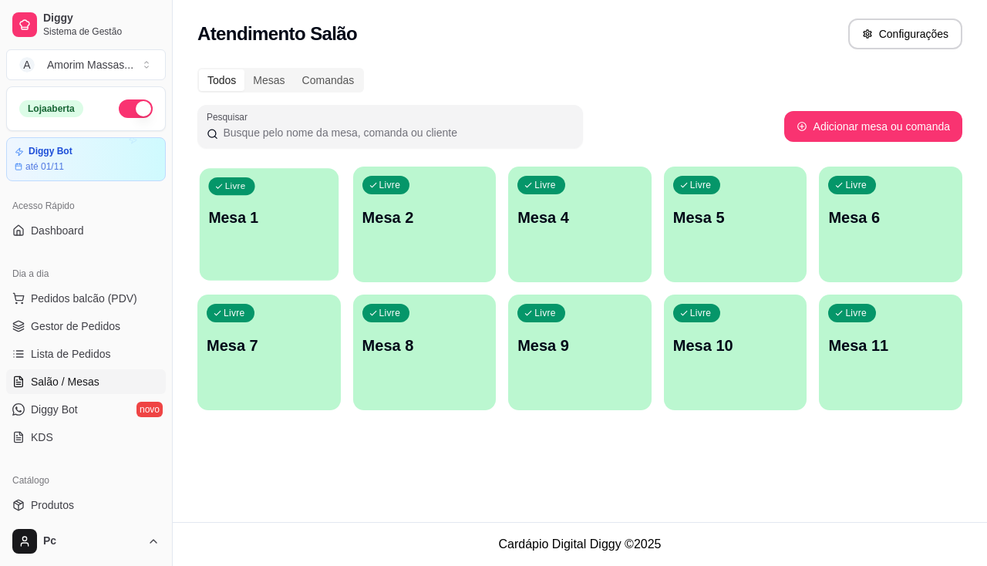
click at [236, 241] on div "Livre Mesa 1" at bounding box center [269, 215] width 139 height 94
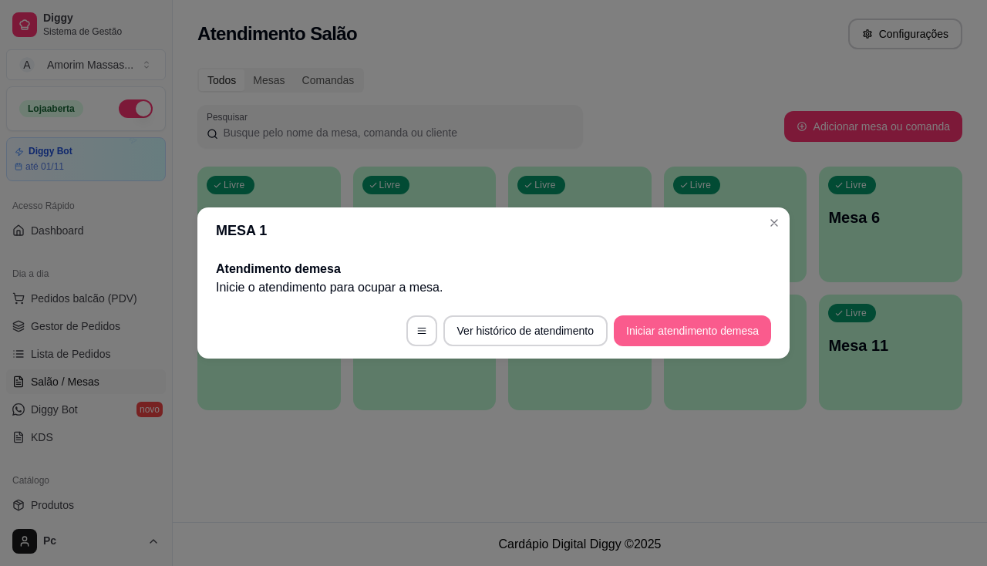
click at [706, 327] on button "Iniciar atendimento de mesa" at bounding box center [692, 330] width 157 height 31
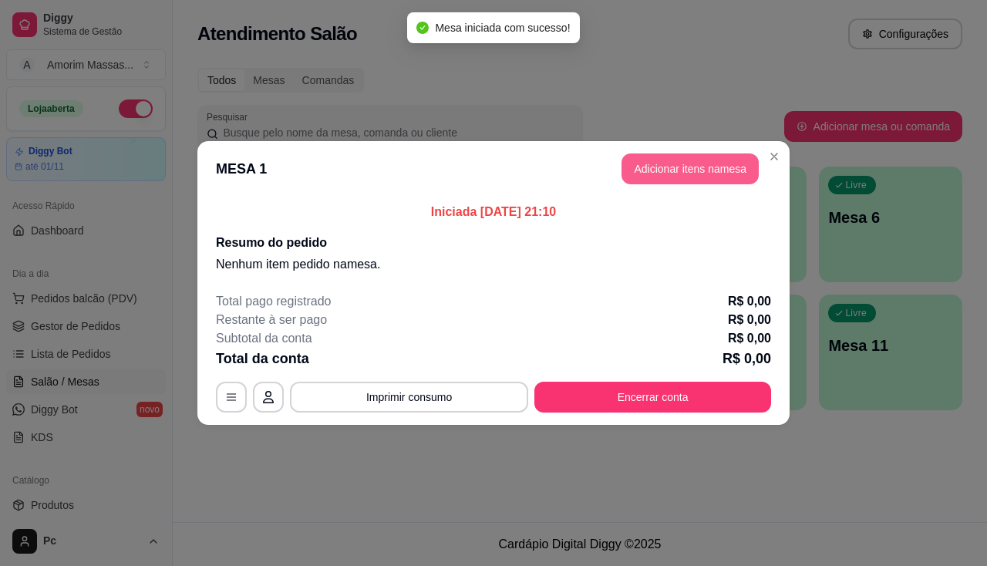
click at [653, 159] on button "Adicionar itens na mesa" at bounding box center [690, 168] width 137 height 31
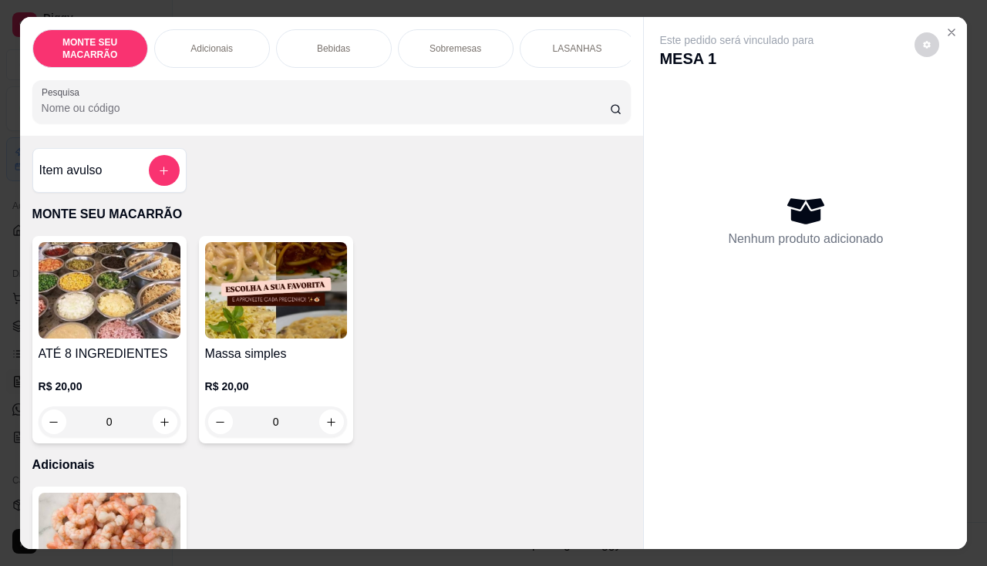
click at [281, 284] on img at bounding box center [276, 290] width 142 height 96
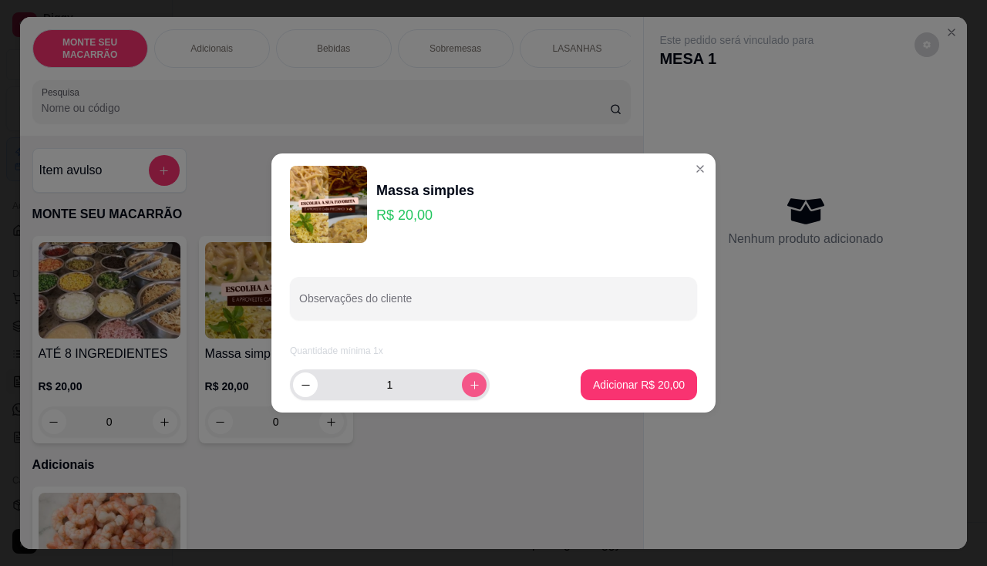
click at [462, 392] on button "increase-product-quantity" at bounding box center [474, 384] width 25 height 25
type input "2"
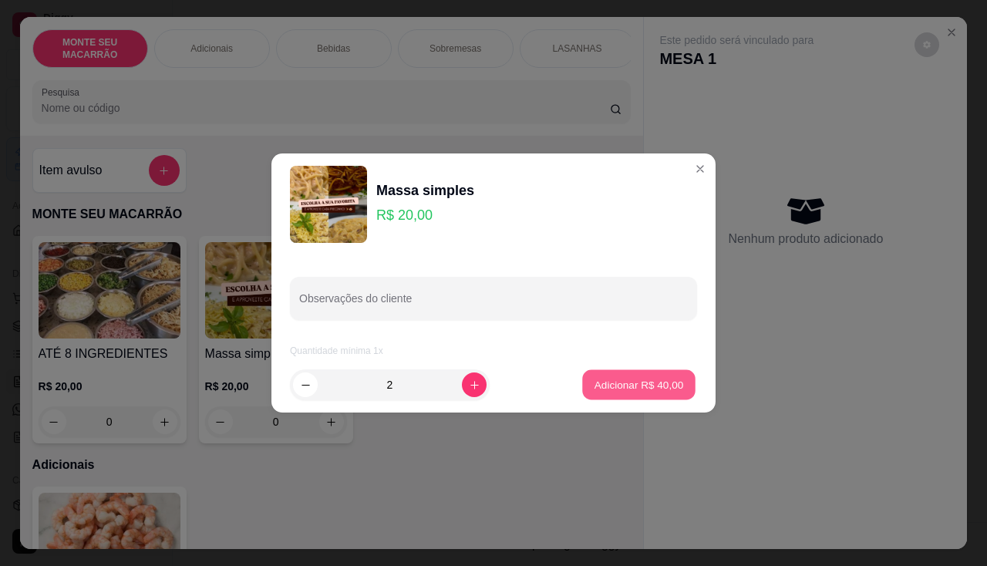
click at [626, 385] on p "Adicionar R$ 40,00" at bounding box center [639, 384] width 89 height 15
type input "2"
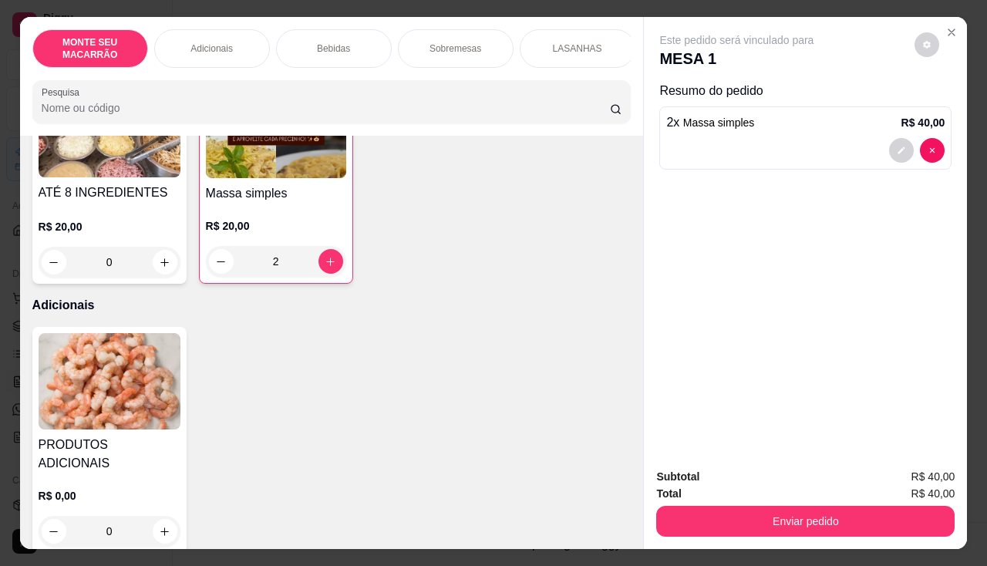
scroll to position [308, 0]
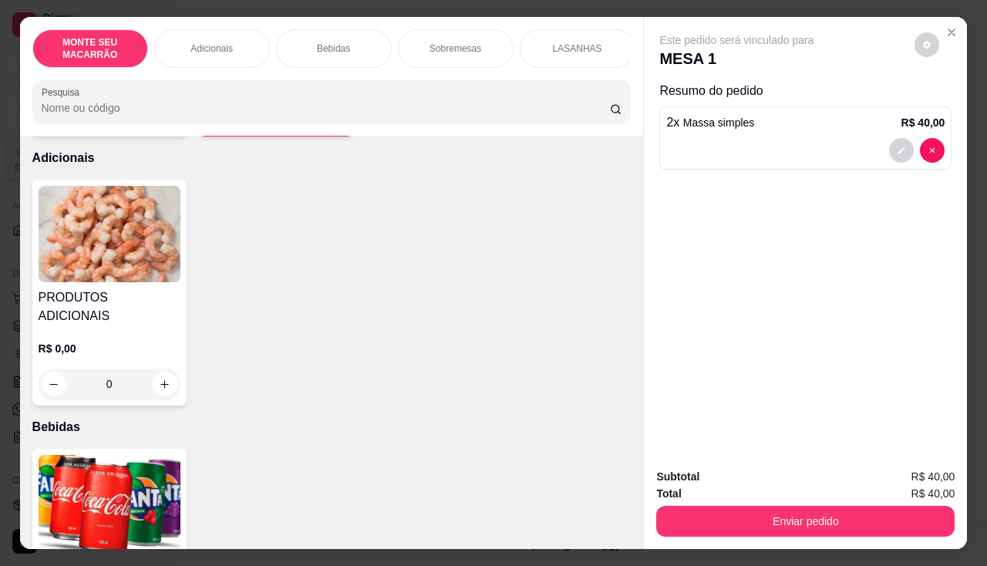
click at [93, 468] on img at bounding box center [110, 503] width 142 height 96
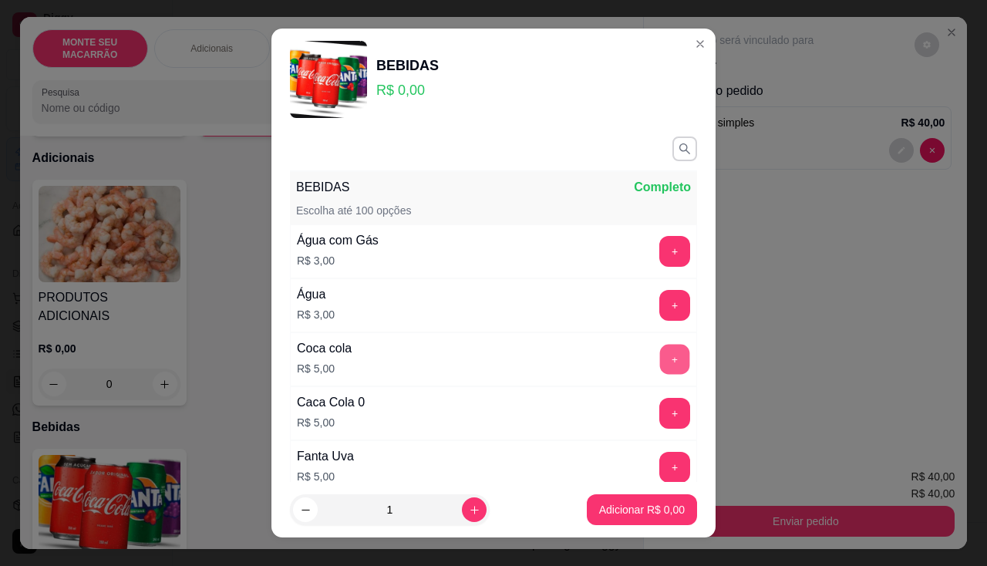
click at [660, 360] on button "+" at bounding box center [675, 359] width 30 height 30
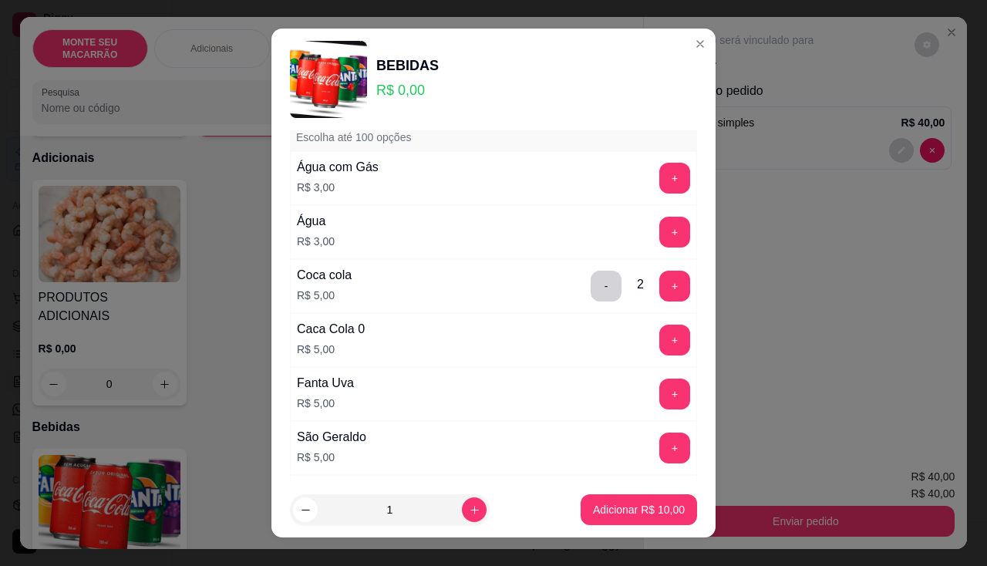
scroll to position [0, 0]
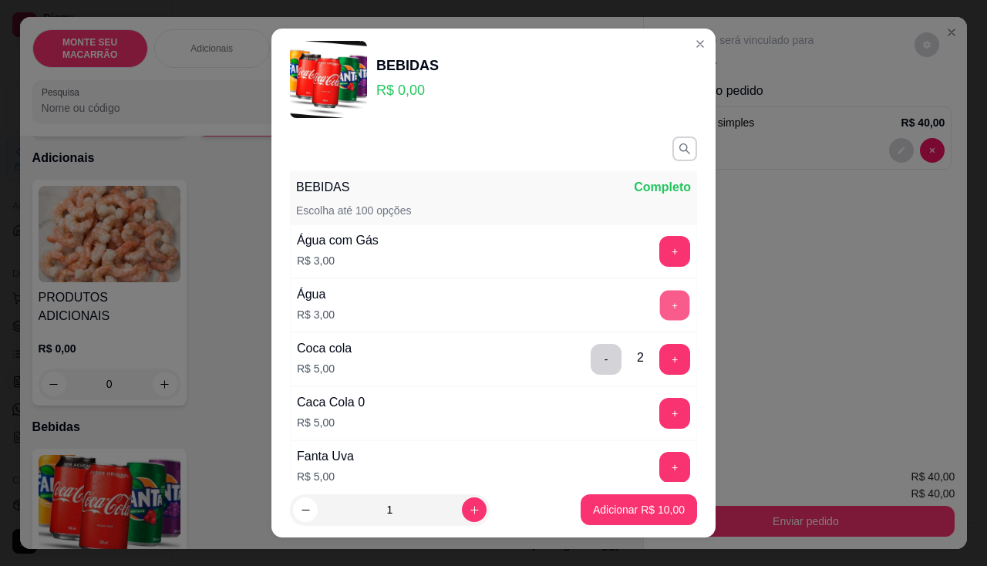
click at [660, 306] on button "+" at bounding box center [675, 305] width 30 height 30
click at [621, 511] on p "Adicionar R$ 13,00" at bounding box center [639, 509] width 92 height 15
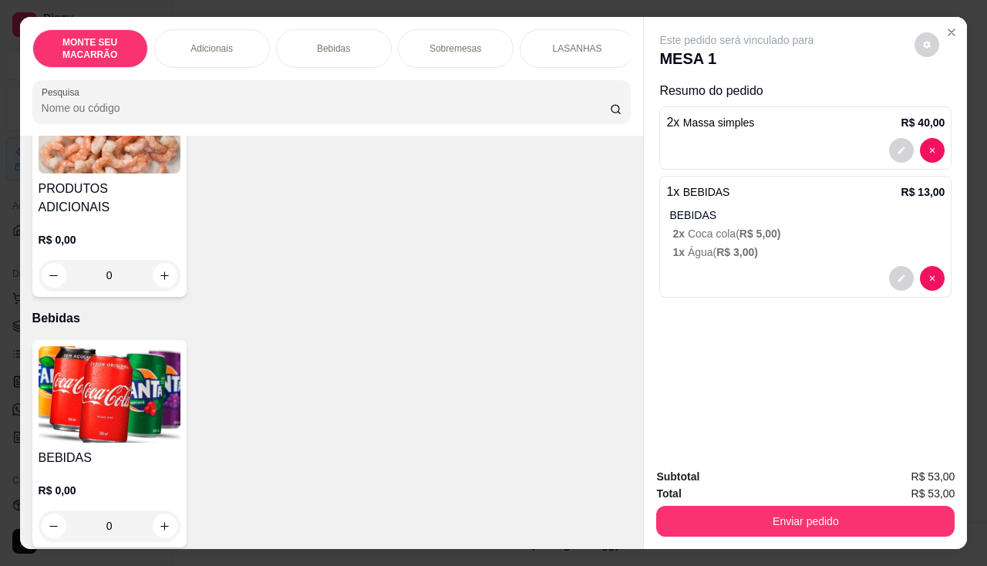
scroll to position [308, 0]
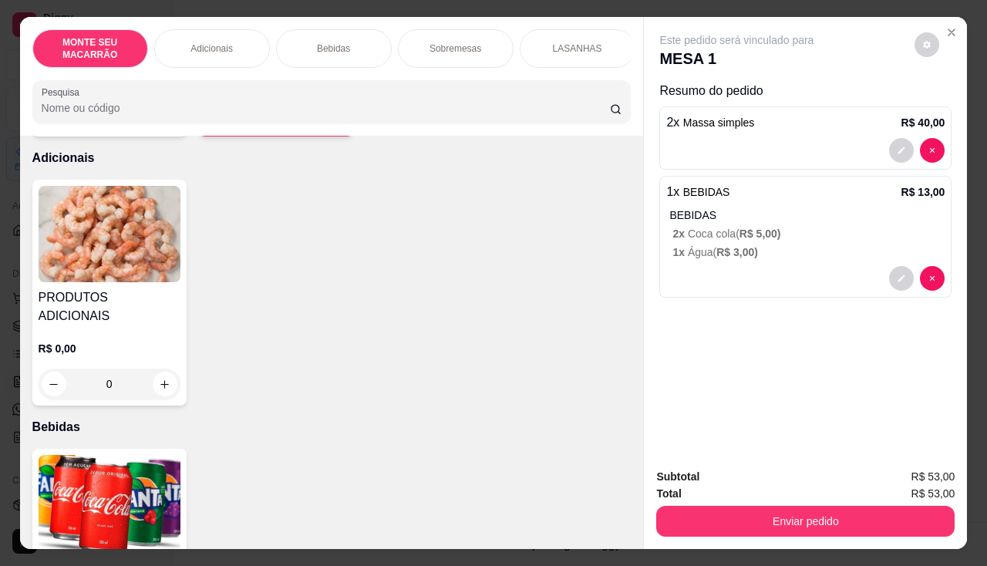
click at [102, 228] on img at bounding box center [110, 234] width 142 height 96
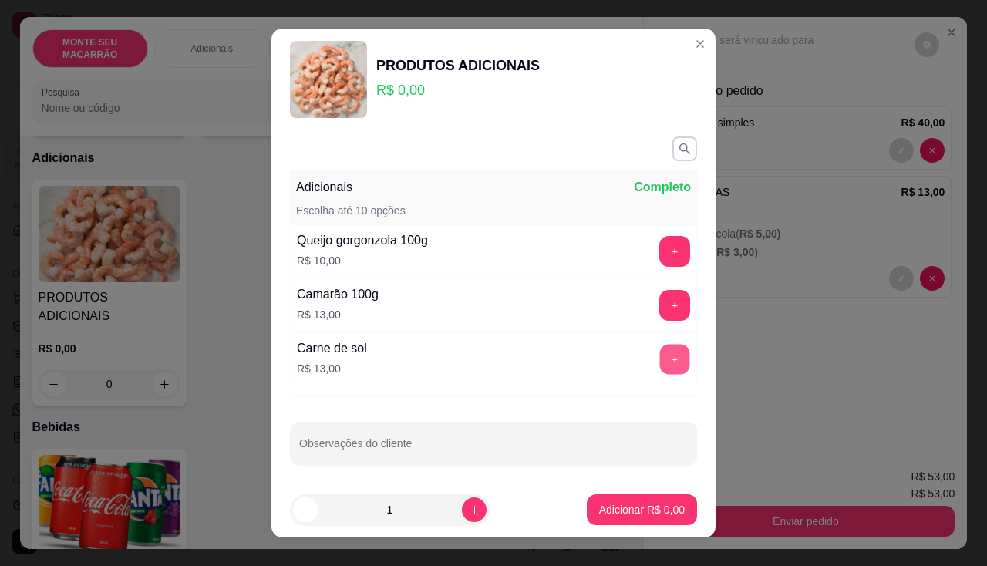
click at [660, 357] on button "+" at bounding box center [675, 359] width 30 height 30
click at [642, 507] on p "Adicionar R$ 13,00" at bounding box center [639, 509] width 92 height 15
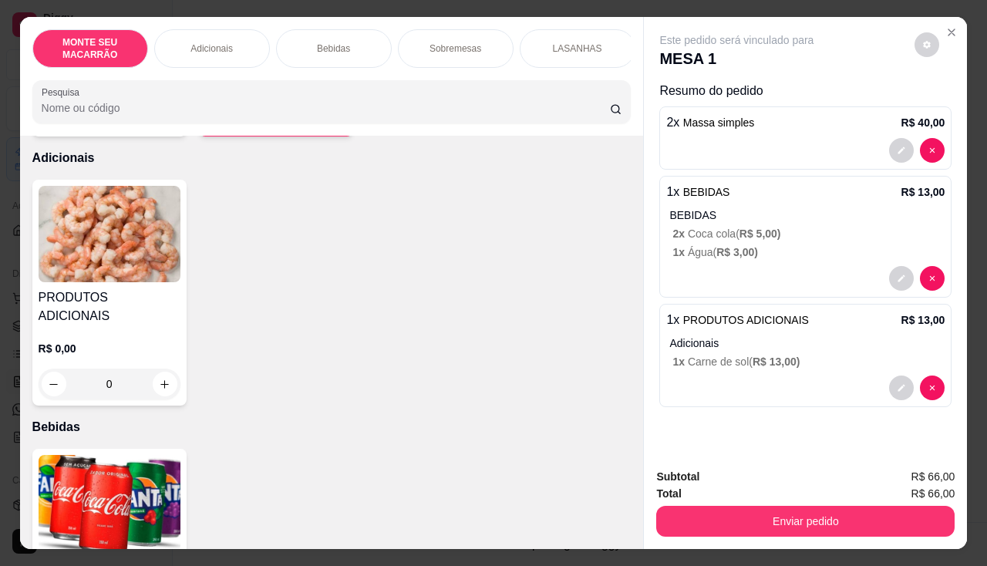
click at [763, 502] on div "Enviar pedido" at bounding box center [805, 519] width 298 height 35
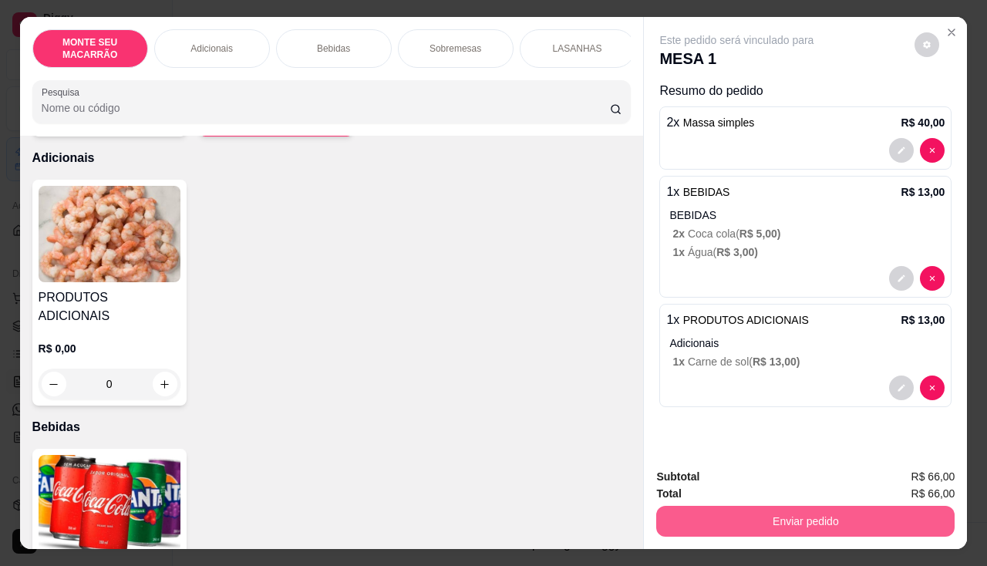
click at [762, 506] on button "Enviar pedido" at bounding box center [805, 521] width 298 height 31
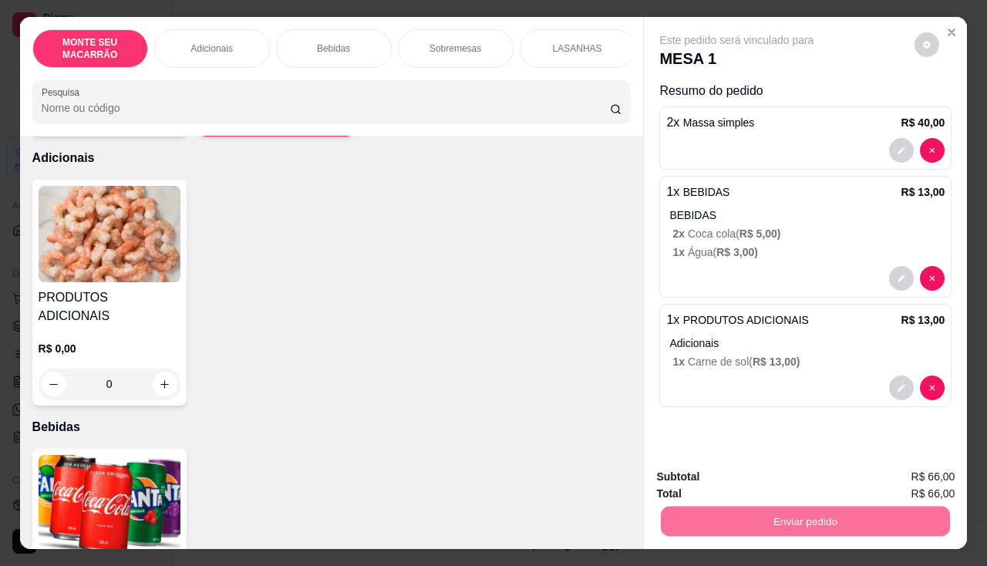
click at [903, 477] on button "Enviar pedido" at bounding box center [915, 477] width 85 height 29
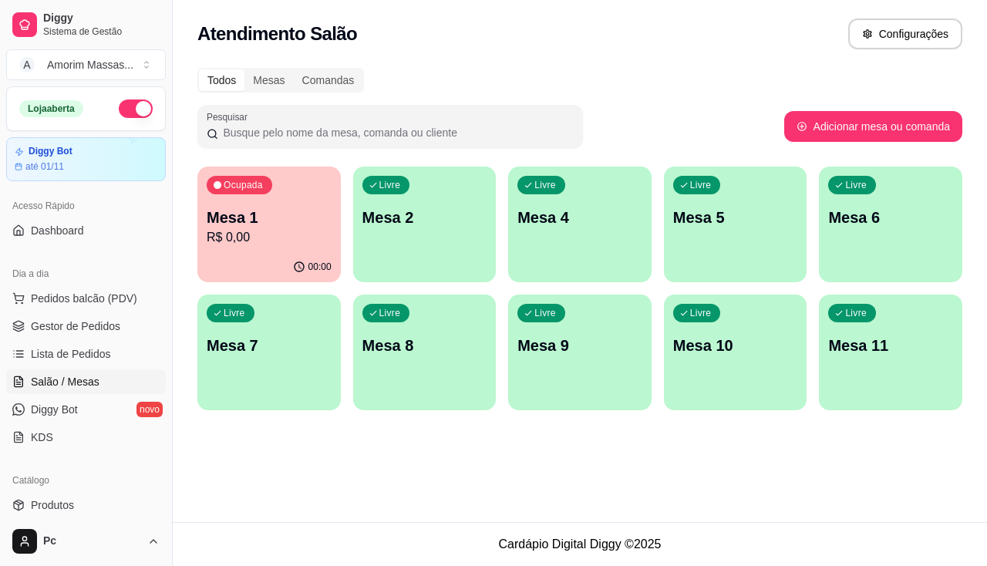
click at [450, 222] on p "Mesa 2" at bounding box center [424, 218] width 125 height 22
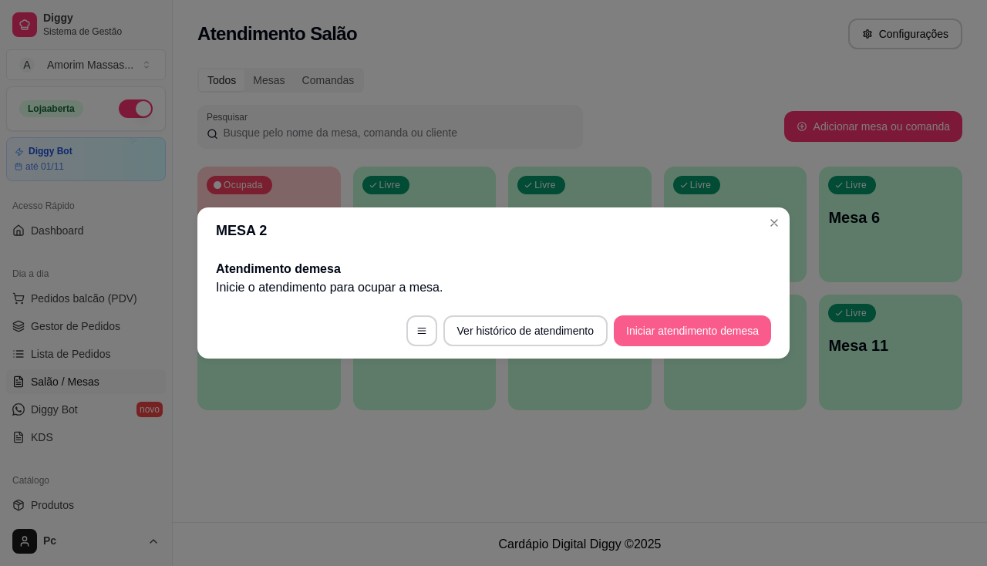
click at [678, 330] on button "Iniciar atendimento de mesa" at bounding box center [692, 330] width 157 height 31
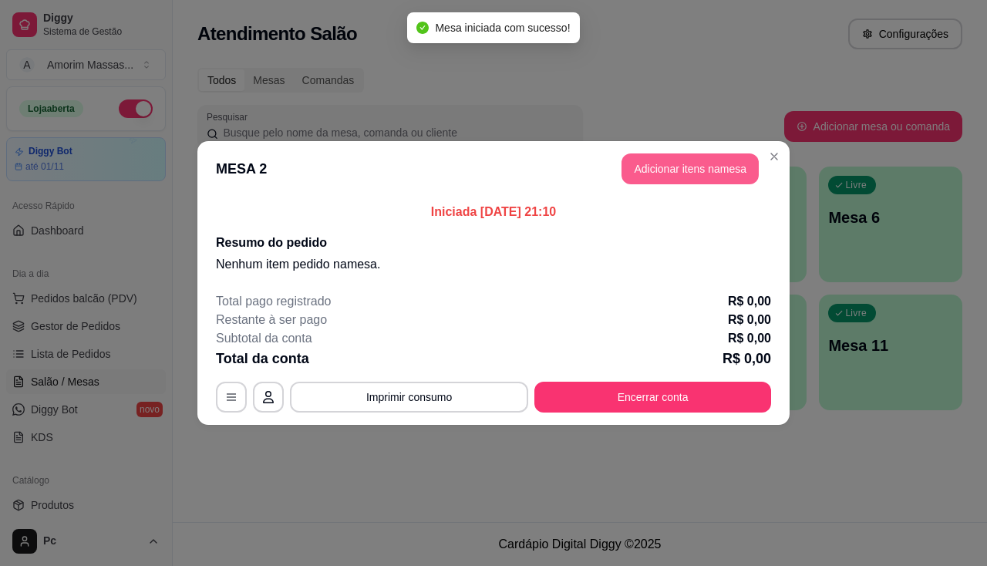
click at [658, 177] on button "Adicionar itens na mesa" at bounding box center [690, 168] width 137 height 31
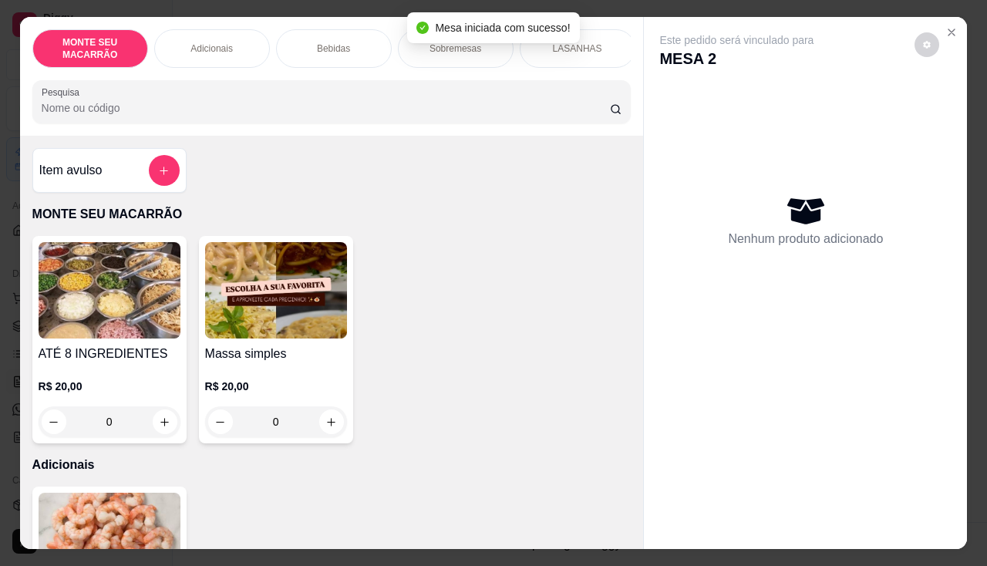
click at [271, 293] on img at bounding box center [276, 290] width 142 height 96
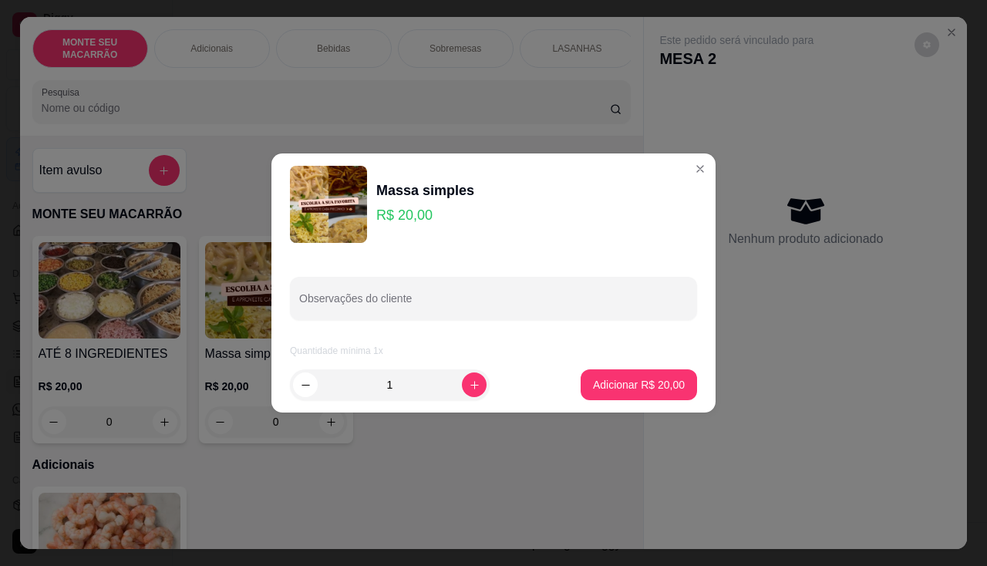
click at [611, 376] on button "Adicionar R$ 20,00" at bounding box center [639, 384] width 116 height 31
type input "1"
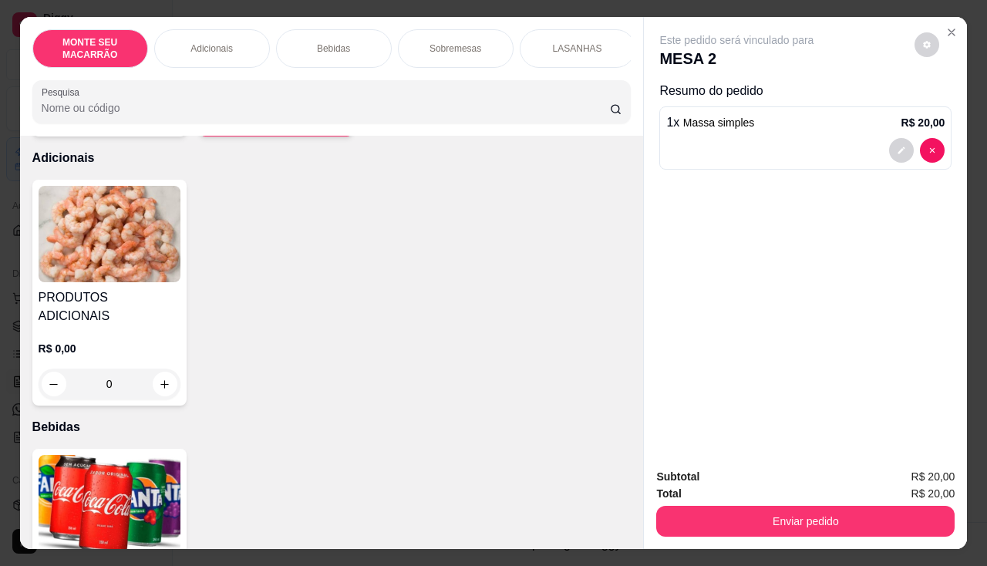
click at [106, 241] on img at bounding box center [110, 234] width 142 height 96
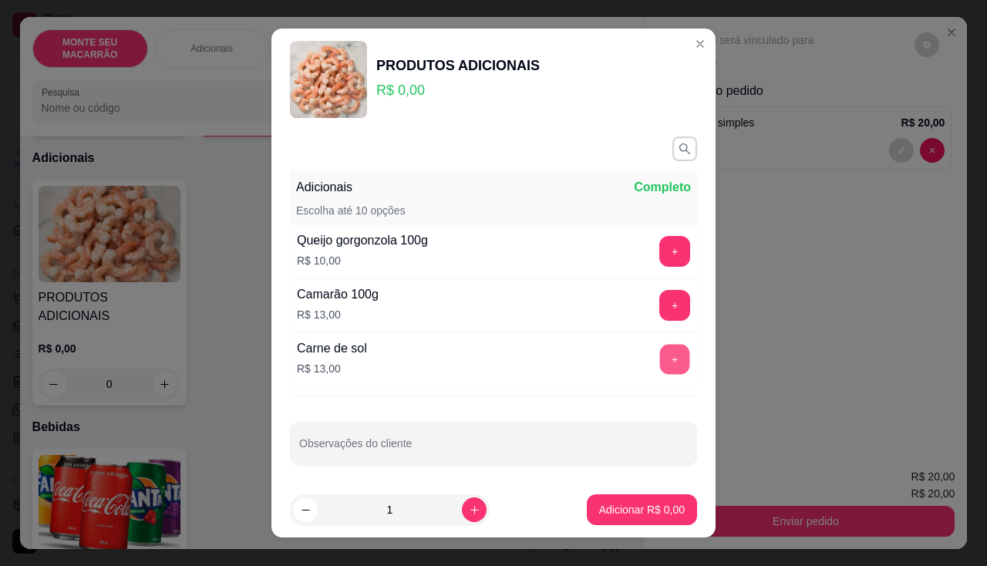
click at [660, 353] on button "+" at bounding box center [675, 359] width 30 height 30
click at [625, 506] on p "Adicionar R$ 13,00" at bounding box center [639, 509] width 92 height 15
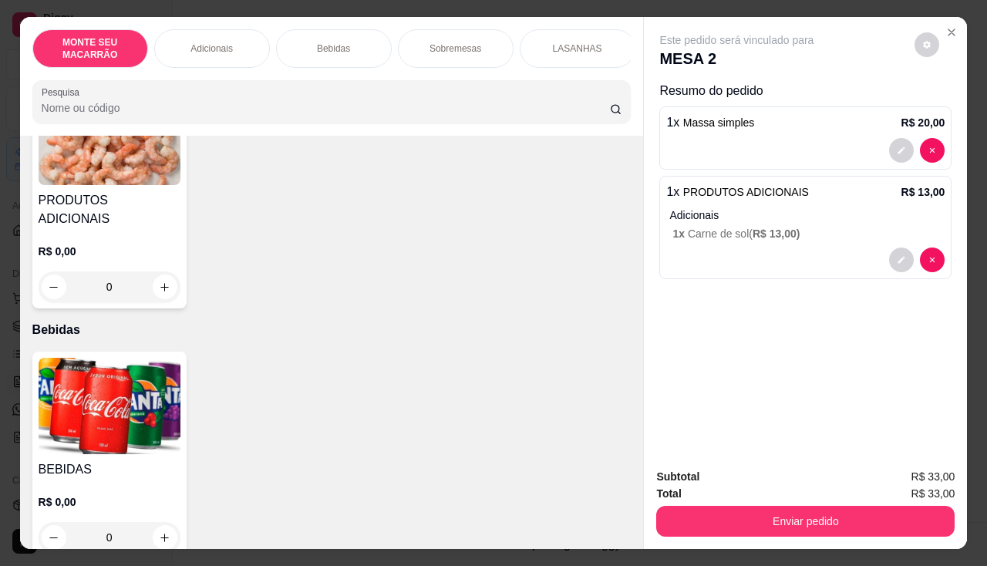
scroll to position [617, 0]
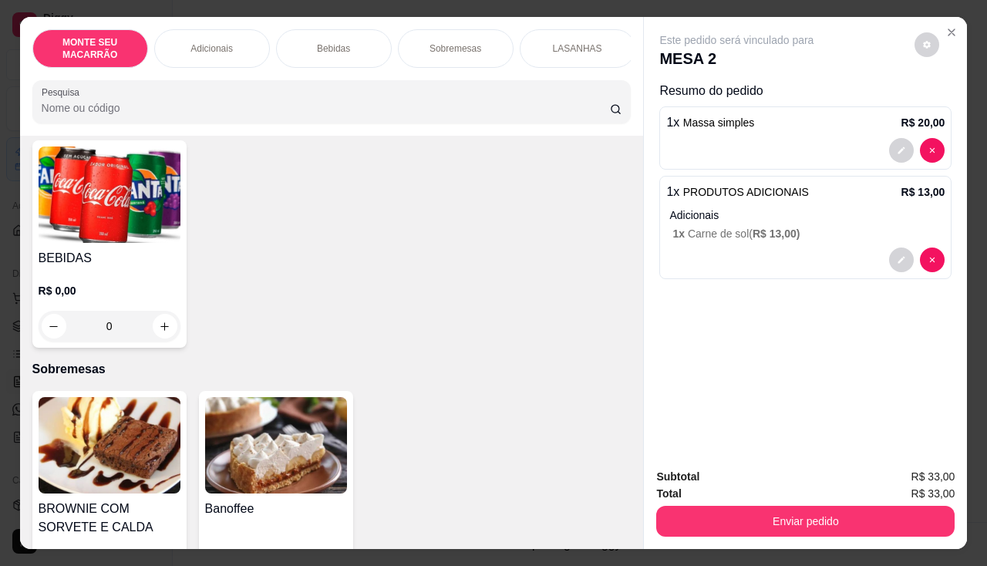
click at [100, 169] on img at bounding box center [110, 195] width 142 height 96
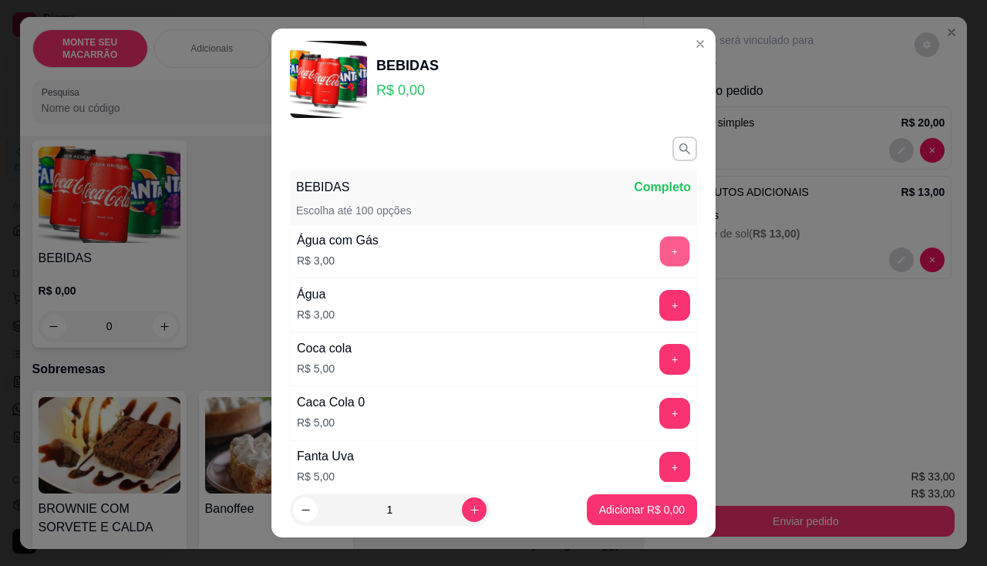
click at [660, 249] on button "+" at bounding box center [675, 251] width 30 height 30
click at [659, 249] on button "+" at bounding box center [674, 251] width 31 height 31
click at [622, 511] on p "Adicionar R$ 6,00" at bounding box center [641, 510] width 83 height 15
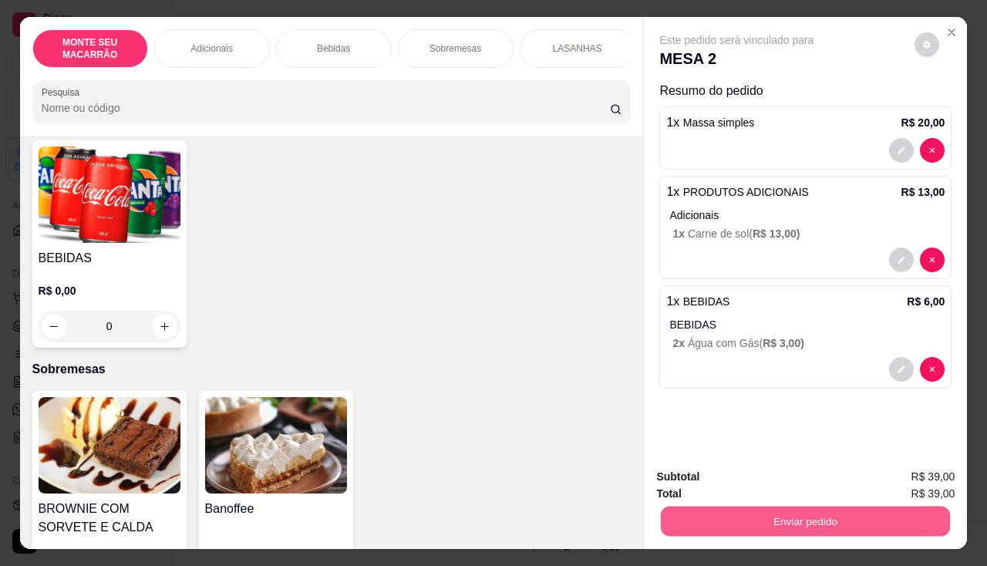
click at [799, 517] on button "Enviar pedido" at bounding box center [805, 522] width 289 height 30
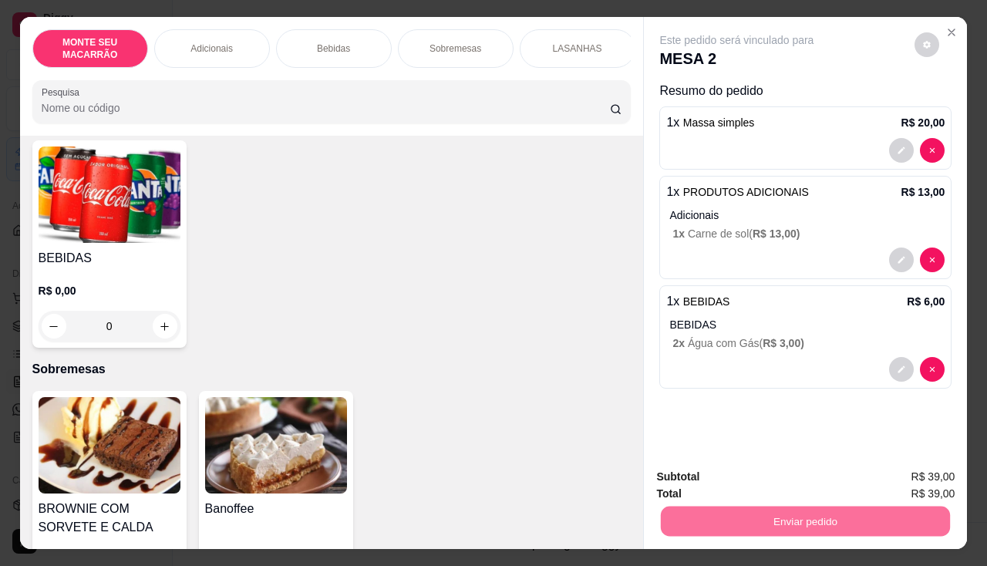
click at [905, 478] on button "Enviar pedido" at bounding box center [914, 477] width 87 height 29
